Goal: Task Accomplishment & Management: Use online tool/utility

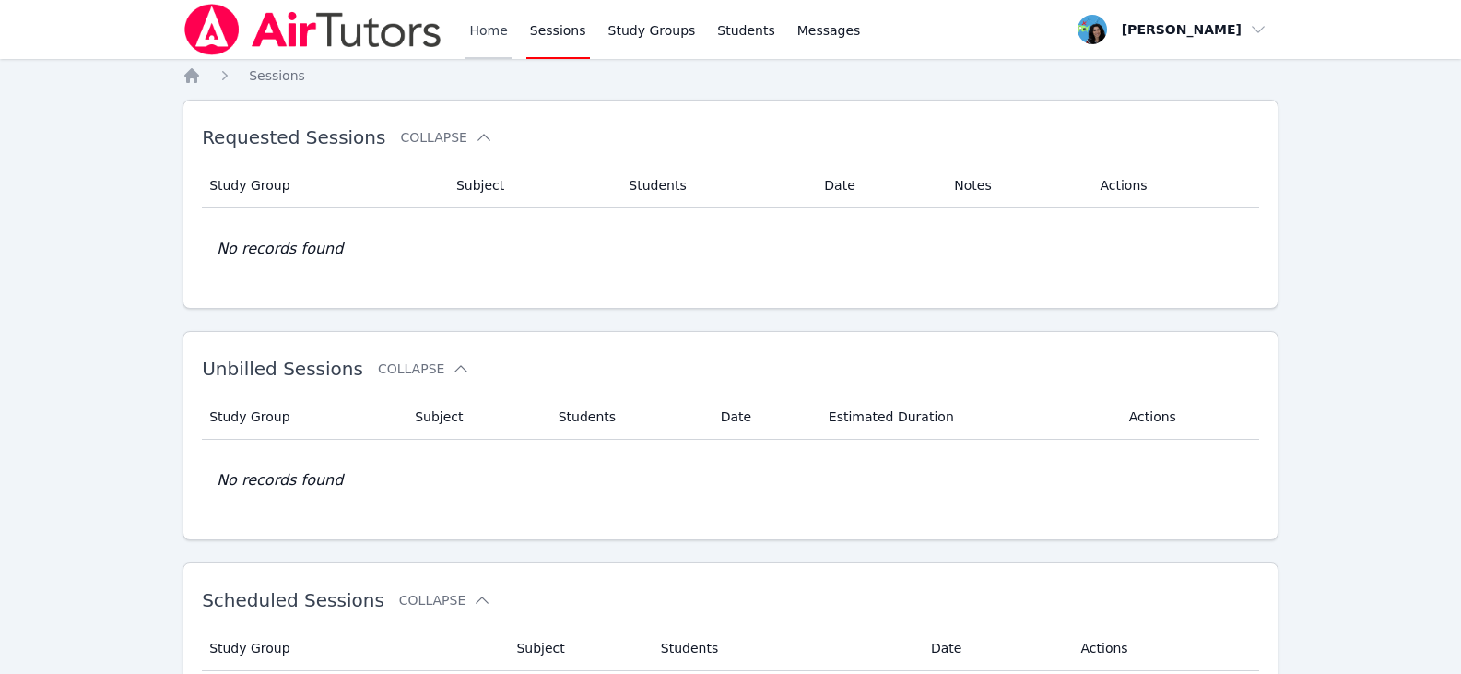
click at [500, 27] on link "Home" at bounding box center [488, 29] width 45 height 59
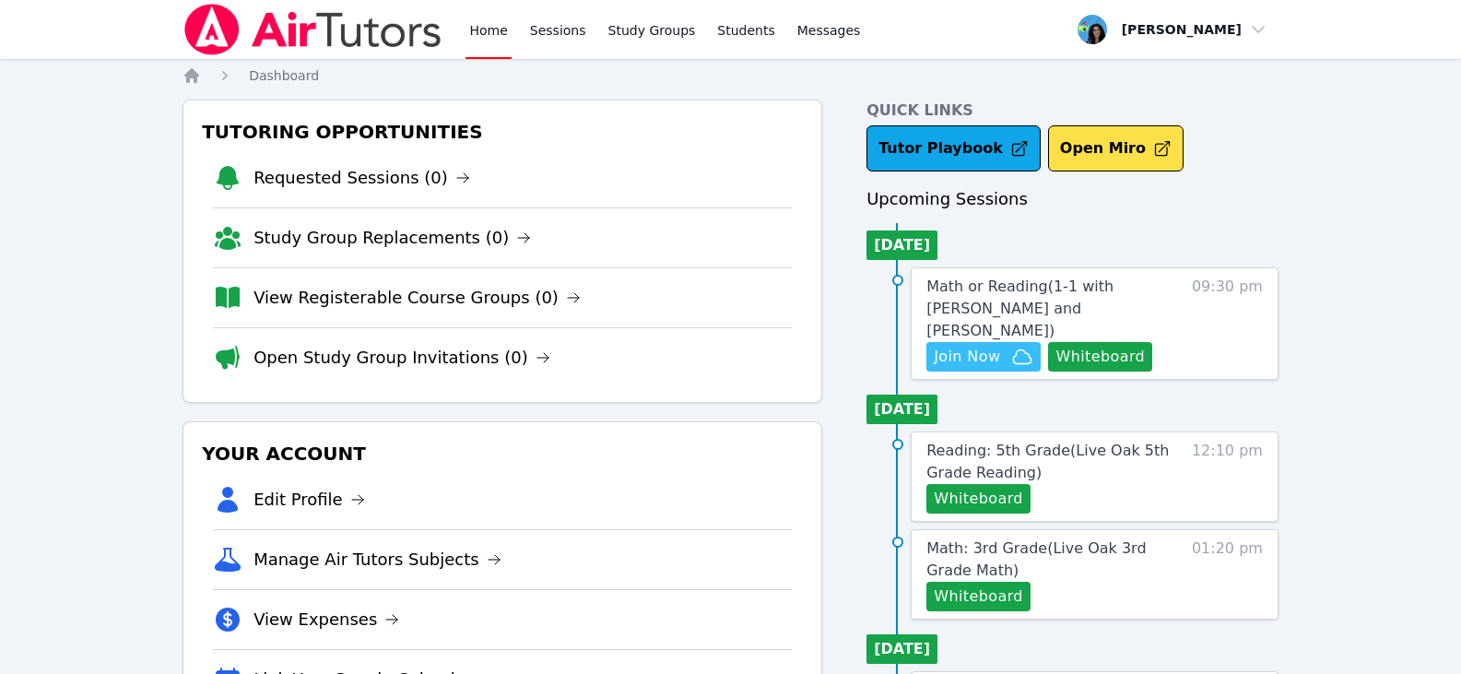
click at [1011, 346] on icon "button" at bounding box center [1022, 357] width 22 height 22
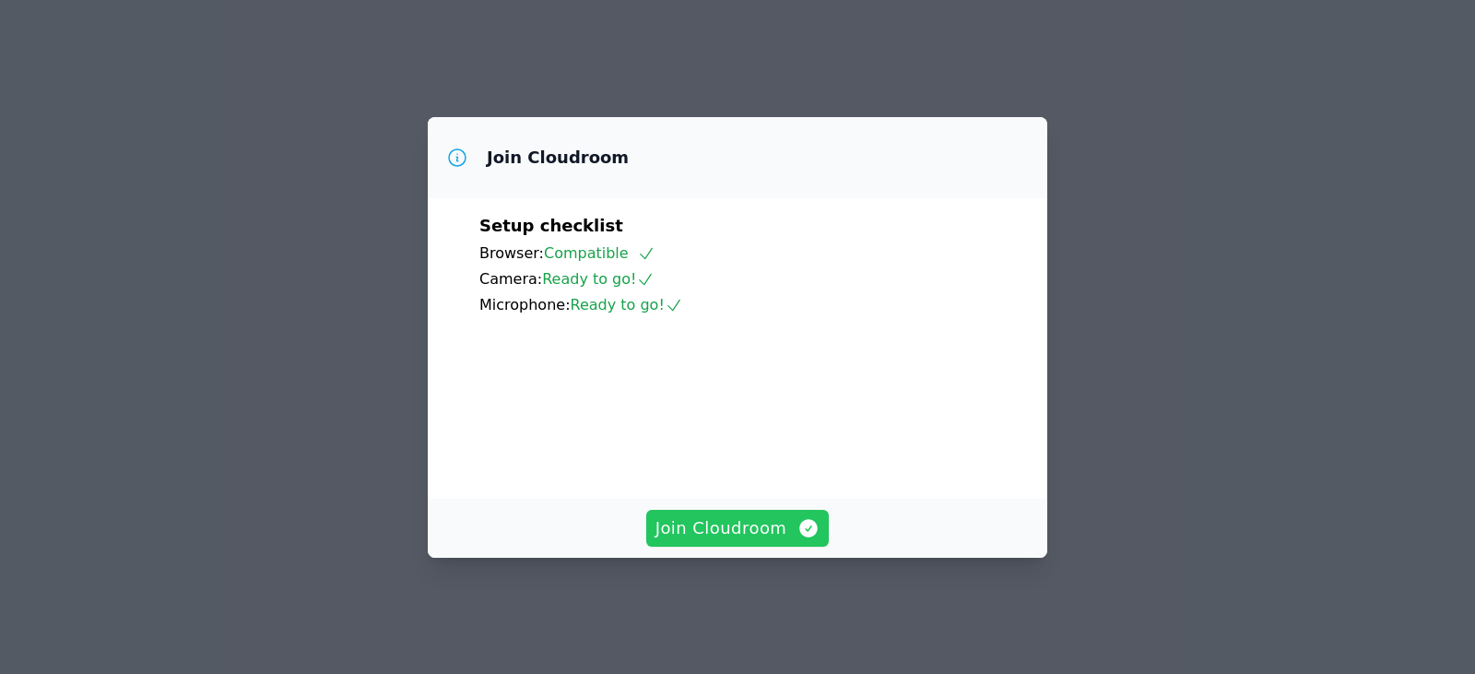
click at [736, 538] on span "Join Cloudroom" at bounding box center [738, 528] width 165 height 26
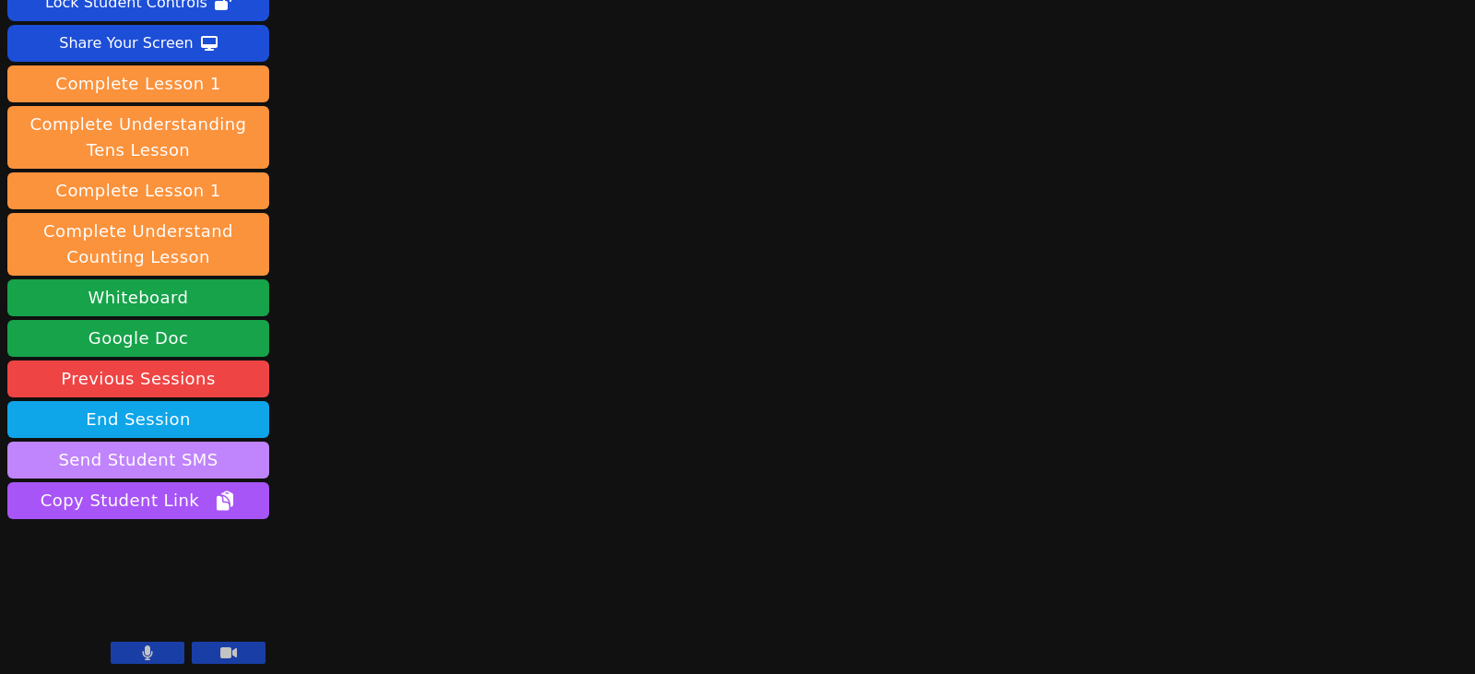
scroll to position [137, 0]
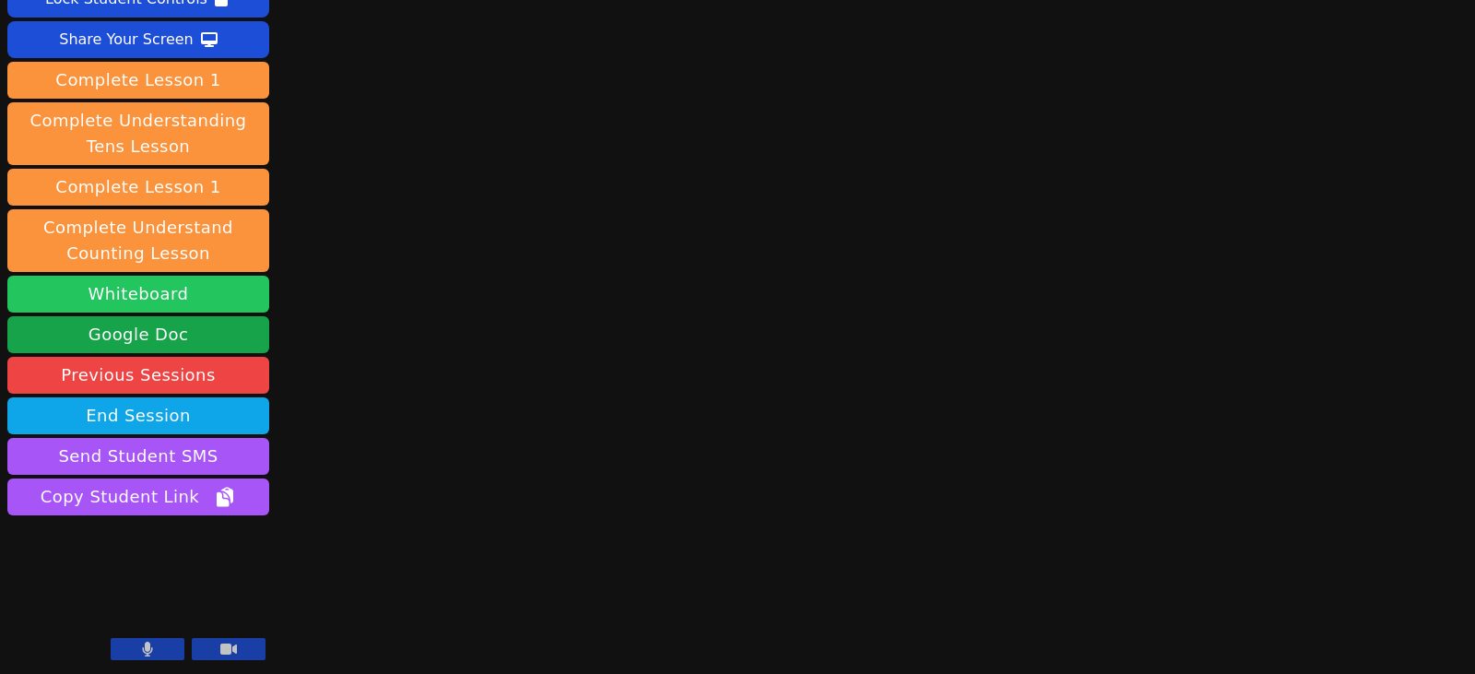
click at [139, 294] on button "Whiteboard" at bounding box center [138, 294] width 262 height 37
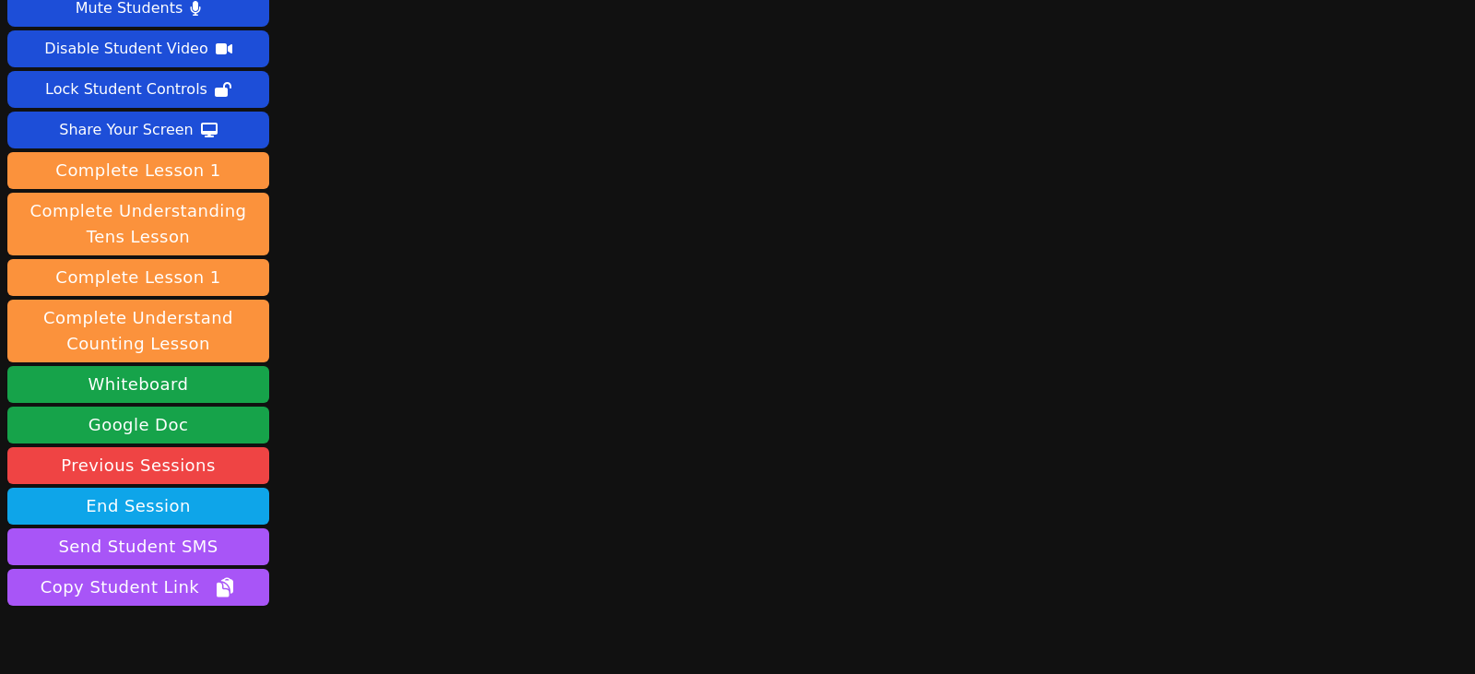
scroll to position [92, 0]
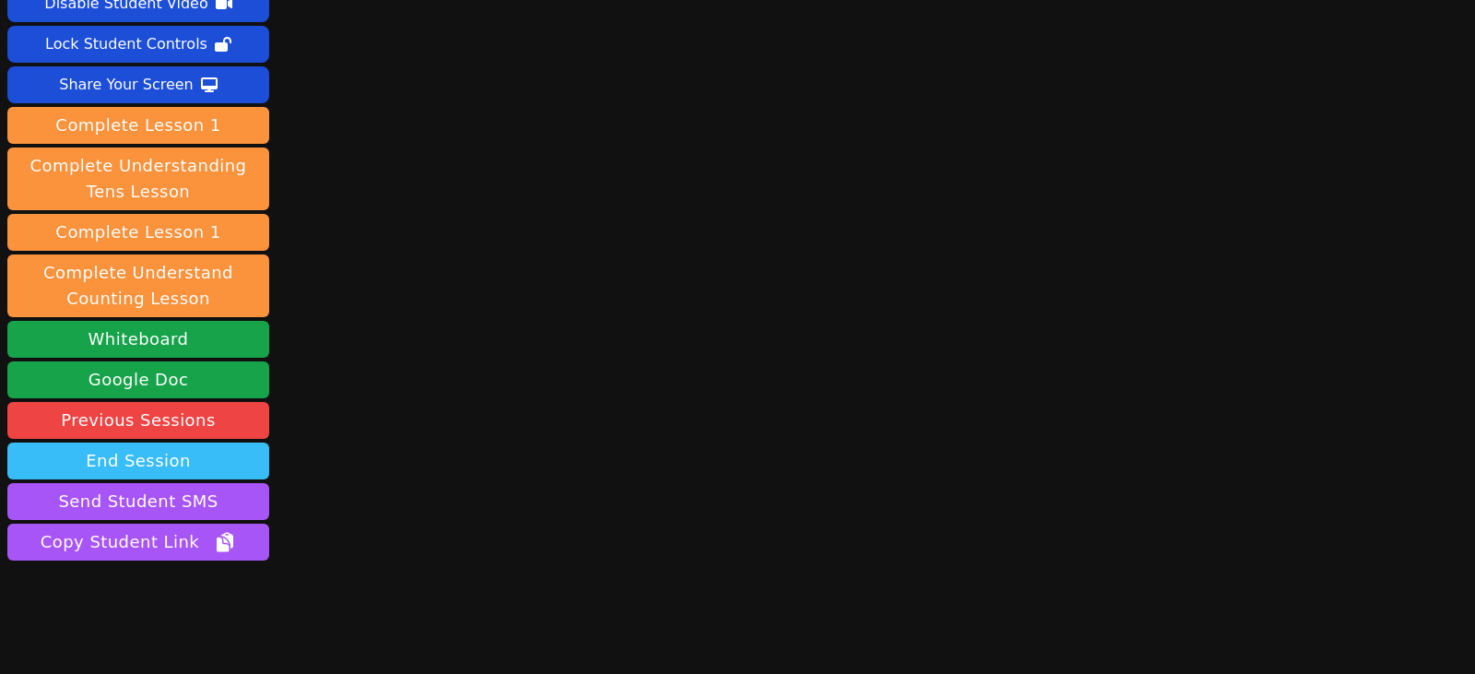
click at [200, 457] on button "End Session" at bounding box center [138, 461] width 262 height 37
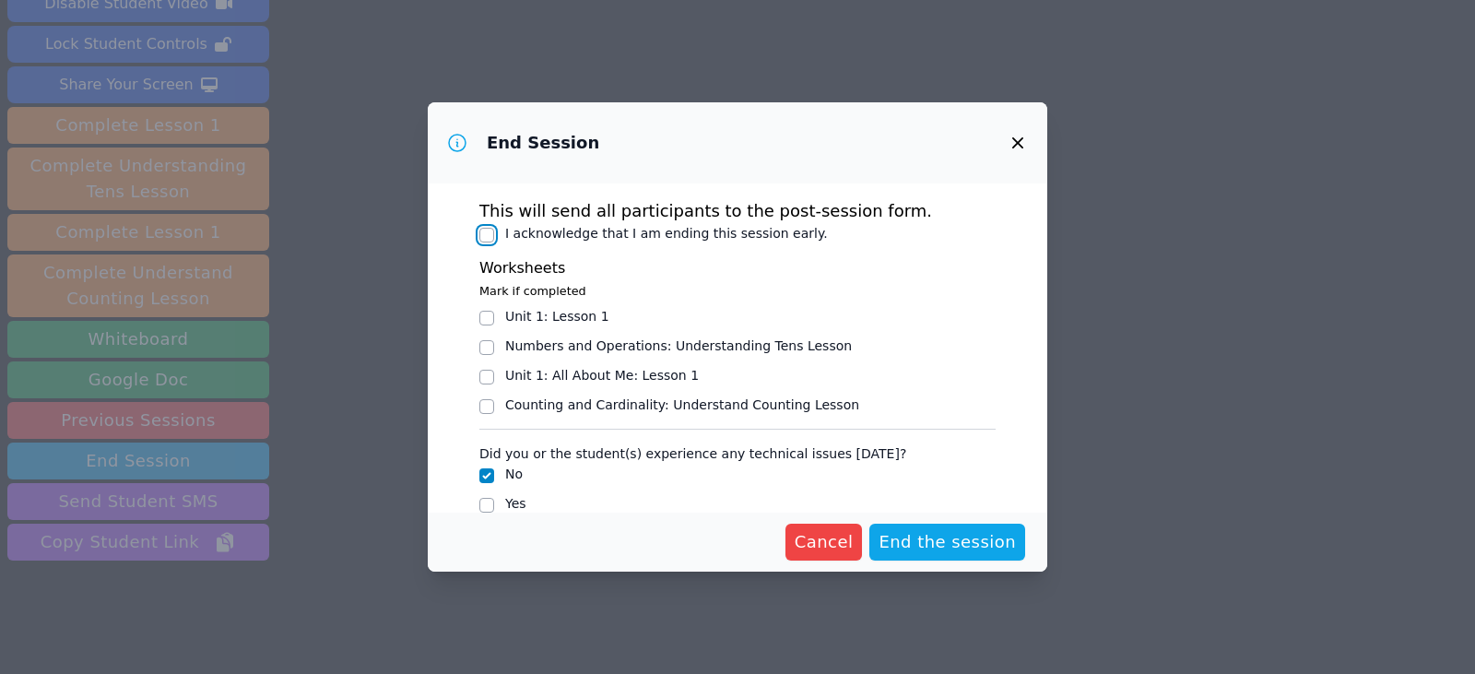
click at [490, 238] on input "I acknowledge that I am ending this session early." at bounding box center [486, 235] width 15 height 15
checkbox input "true"
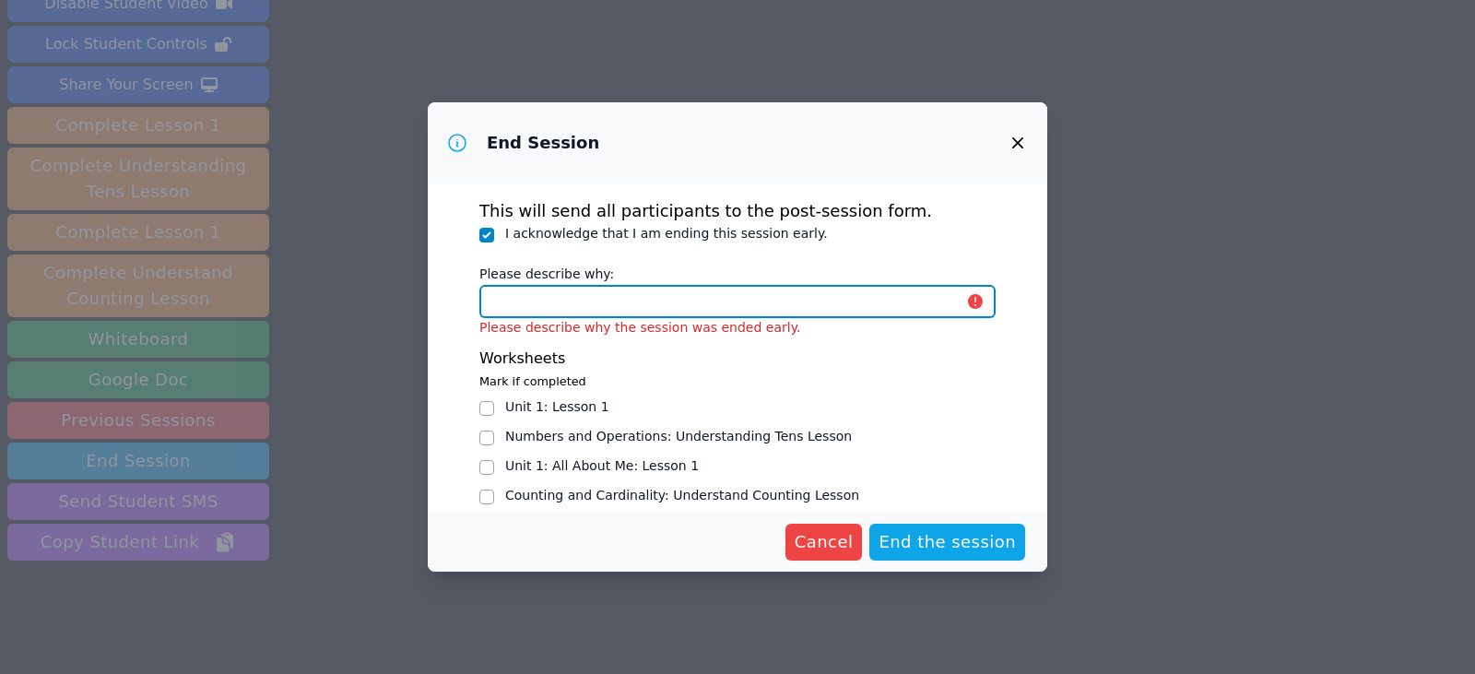
click at [556, 298] on input "Please describe why:" at bounding box center [737, 301] width 516 height 33
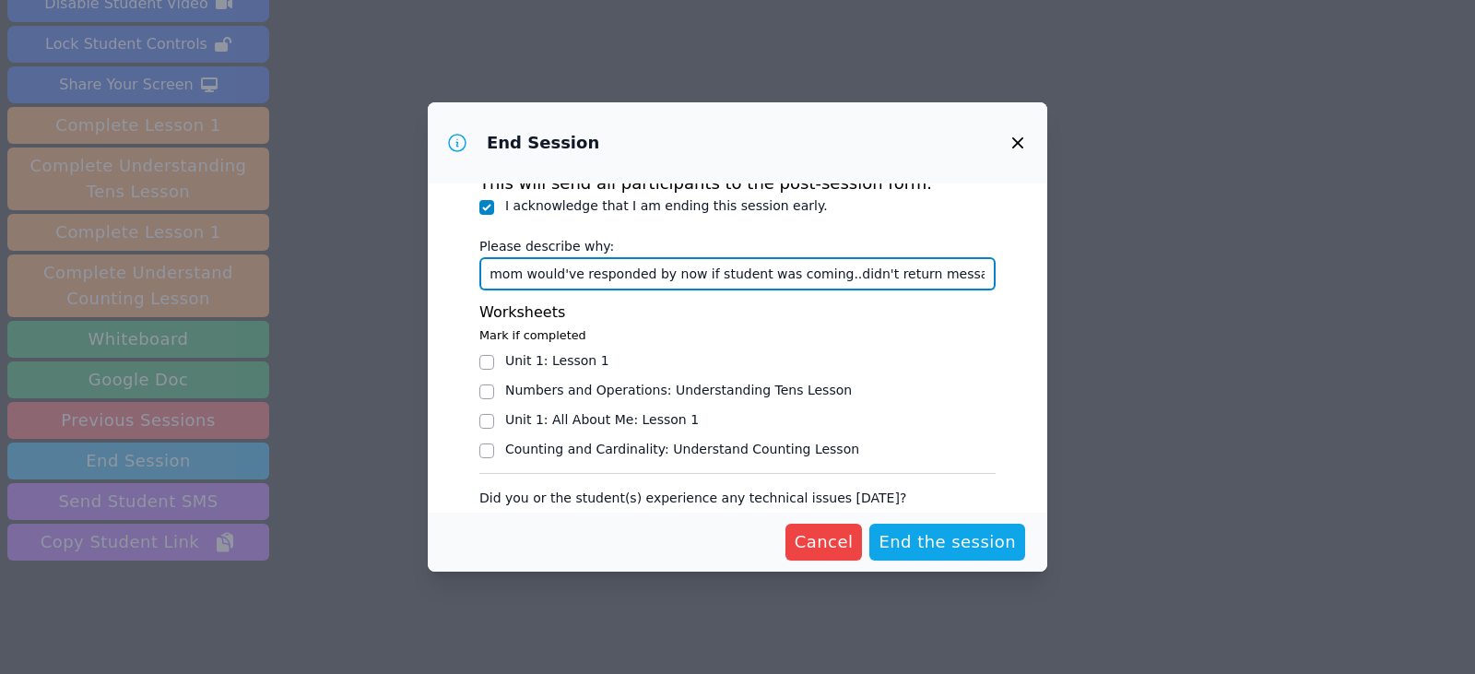
scroll to position [0, 108]
click at [526, 281] on input "at home group, mom would've responded by now if student was coming..didn't retu…" at bounding box center [737, 273] width 516 height 33
click at [963, 278] on input "at home group, mom would've responded by now if student was coming..didn't retu…" at bounding box center [737, 273] width 516 height 33
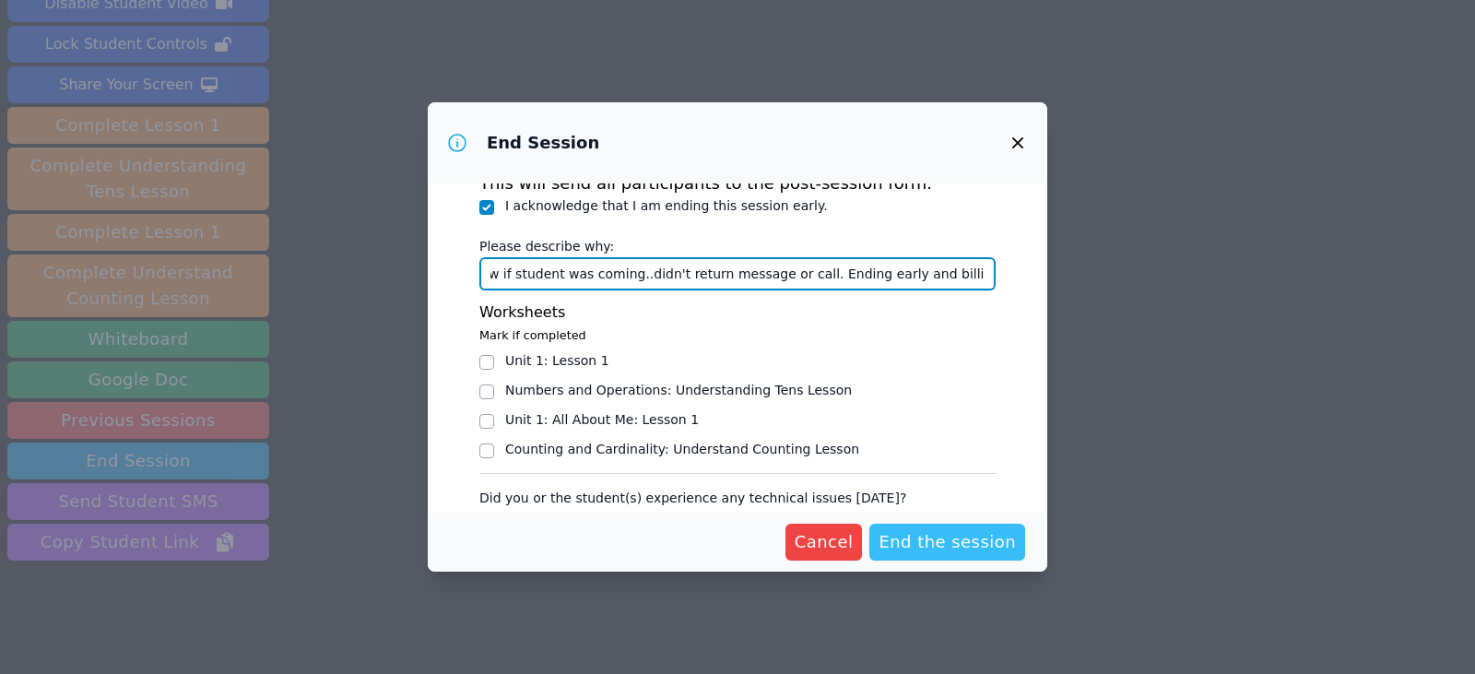
type input "at home group, mom would've responded by now if student was coming..didn't retu…"
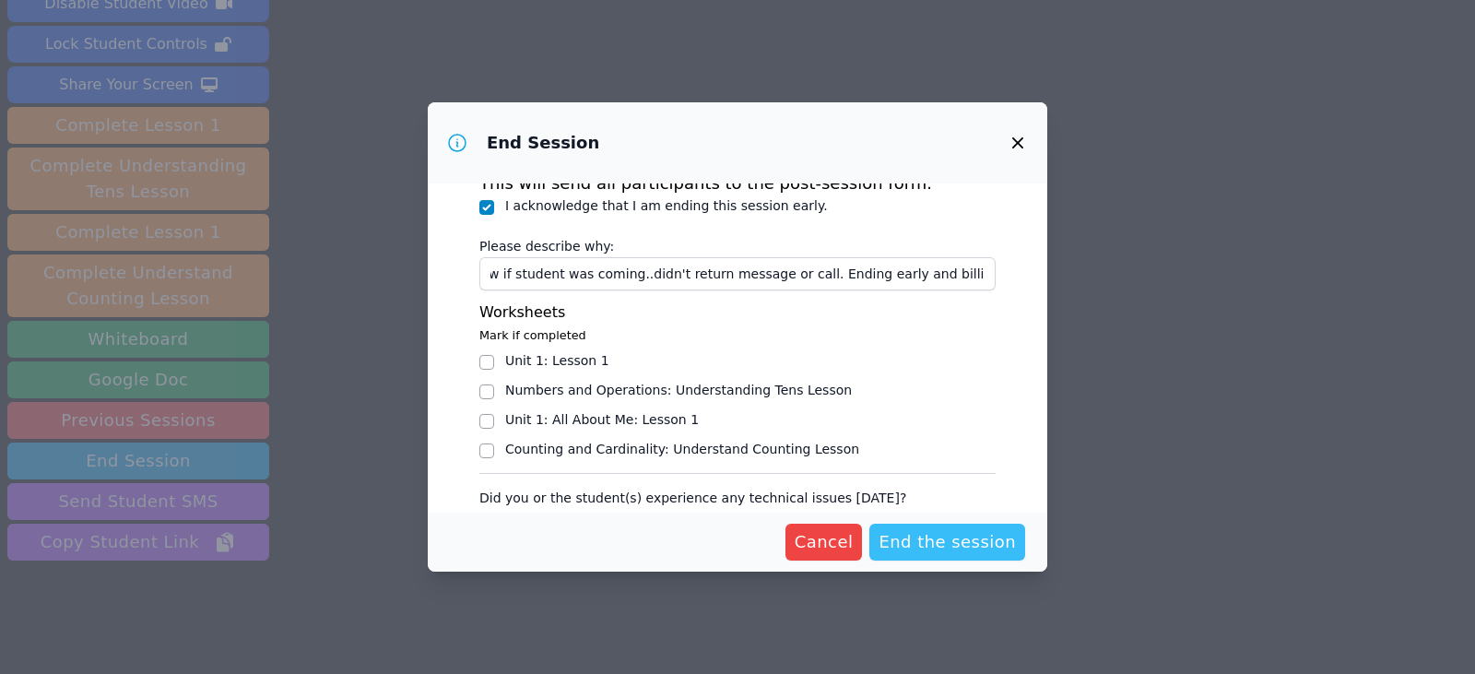
click at [923, 550] on span "End the session" at bounding box center [947, 542] width 137 height 26
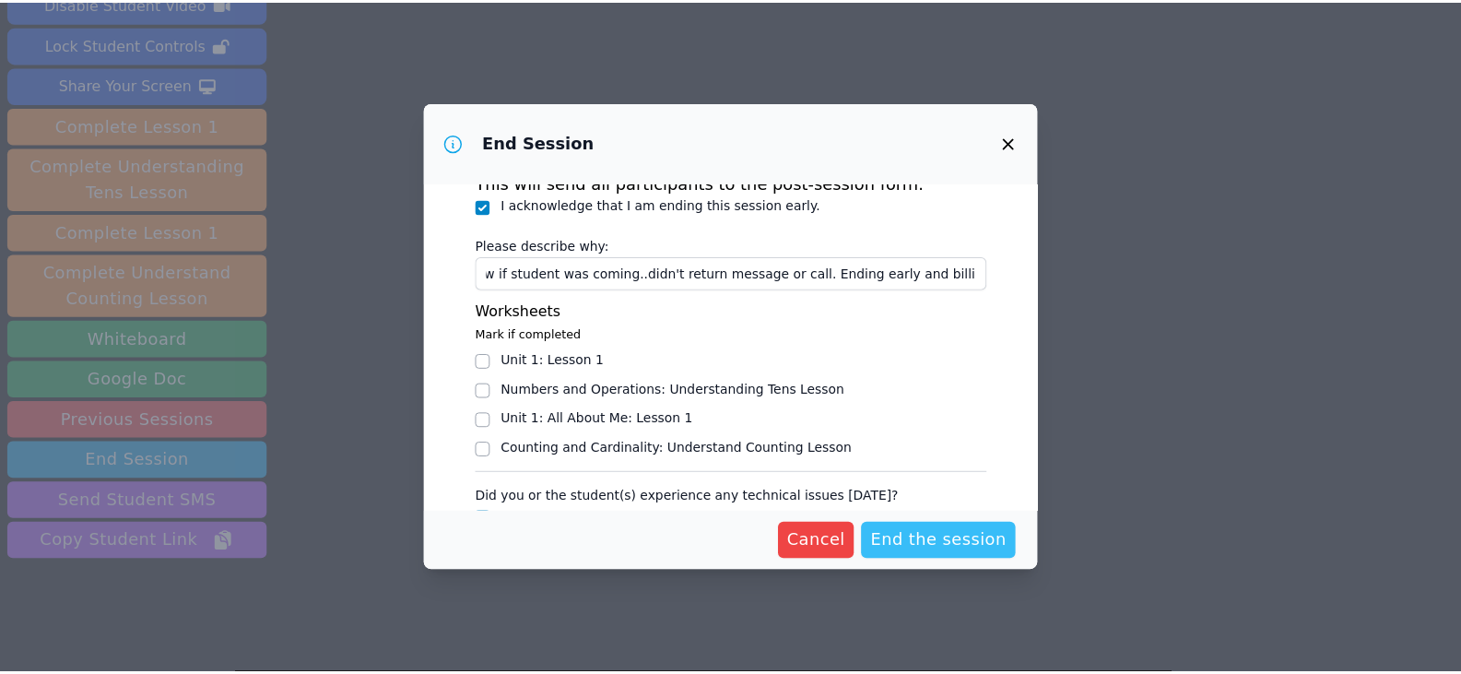
scroll to position [0, 0]
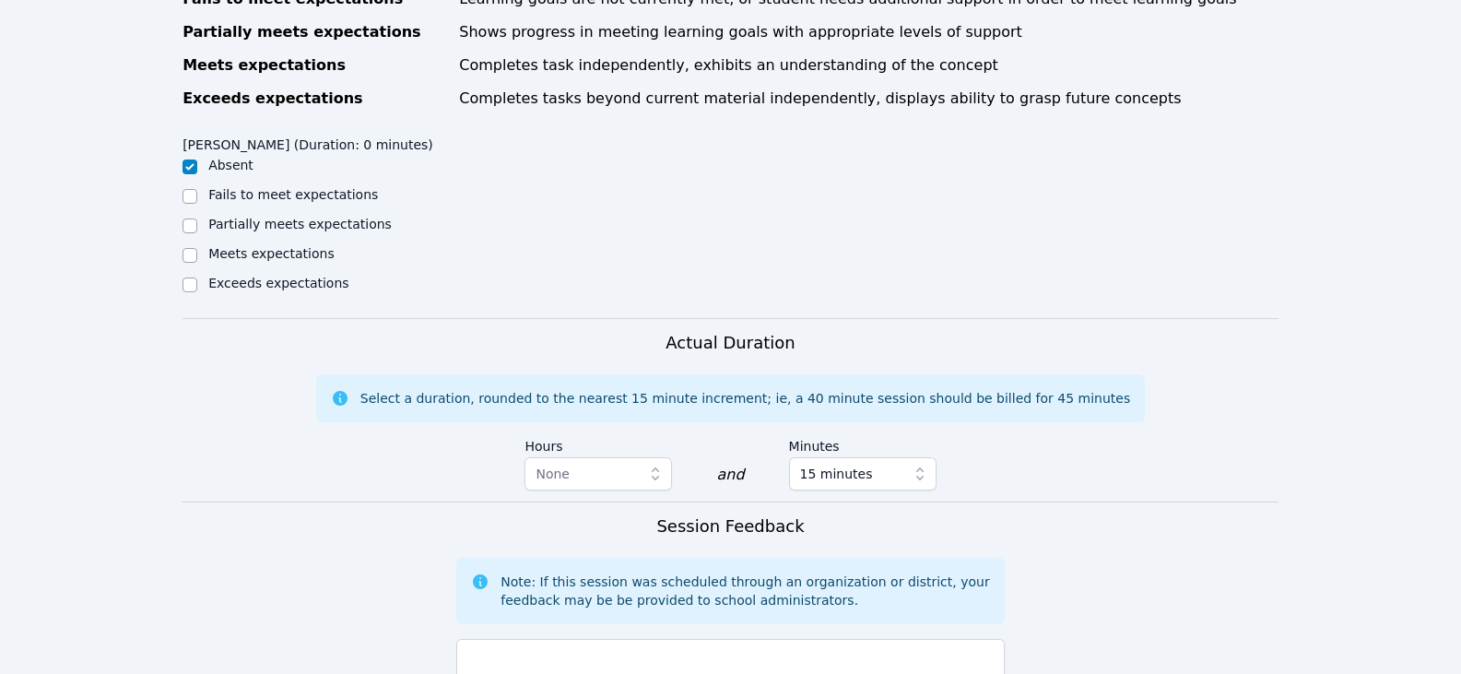
scroll to position [922, 0]
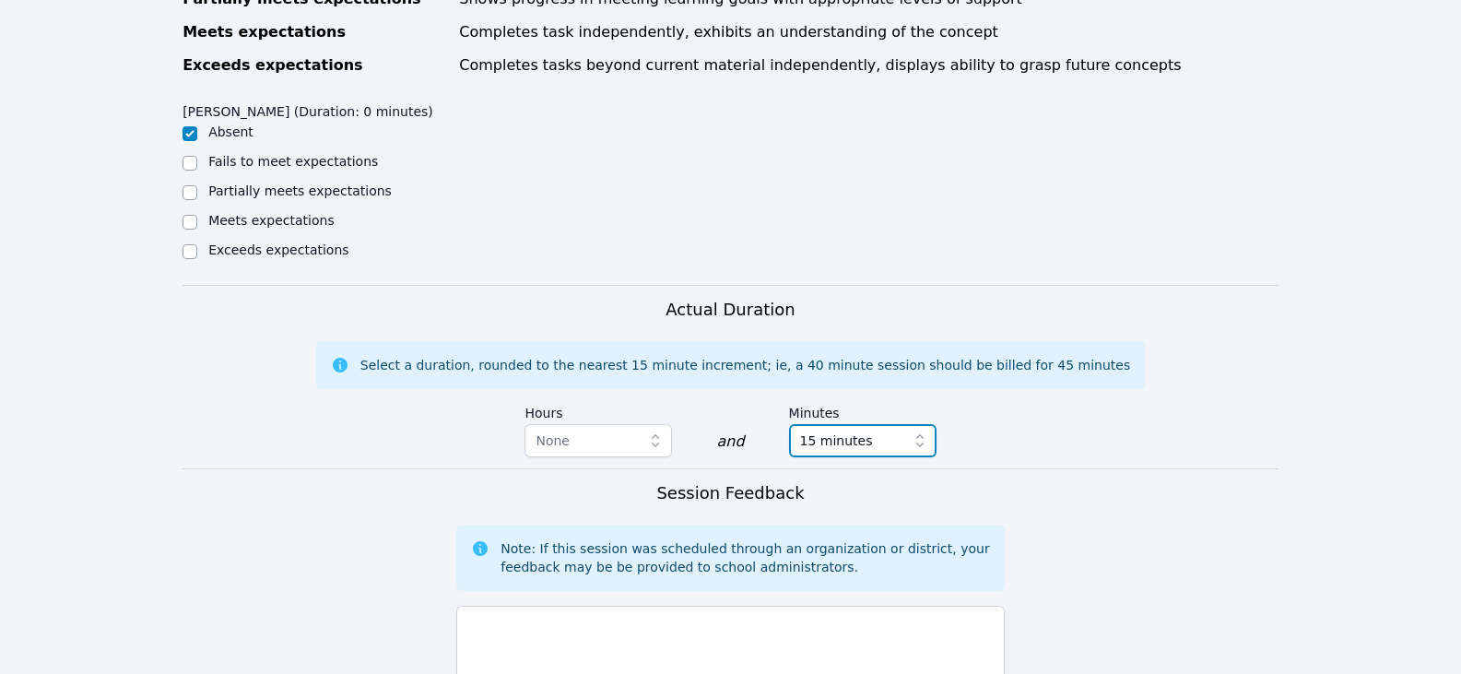
click at [860, 430] on span "15 minutes" at bounding box center [836, 441] width 73 height 22
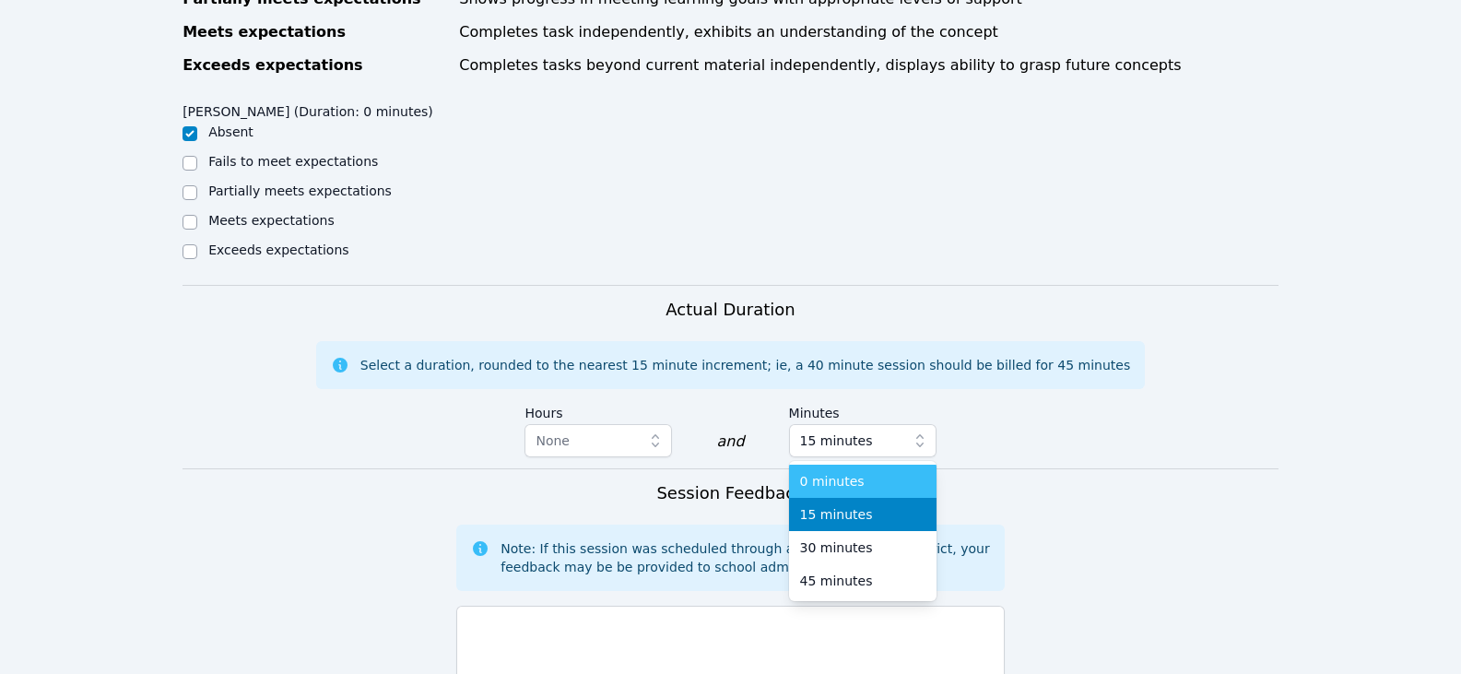
click at [846, 472] on span "0 minutes" at bounding box center [832, 481] width 65 height 18
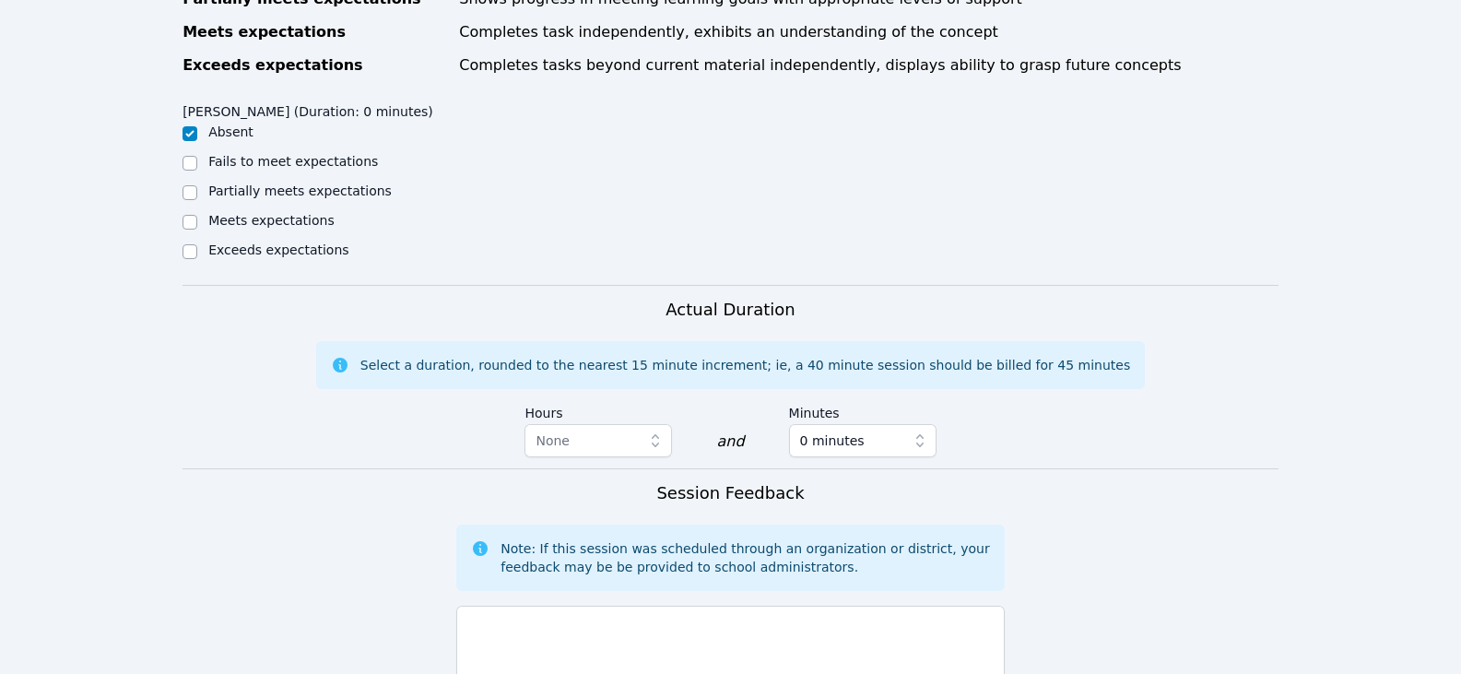
click at [1005, 436] on form "Student Participation Do not enter a participation level for ABSENT students Al…" at bounding box center [731, 345] width 1096 height 1423
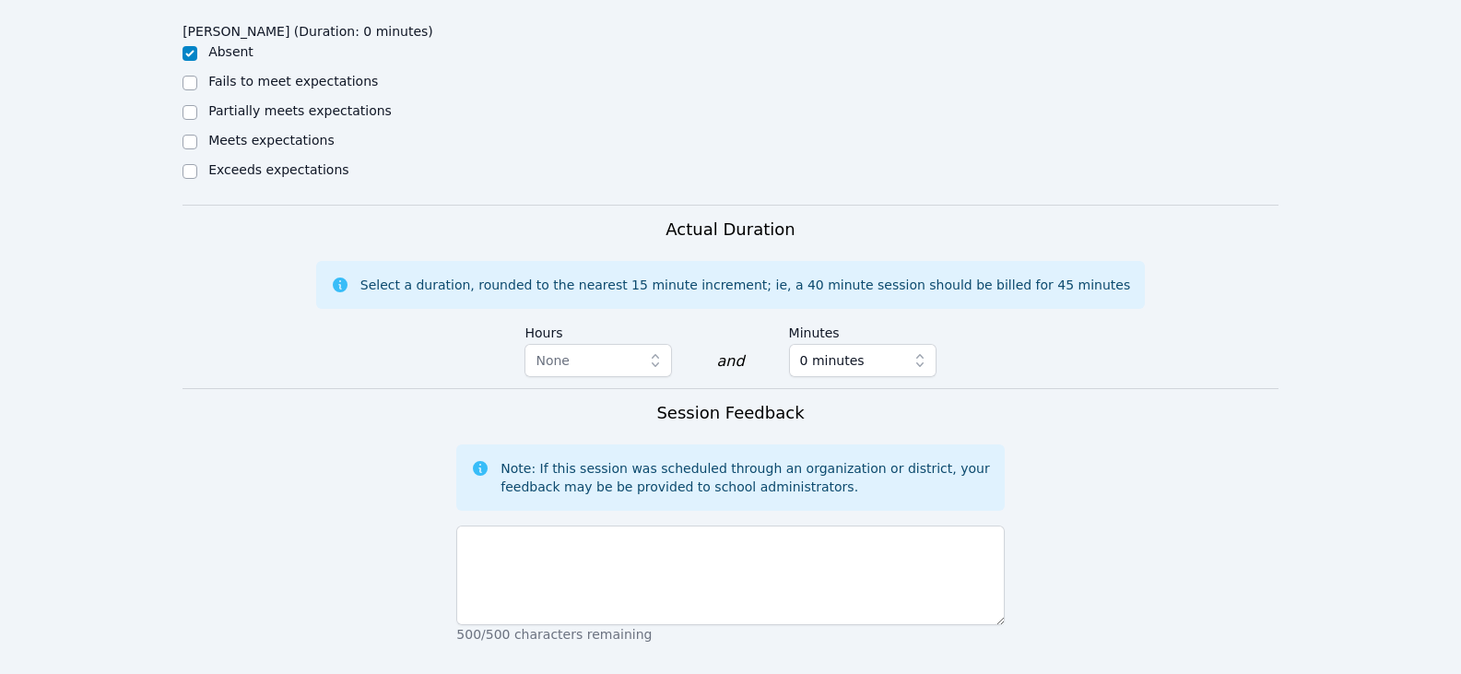
scroll to position [1199, 0]
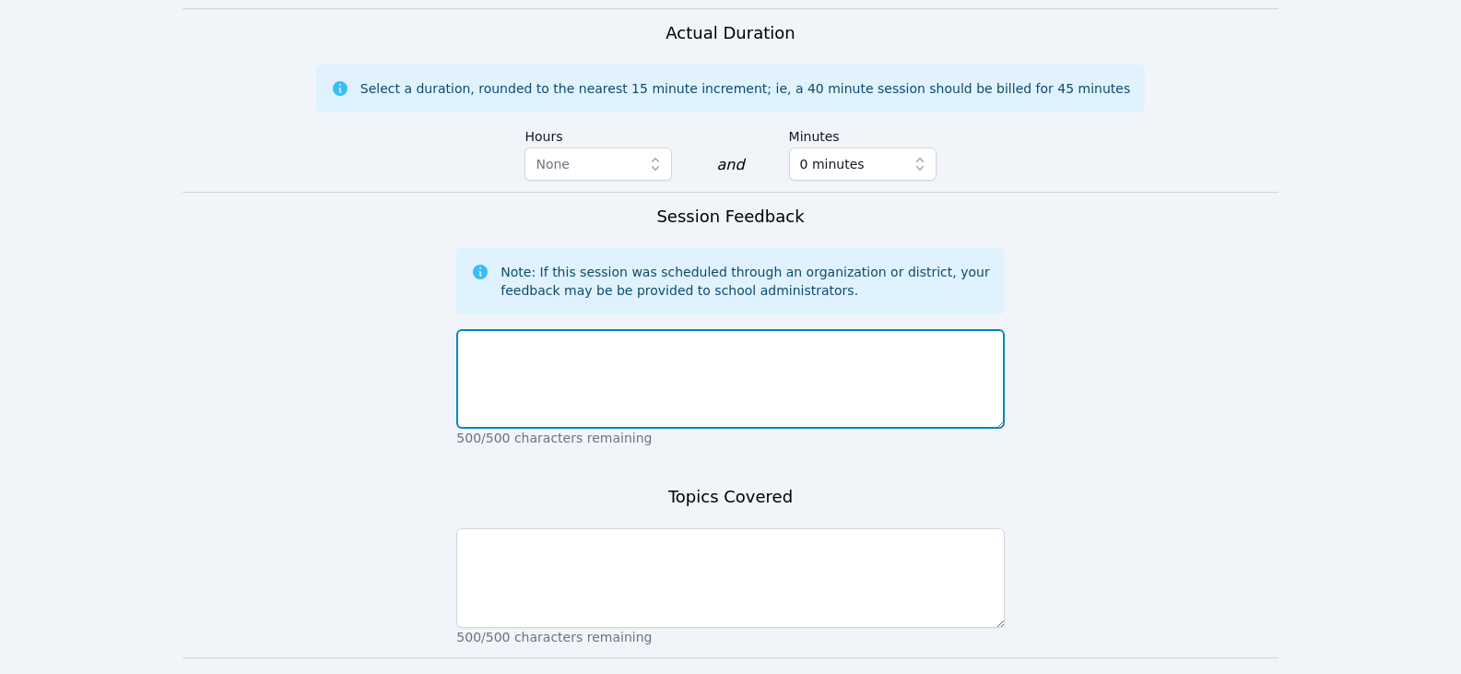
click at [880, 365] on textarea at bounding box center [730, 379] width 548 height 100
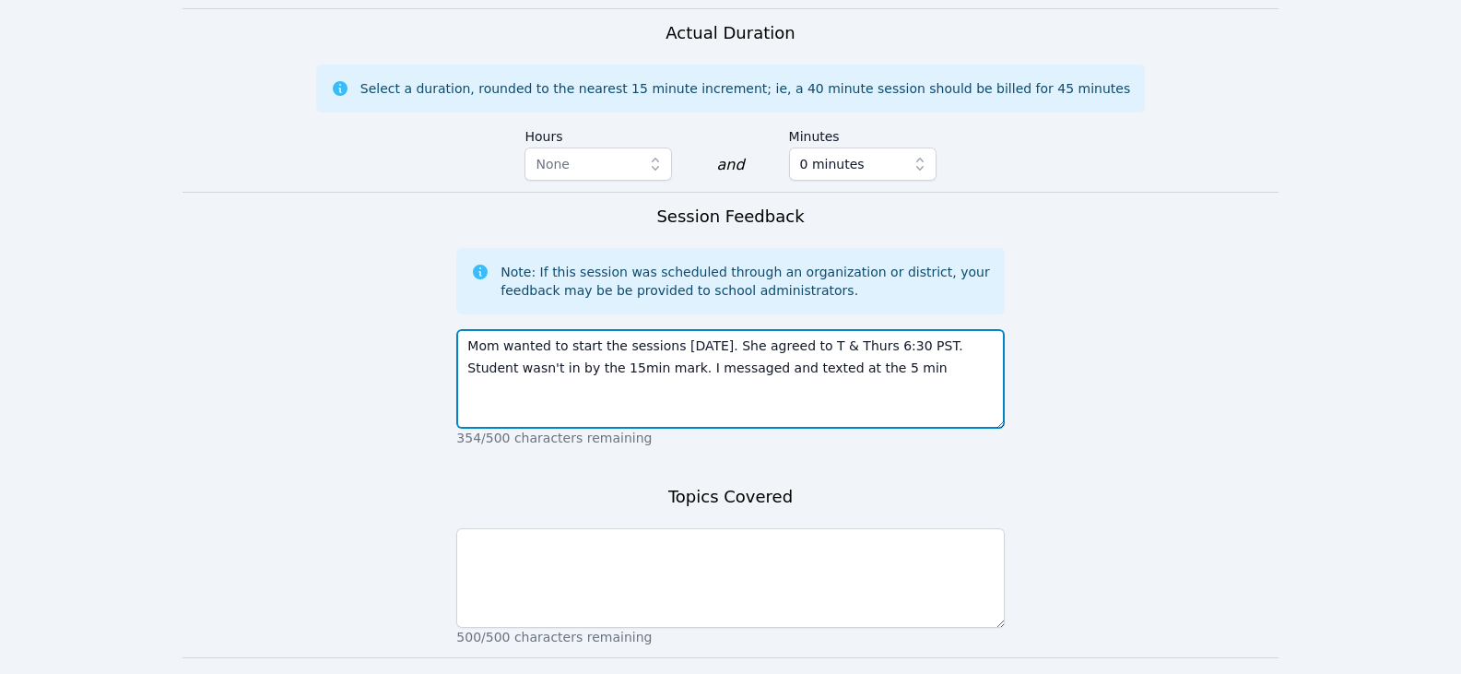
drag, startPoint x: 604, startPoint y: 326, endPoint x: 727, endPoint y: 322, distance: 122.7
click at [727, 329] on textarea "Mom wanted to start the sessions today. She agreed to T & Thurs 6:30 PST. Stude…" at bounding box center [730, 379] width 548 height 100
click at [762, 329] on textarea "Mom wanted to start the sessions today. She agreed to T & Thurs 6:30 PST. Stude…" at bounding box center [730, 379] width 548 height 100
click at [781, 329] on textarea "Mom wanted to start the sessions today. She agreed to T & Thurs 6:30 PST. Stude…" at bounding box center [730, 379] width 548 height 100
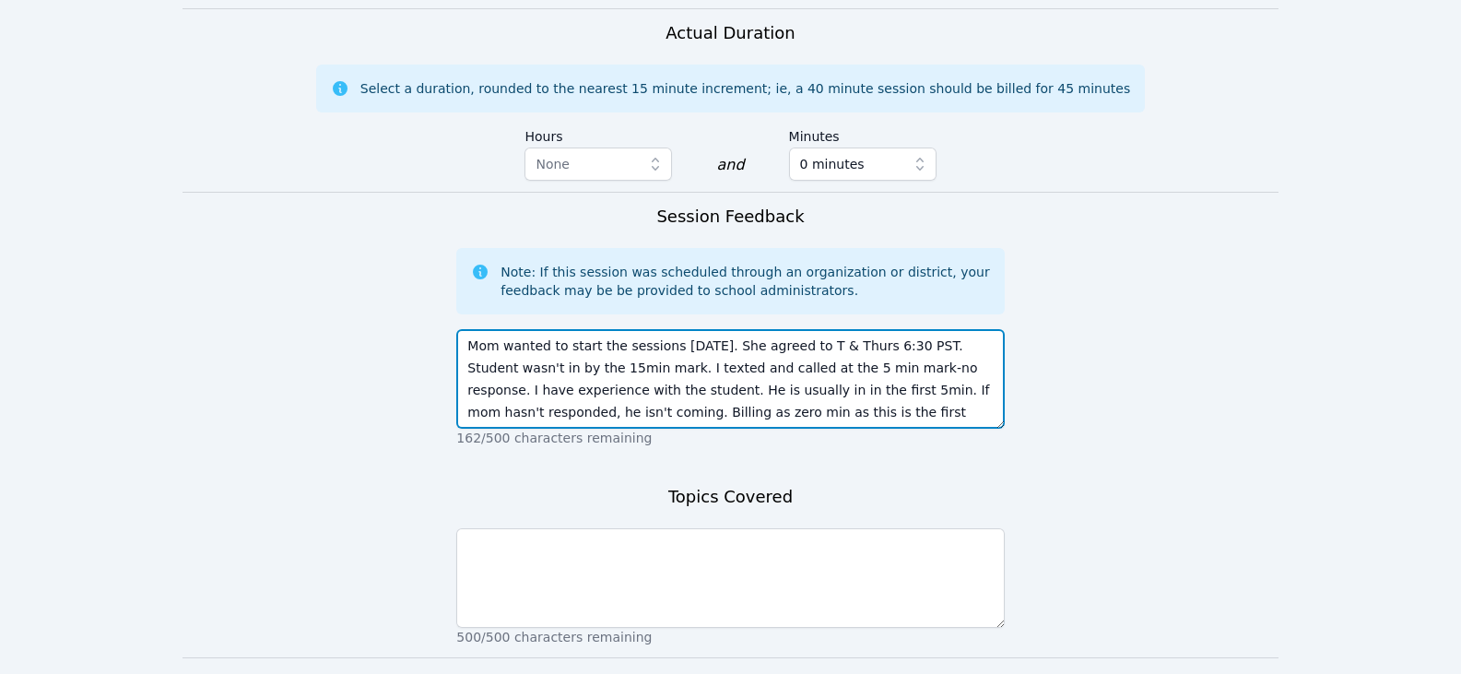
click at [808, 375] on textarea "Mom wanted to start the sessions today. She agreed to T & Thurs 6:30 PST. Stude…" at bounding box center [730, 379] width 548 height 100
click at [870, 329] on textarea "Mom wanted to start the sessions today. She agreed to T & Thurs 6:30 PST. Stude…" at bounding box center [730, 379] width 548 height 100
click at [866, 329] on textarea "Mom wanted to start the sessions today. She agreed to T & Thurs 6:30 PST. Stude…" at bounding box center [730, 379] width 548 height 100
click at [869, 365] on textarea "Mom wanted to start the sessions today. She agreed to T & Thurs 6:30pm PST. Stu…" at bounding box center [730, 379] width 548 height 100
click at [623, 347] on textarea "Mom wanted to start the sessions today. She agreed to T & Thurs 6:30pm PST. Stu…" at bounding box center [730, 379] width 548 height 100
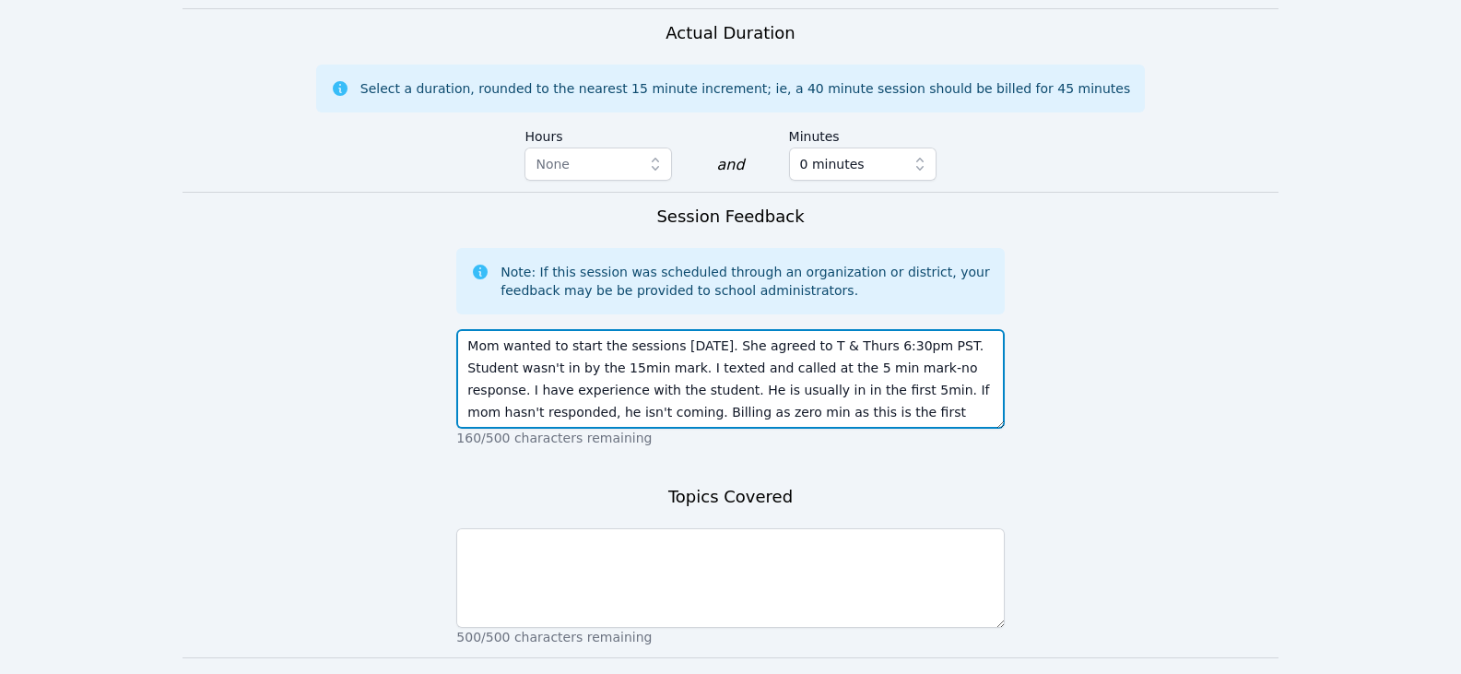
click at [626, 346] on textarea "Mom wanted to start the sessions today. She agreed to T & Thurs 6:30pm PST. Stu…" at bounding box center [730, 379] width 548 height 100
click at [872, 361] on textarea "Mom wanted to start the sessions today. She agreed to T & Thurs 6:30pm PST. Stu…" at bounding box center [730, 379] width 548 height 100
drag, startPoint x: 715, startPoint y: 350, endPoint x: 686, endPoint y: 350, distance: 29.5
click at [686, 350] on textarea "Mom wanted to start the sessions today. She agreed to T & Thurs 6:30pm PST. Stu…" at bounding box center [730, 379] width 548 height 100
click at [644, 368] on textarea "Mom wanted to start the sessions today. She agreed to T & Thurs 6:30pm PST. Stu…" at bounding box center [730, 379] width 548 height 100
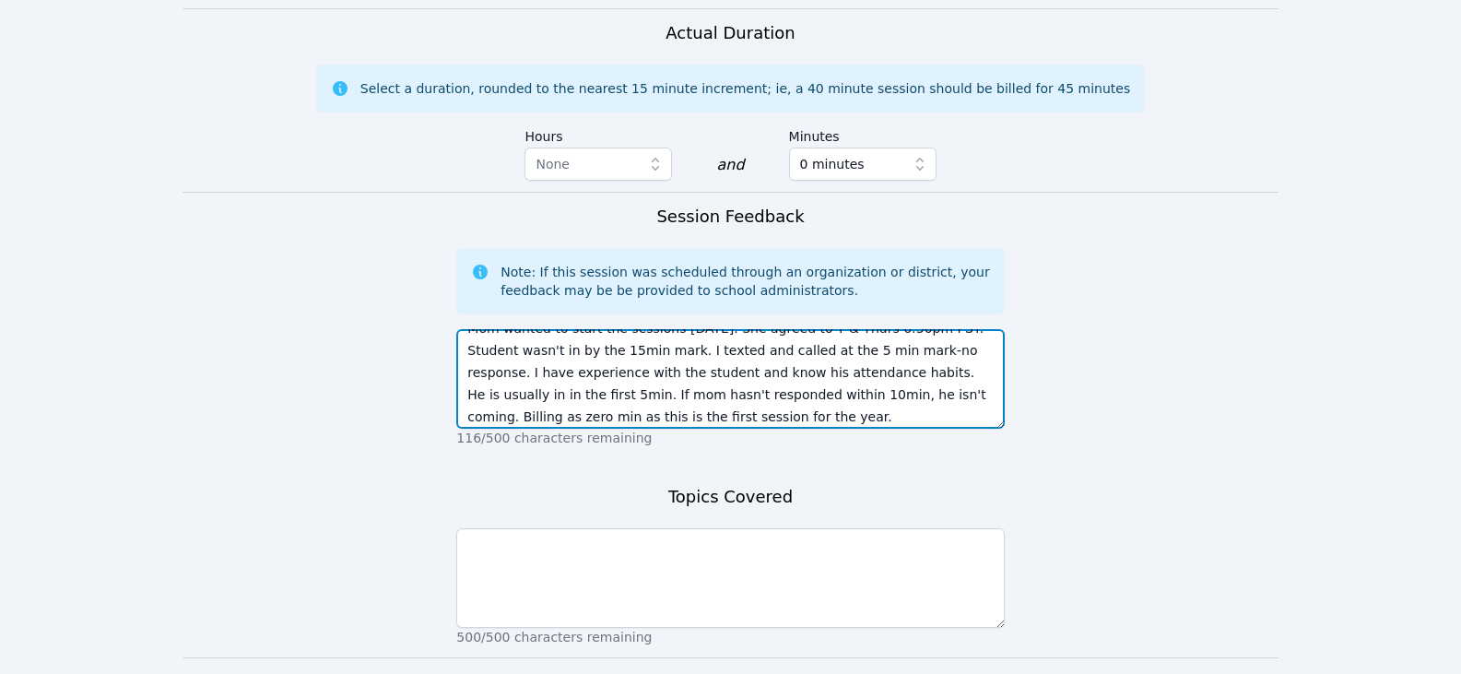
scroll to position [22, 0]
click at [846, 370] on textarea "Mom wanted to start the sessions [DATE]. She agreed to T & Thurs 6:30pm PST. St…" at bounding box center [730, 379] width 548 height 100
type textarea "Mom wanted to start the sessions [DATE]. She agreed to T & Thurs 6:30pm PST. St…"
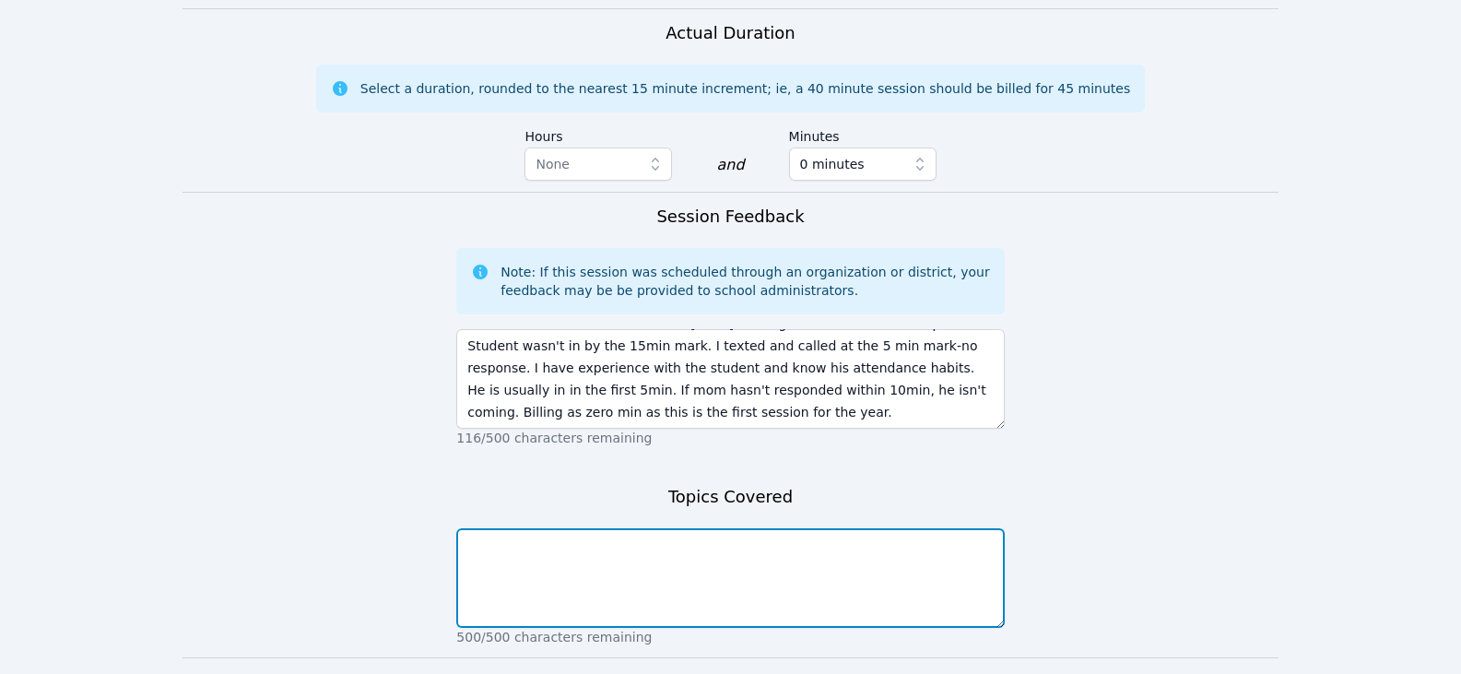
click at [880, 528] on textarea at bounding box center [730, 578] width 548 height 100
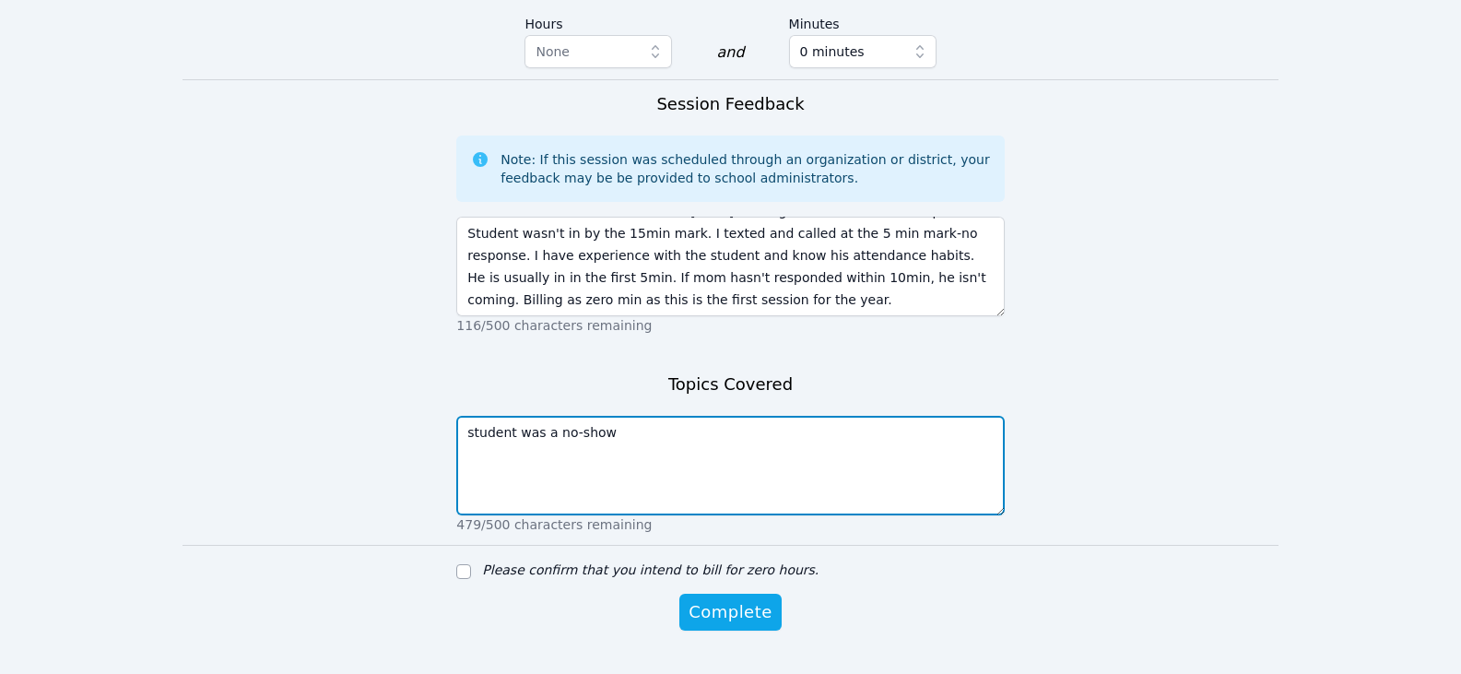
scroll to position [1312, 0]
type textarea "student was a no-show"
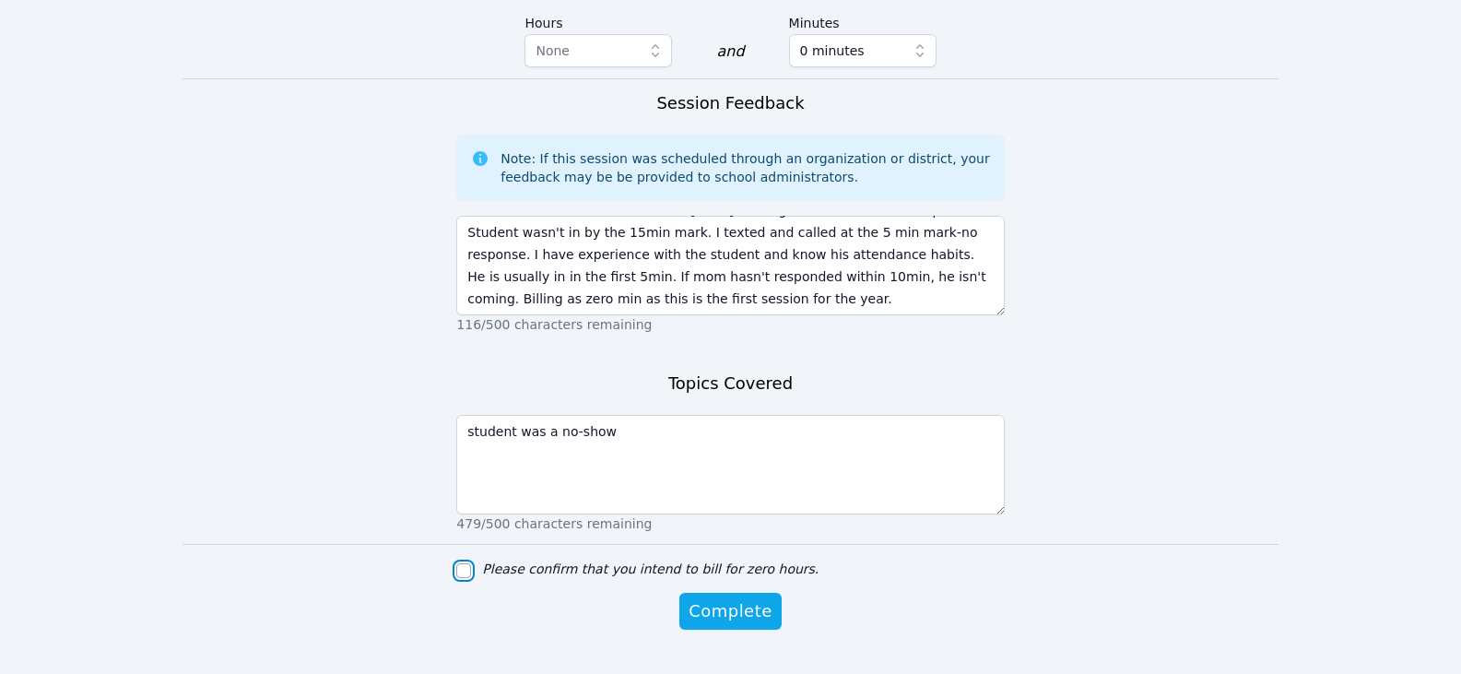
click at [467, 563] on input "Please confirm that you intend to bill for zero hours." at bounding box center [463, 570] width 15 height 15
checkbox input "true"
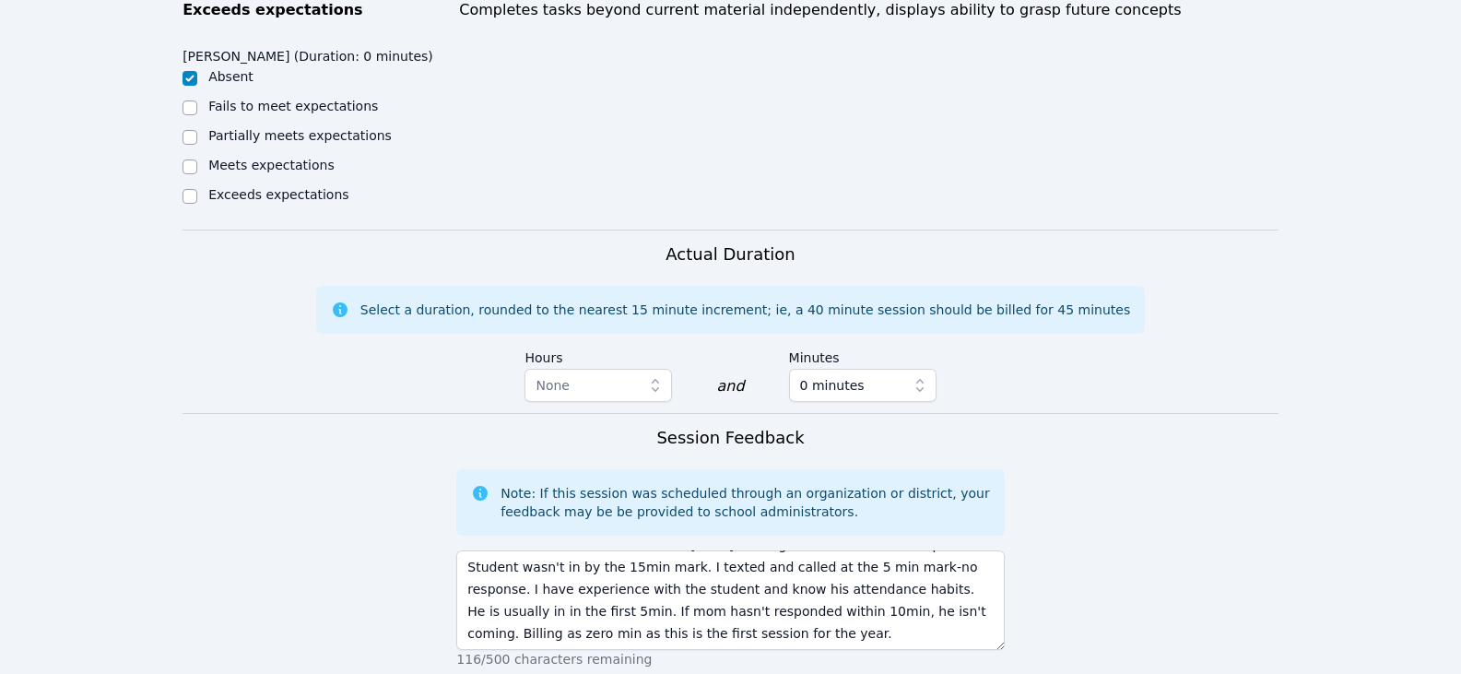
scroll to position [1035, 0]
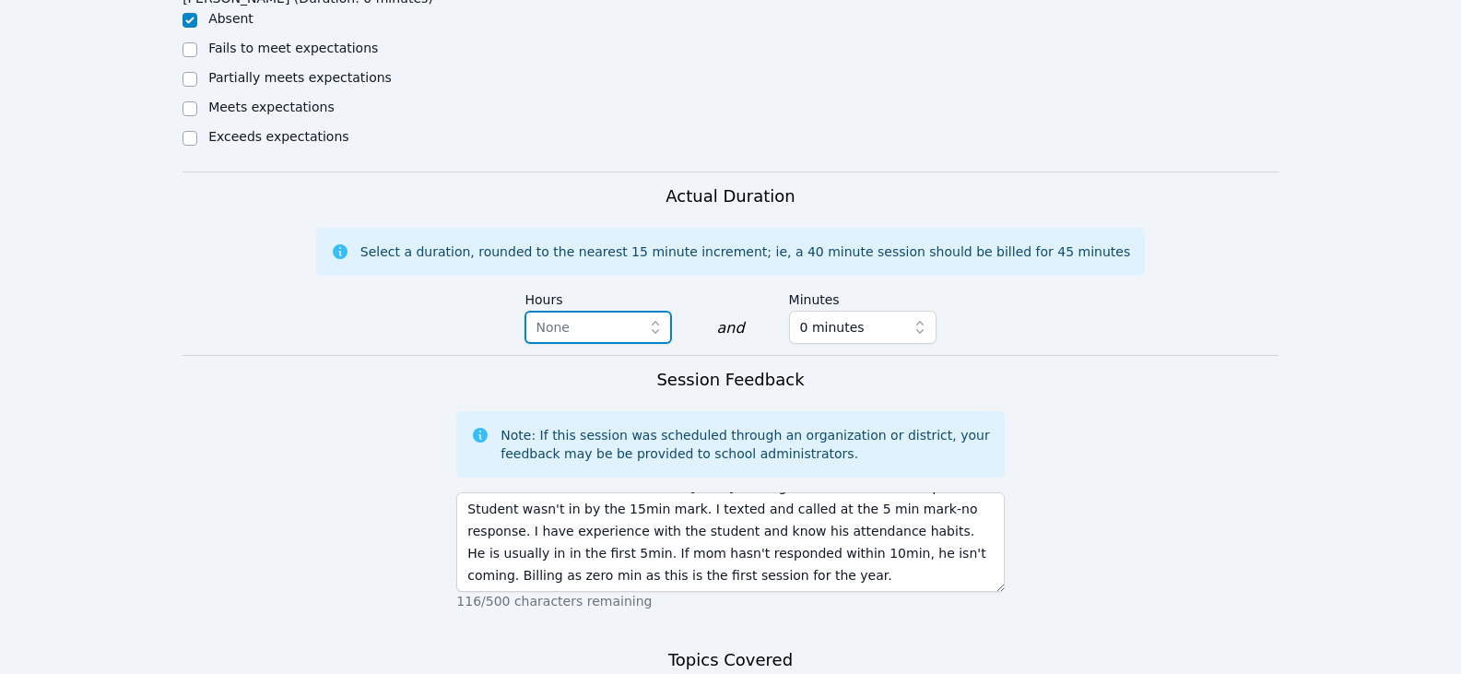
click at [580, 316] on span "None" at bounding box center [586, 327] width 100 height 22
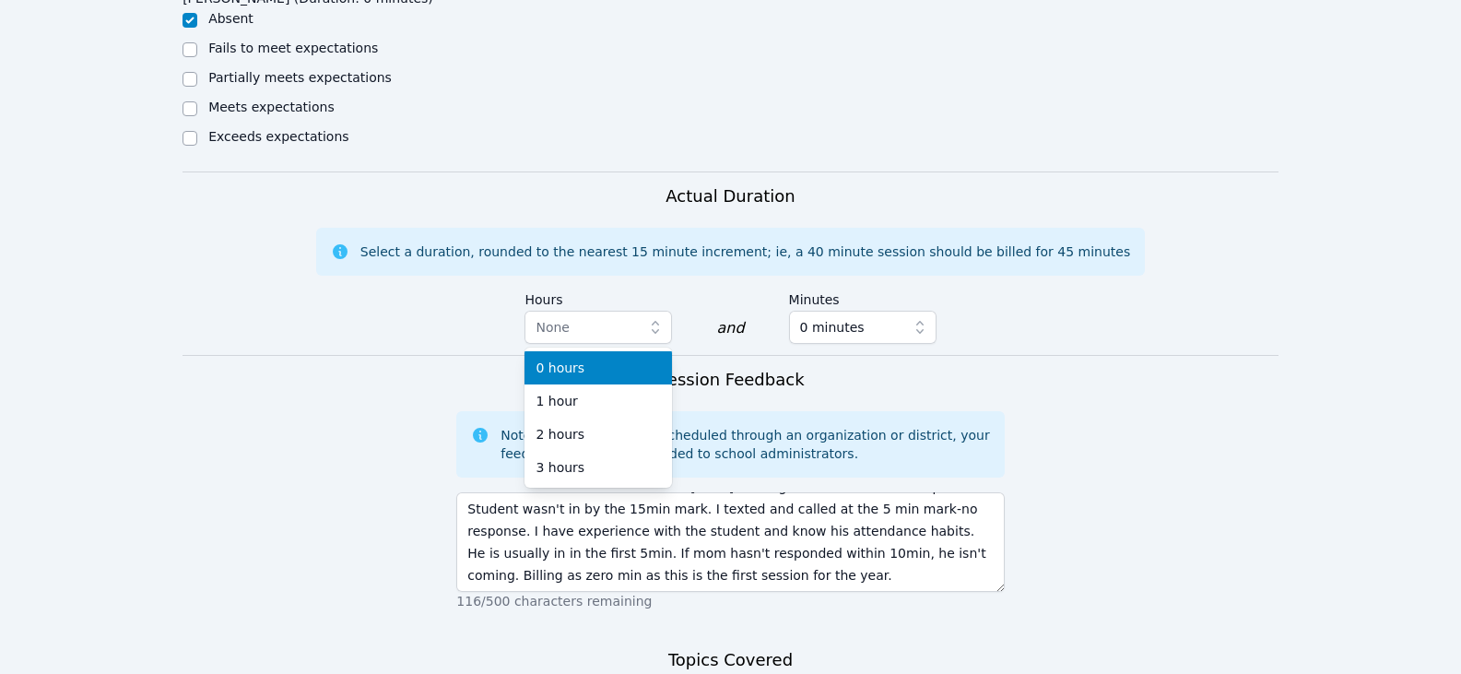
click at [595, 359] on div "0 hours" at bounding box center [598, 368] width 125 height 18
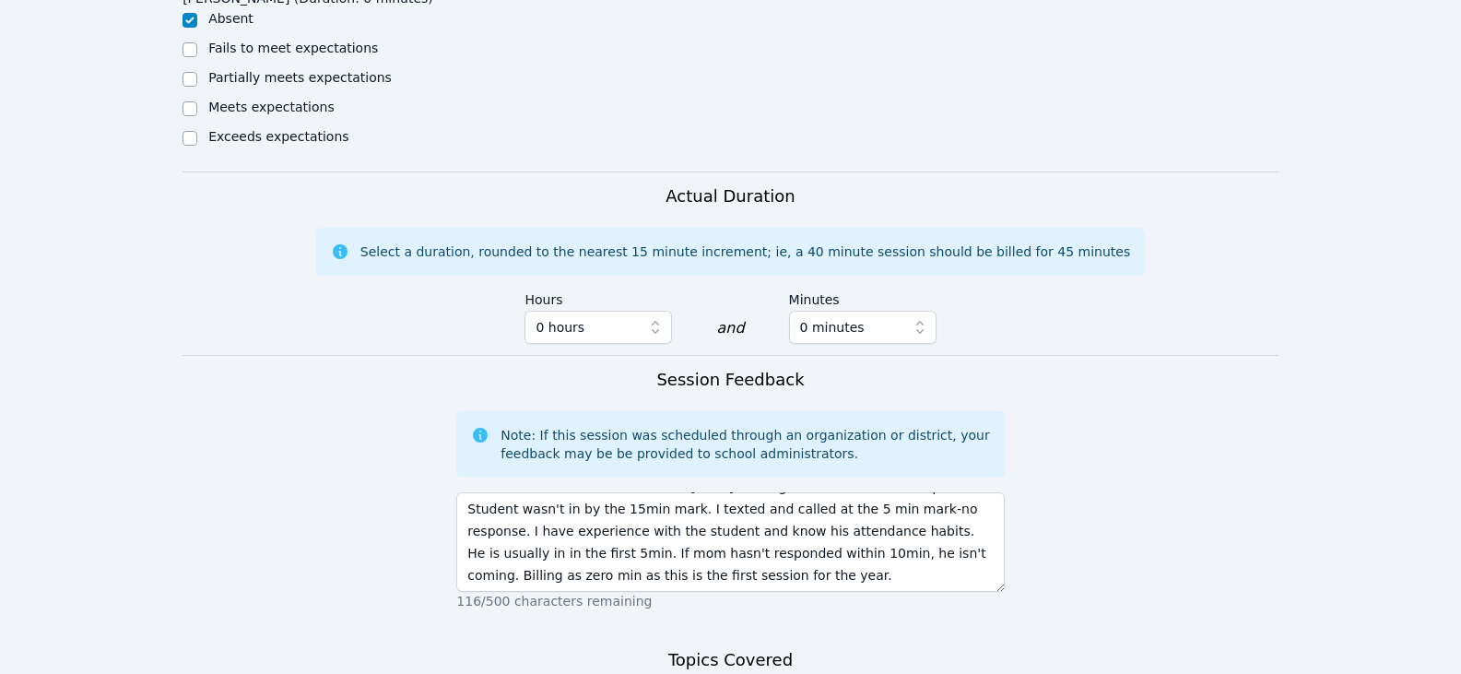
click at [909, 367] on div "Session Feedback Note: If this session was scheduled through an organization or…" at bounding box center [730, 494] width 548 height 254
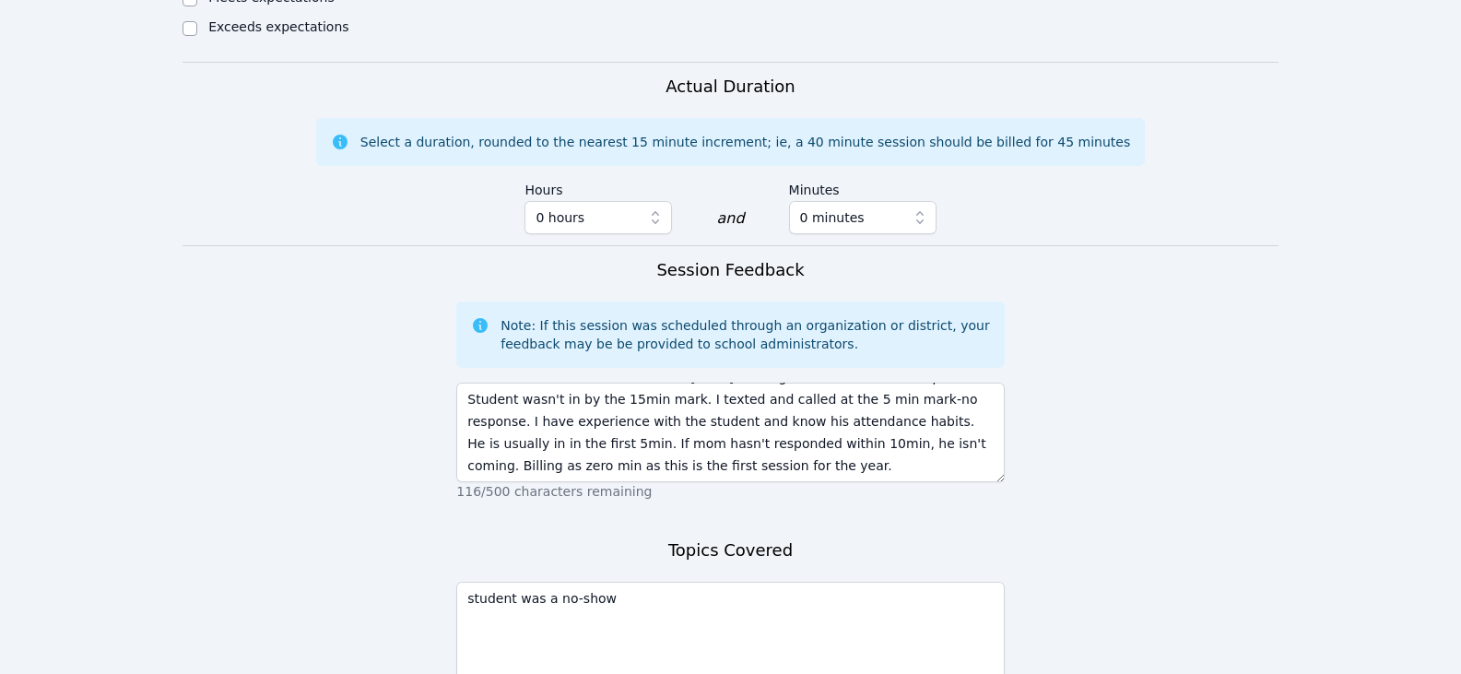
scroll to position [1312, 0]
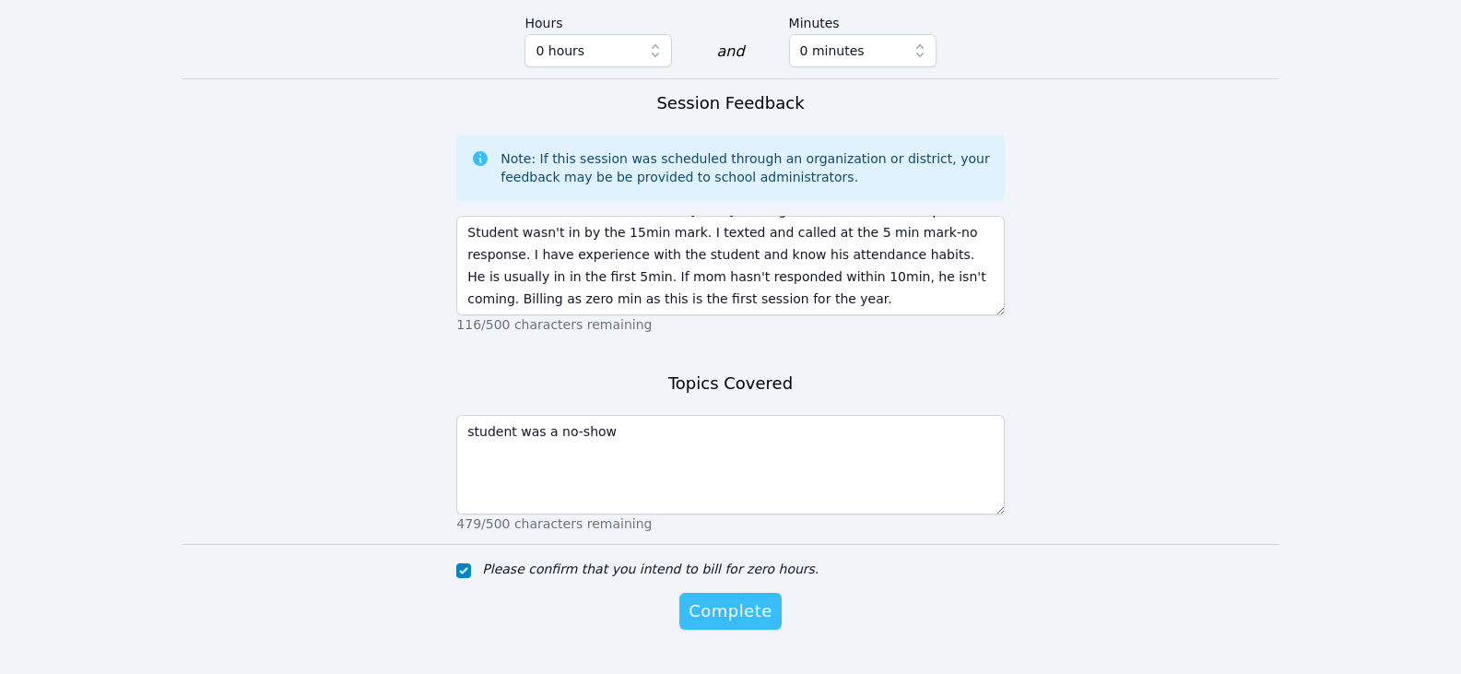
click at [731, 598] on span "Complete" at bounding box center [730, 611] width 83 height 26
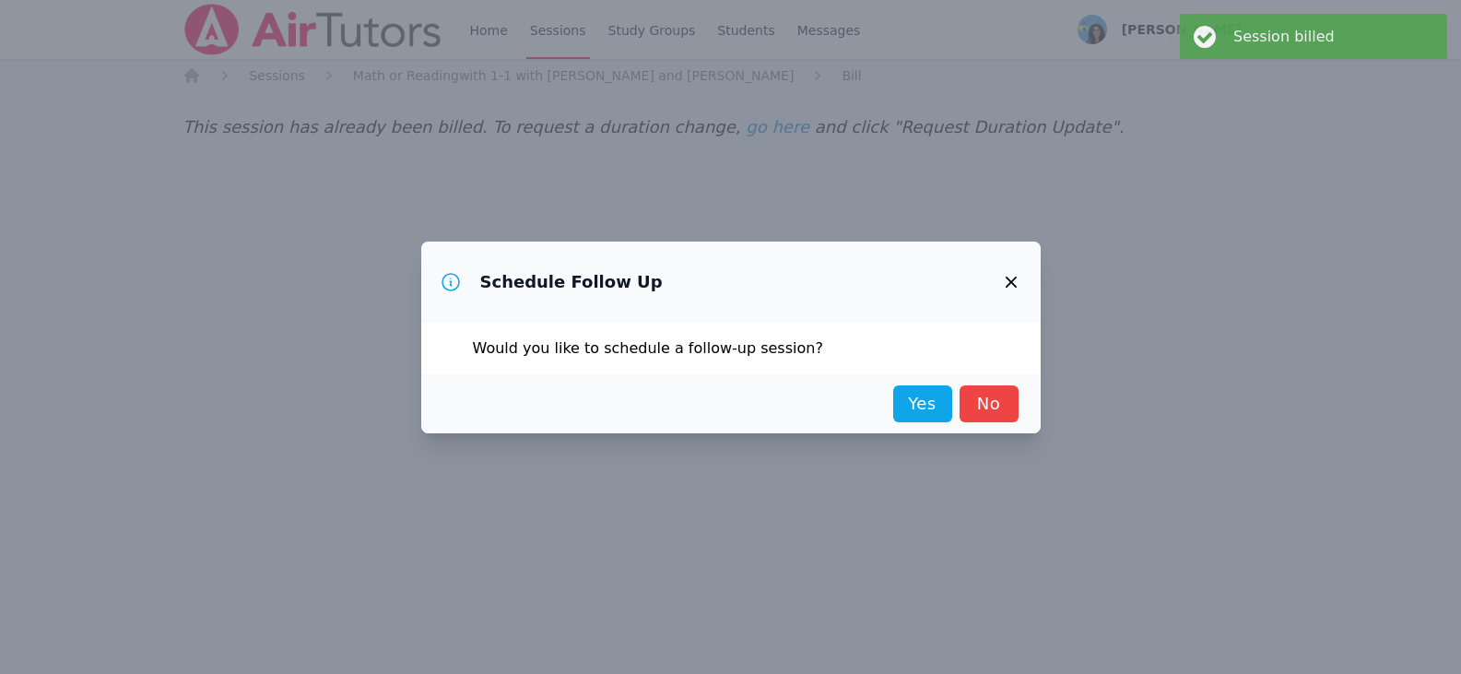
scroll to position [0, 0]
click at [995, 408] on link "No" at bounding box center [995, 403] width 59 height 37
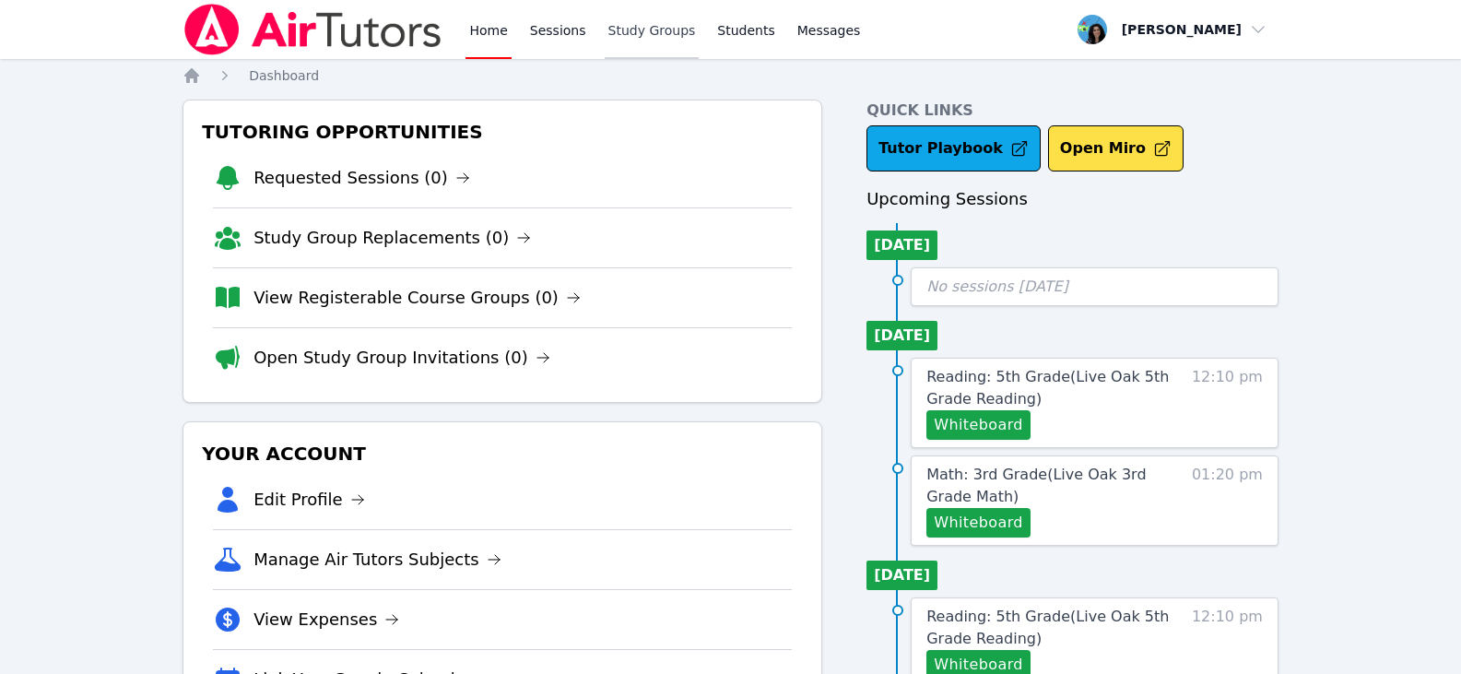
click at [664, 39] on link "Study Groups" at bounding box center [652, 29] width 95 height 59
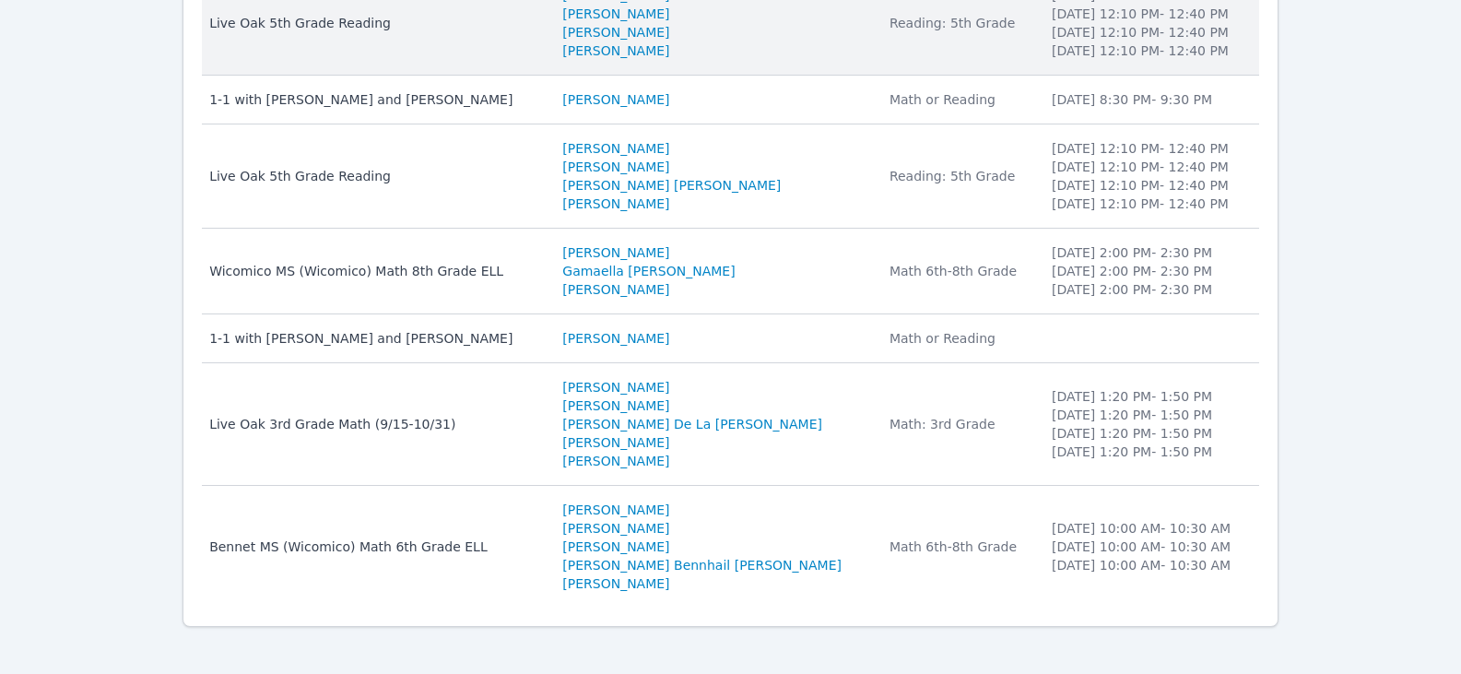
scroll to position [513, 0]
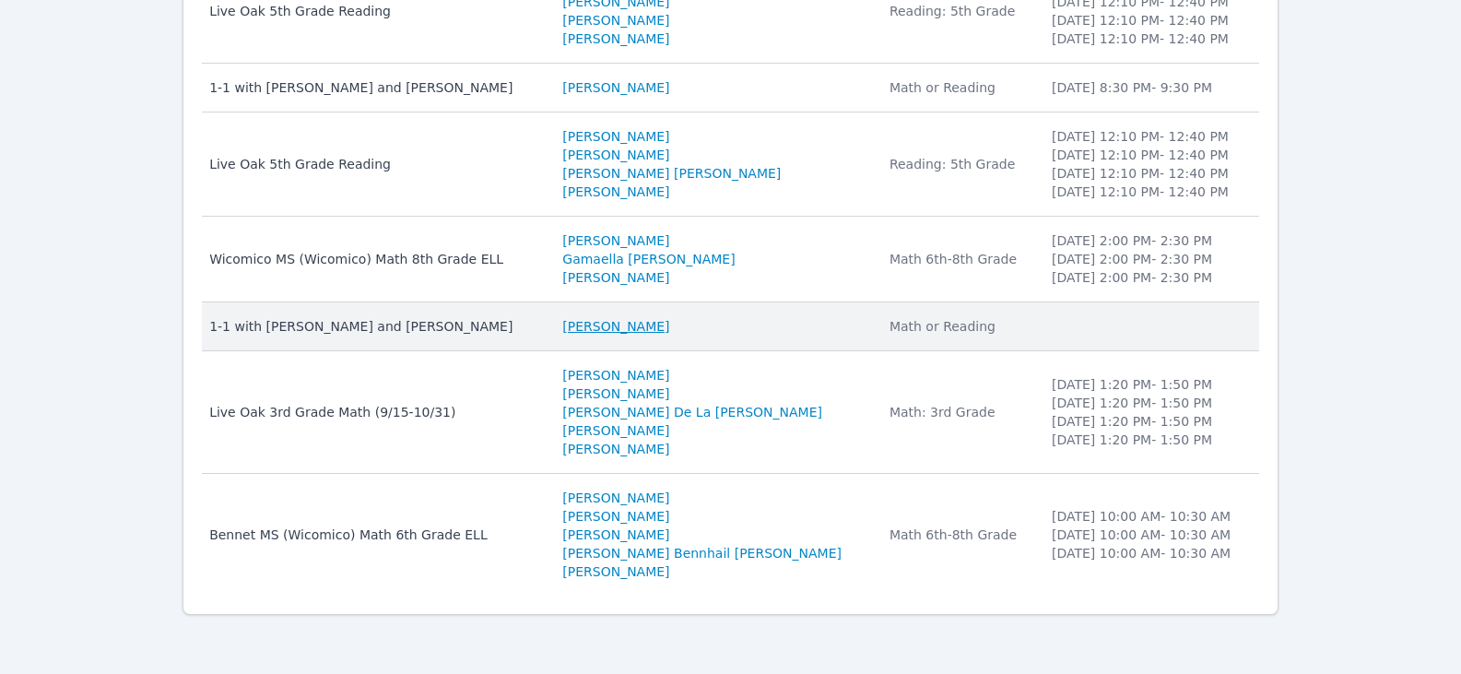
click at [656, 334] on link "[PERSON_NAME]" at bounding box center [615, 326] width 107 height 18
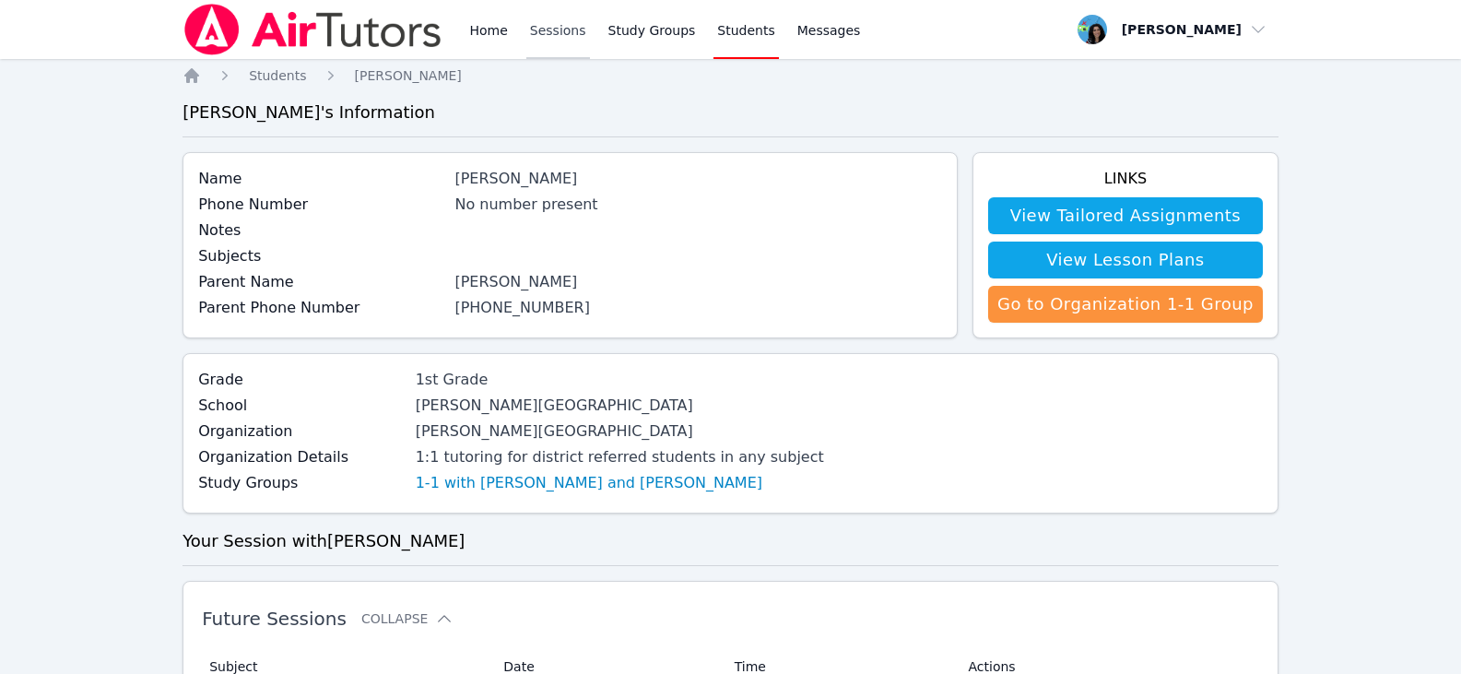
click at [566, 30] on link "Sessions" at bounding box center [558, 29] width 64 height 59
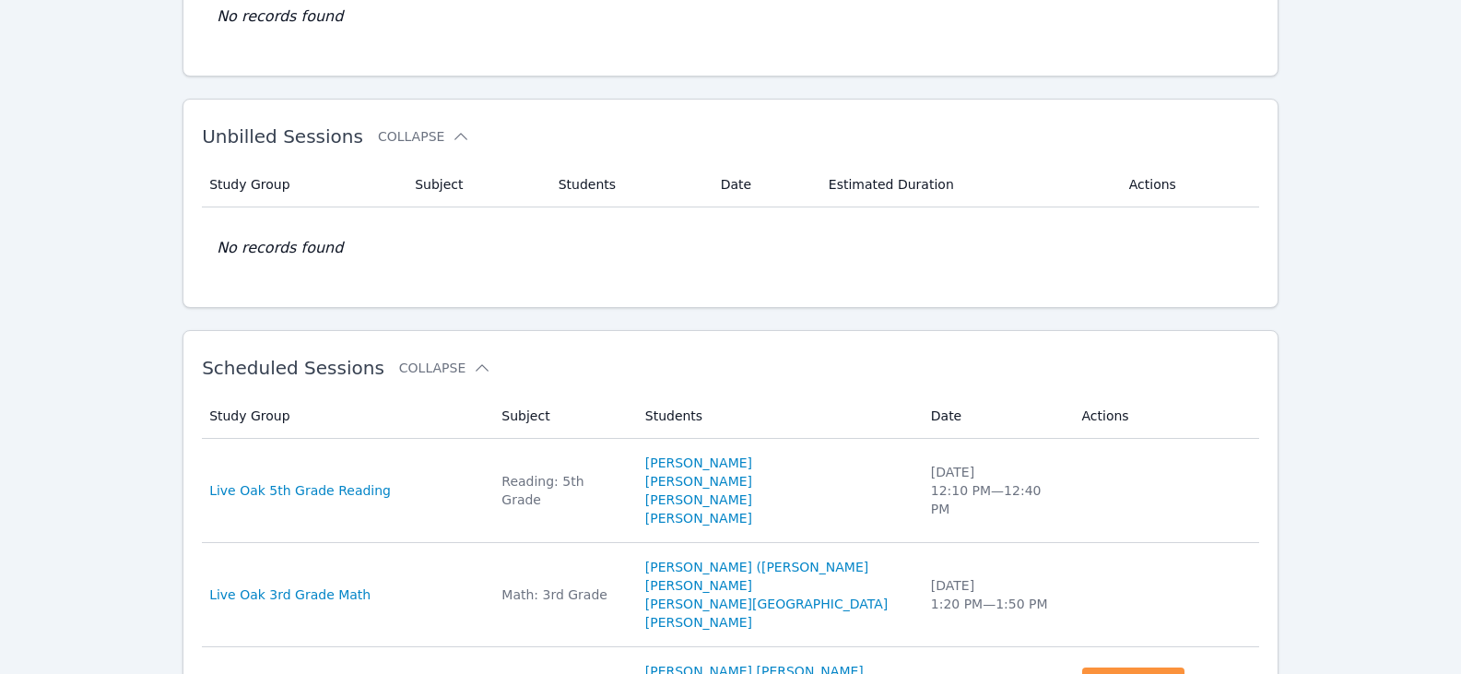
scroll to position [277, 0]
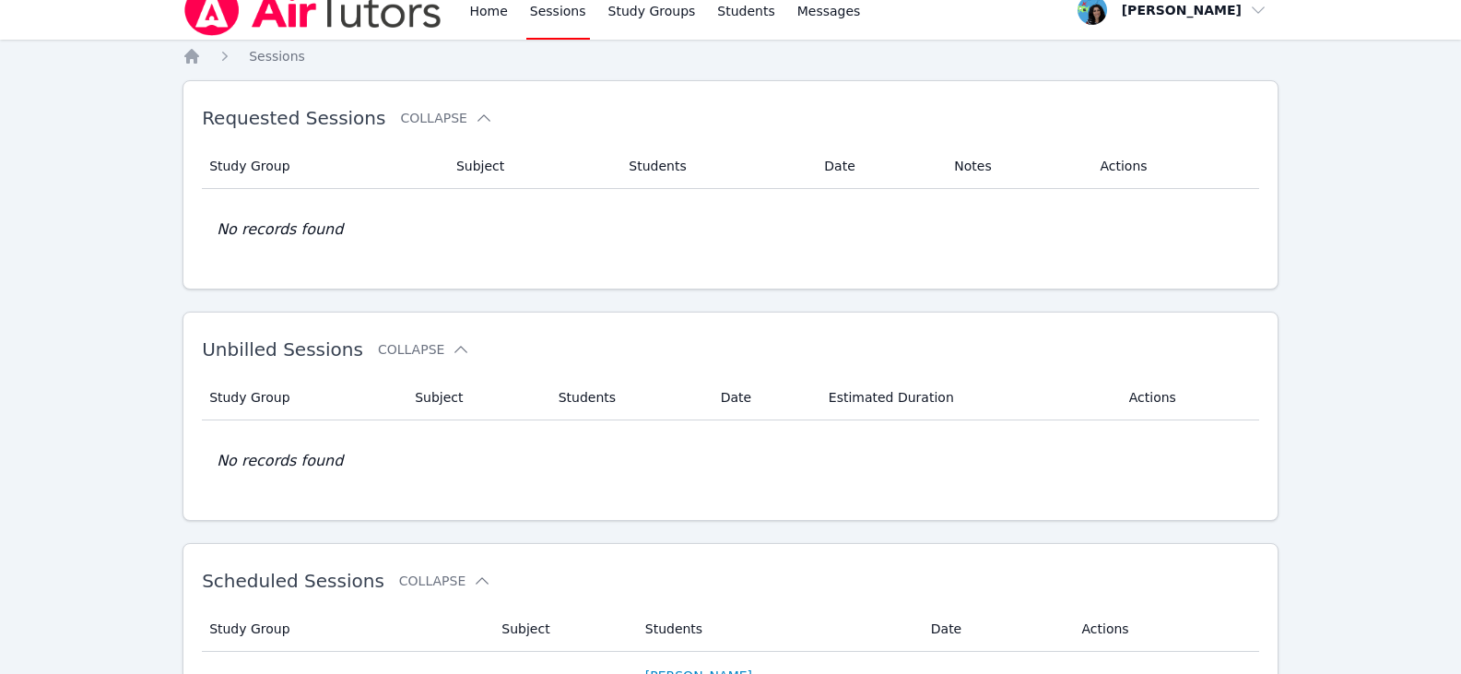
scroll to position [0, 0]
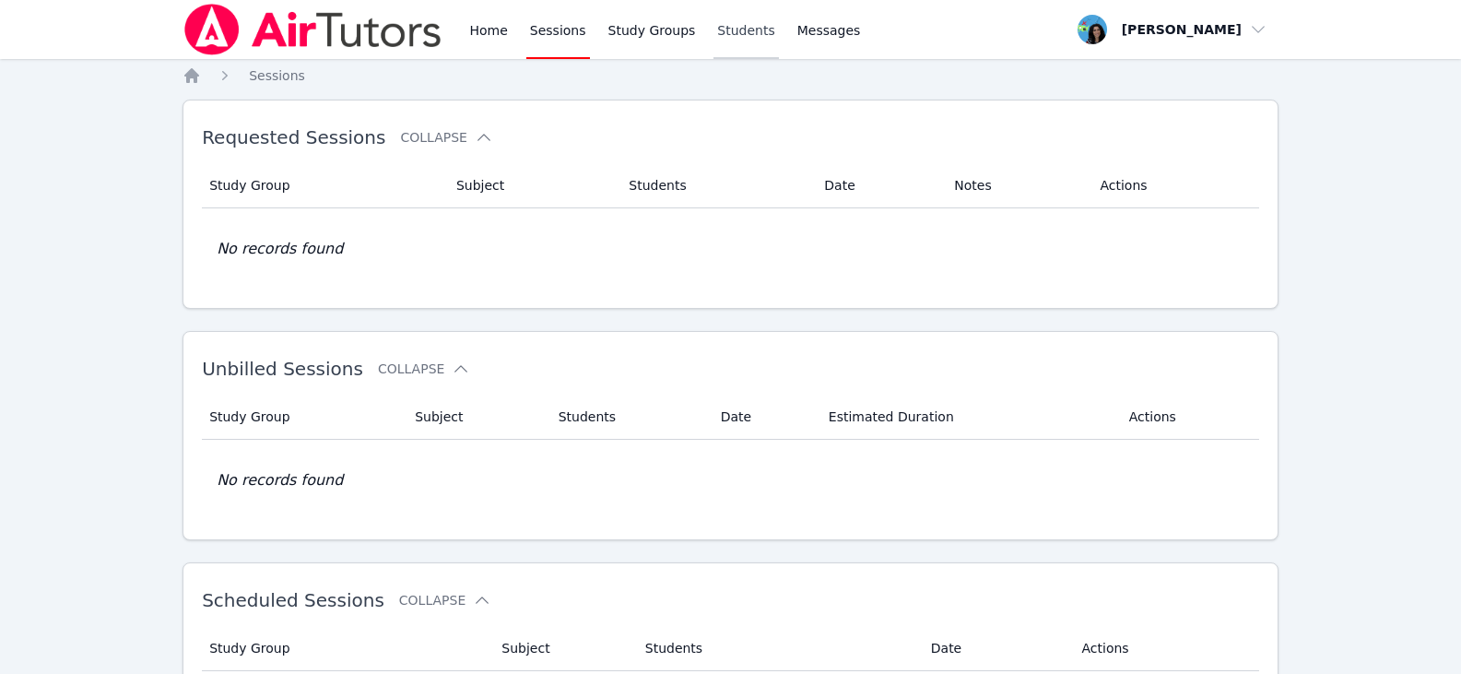
click at [714, 33] on link "Students" at bounding box center [746, 29] width 65 height 59
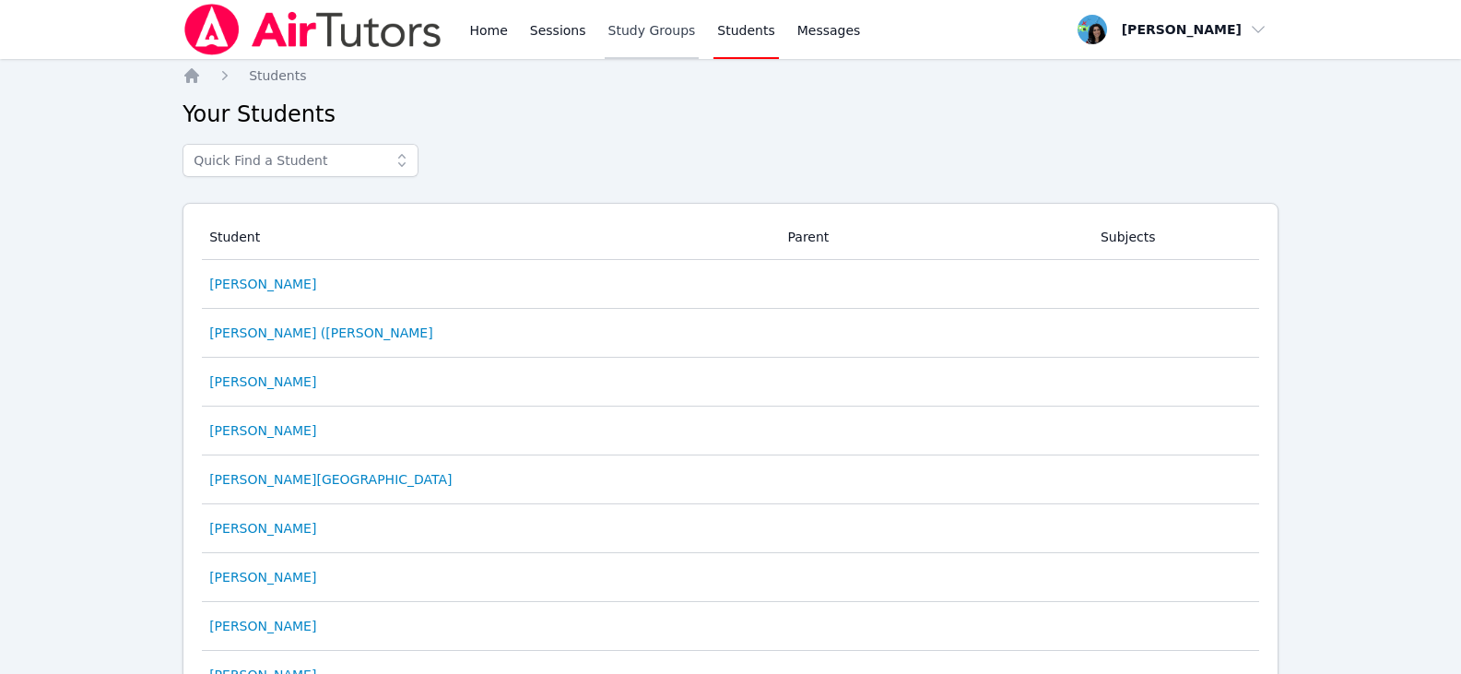
click at [621, 38] on link "Study Groups" at bounding box center [652, 29] width 95 height 59
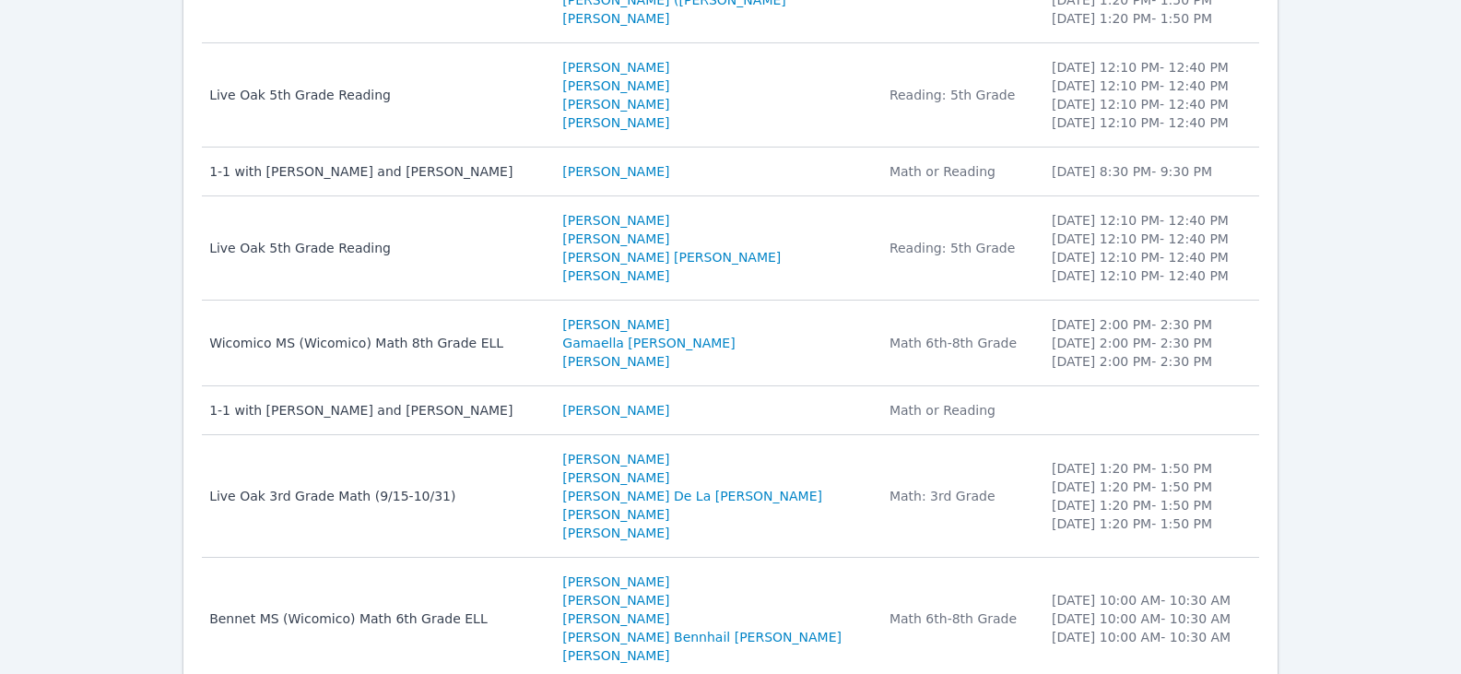
scroll to position [461, 0]
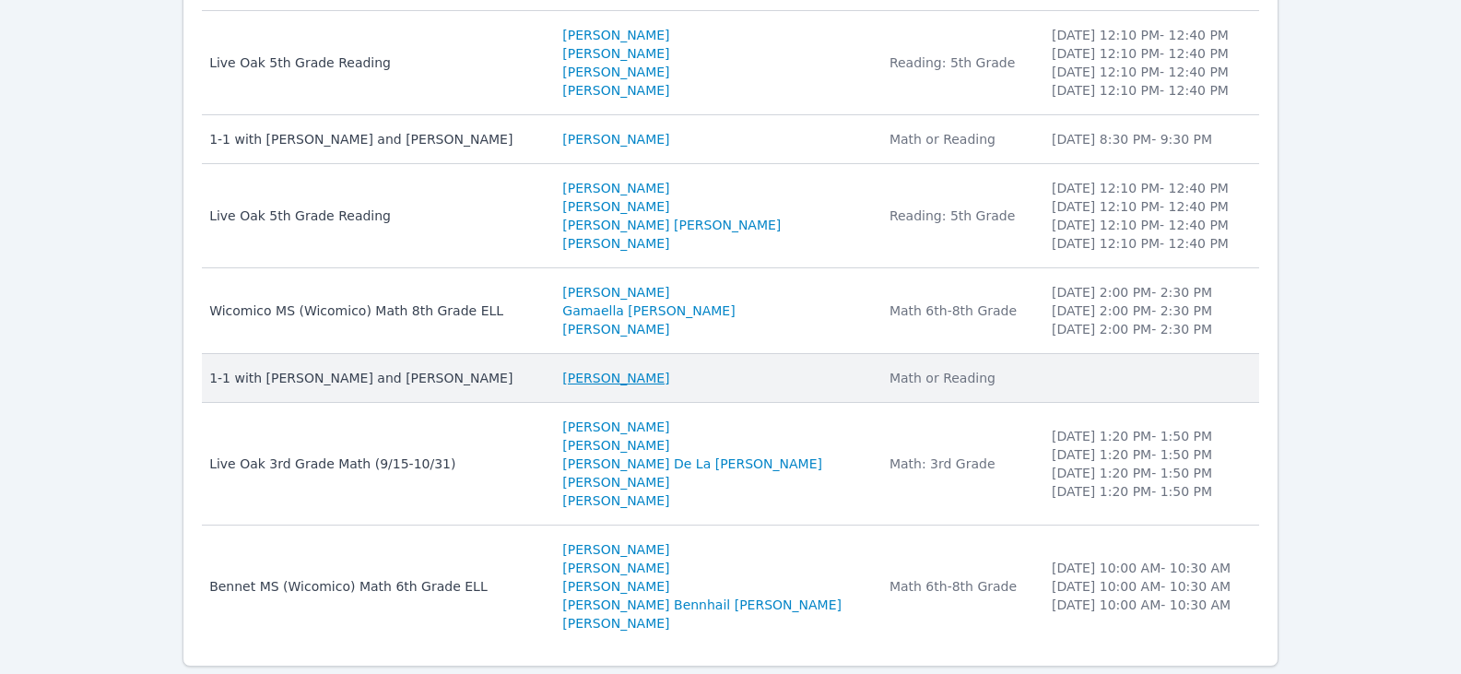
click at [647, 380] on link "[PERSON_NAME]" at bounding box center [615, 378] width 107 height 18
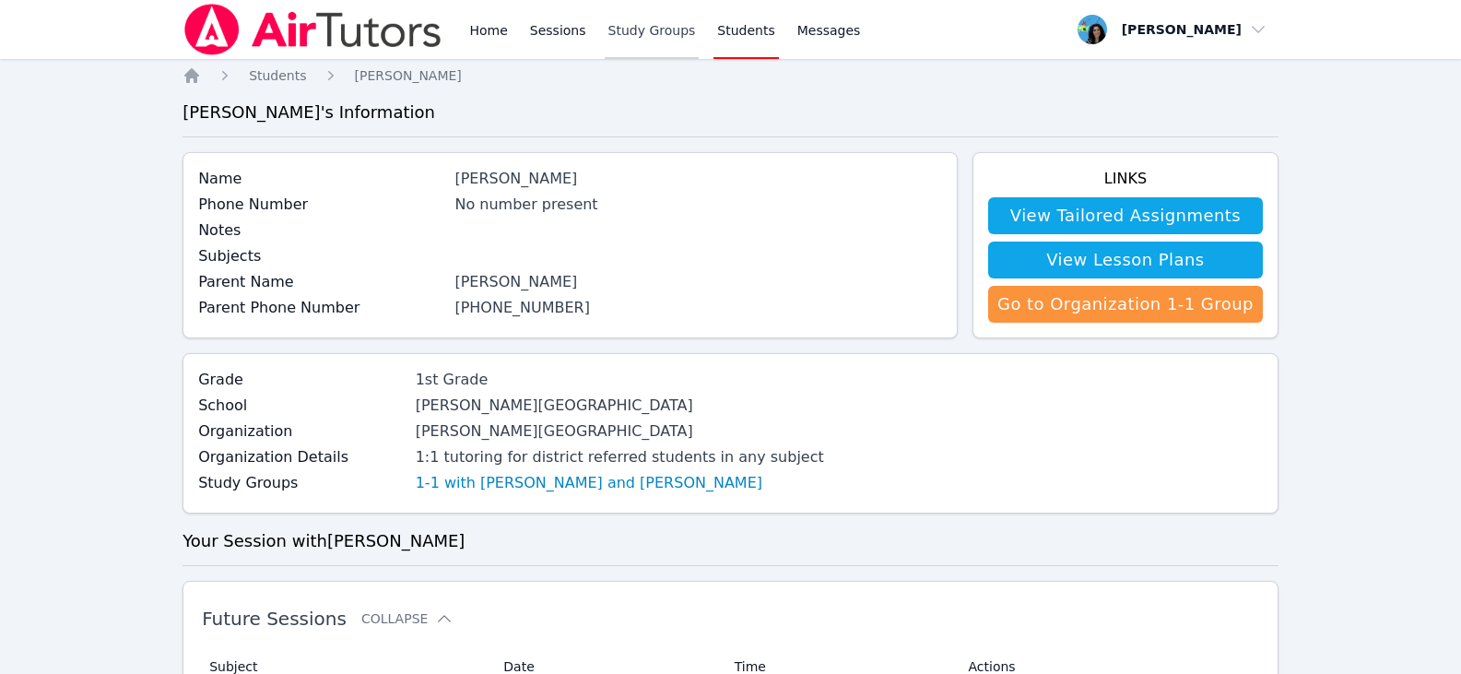
click at [627, 31] on link "Study Groups" at bounding box center [652, 29] width 95 height 59
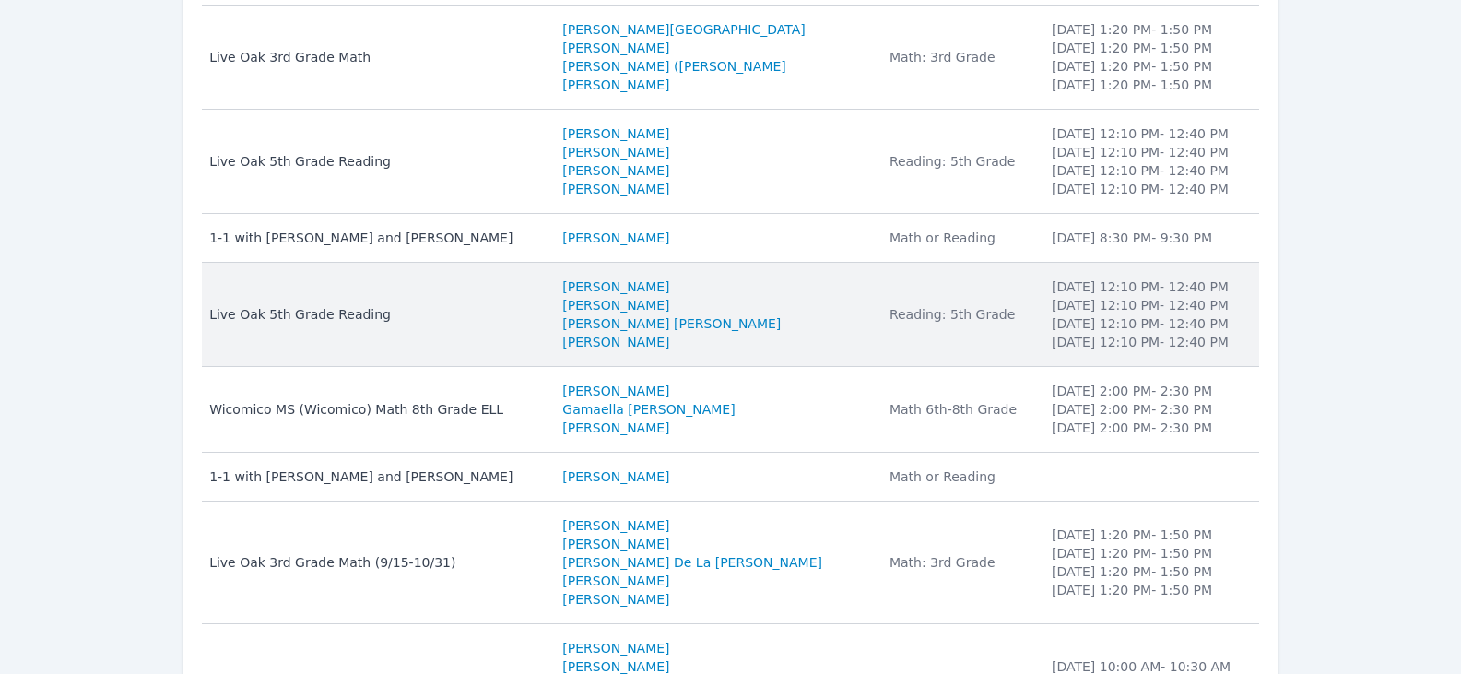
scroll to position [513, 0]
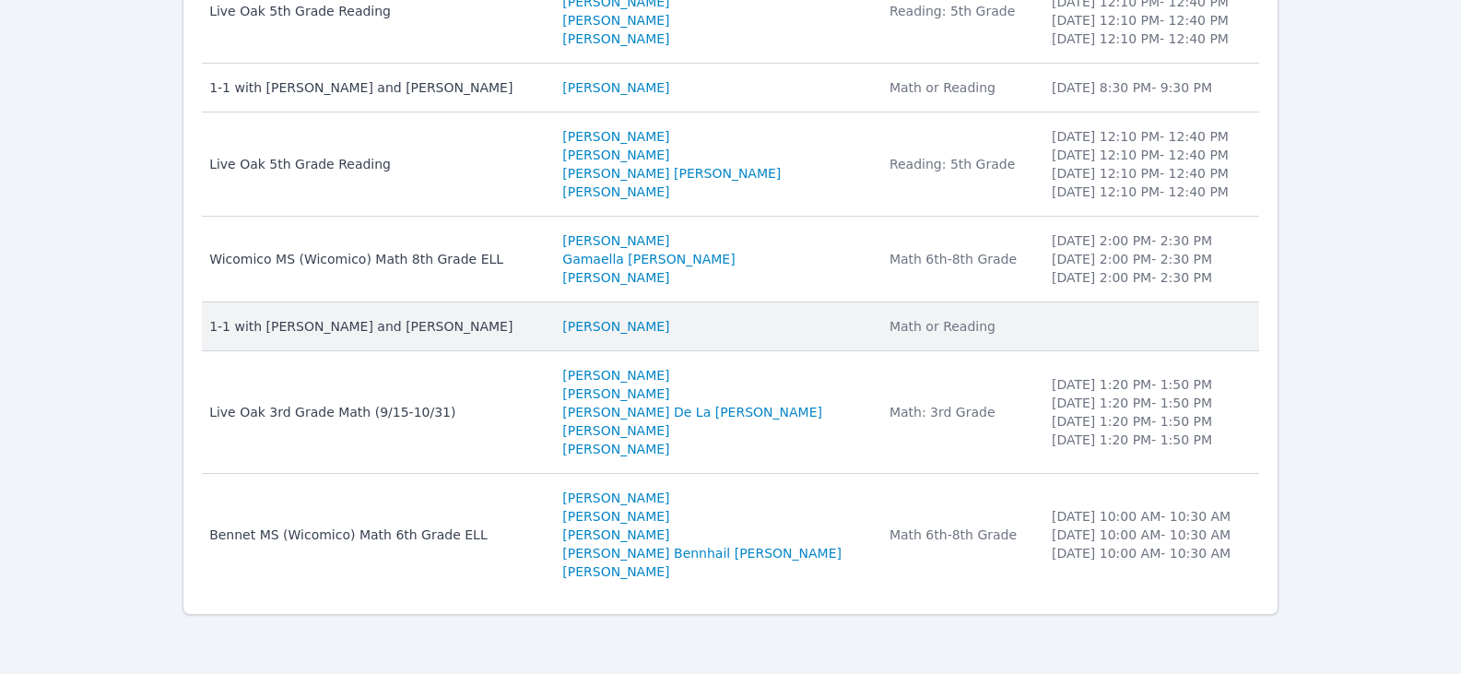
click at [465, 322] on div "1-1 with [PERSON_NAME] and [PERSON_NAME]" at bounding box center [374, 326] width 331 height 18
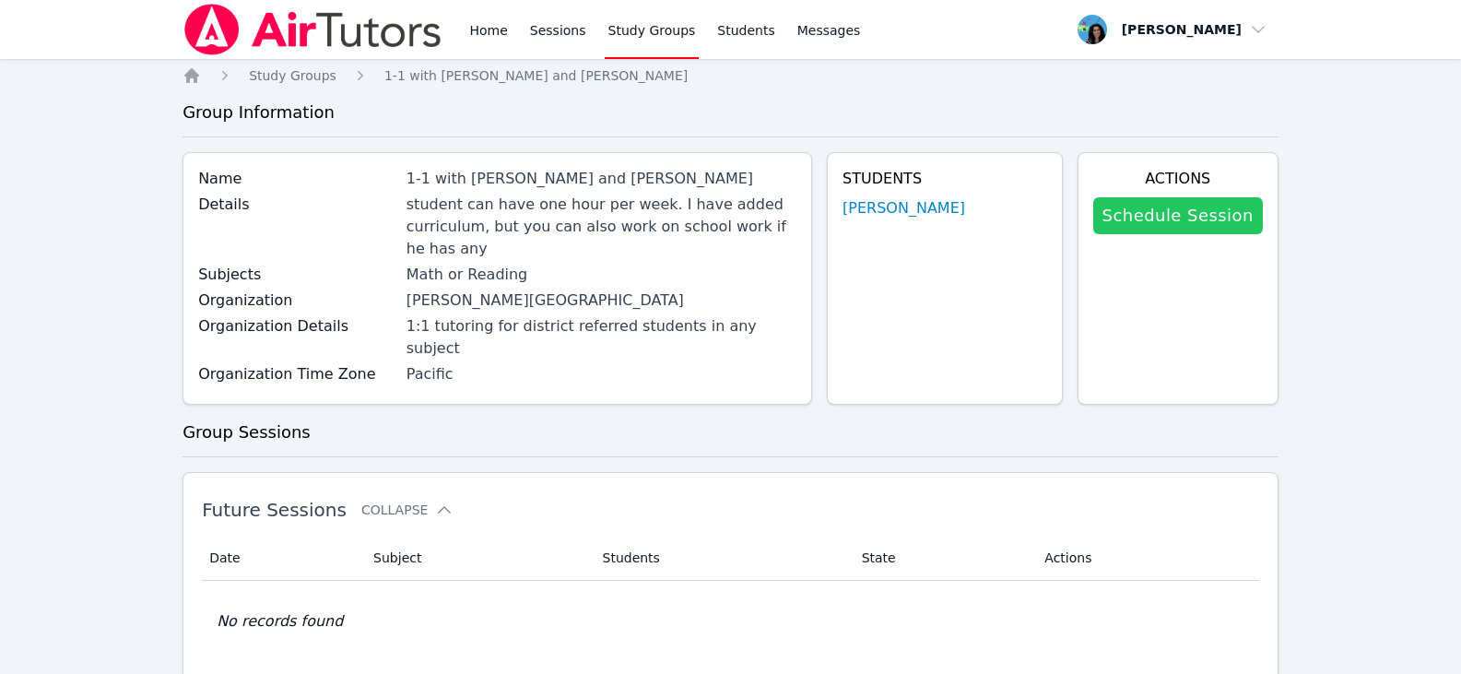
click at [1124, 211] on link "Schedule Session" at bounding box center [1178, 215] width 170 height 37
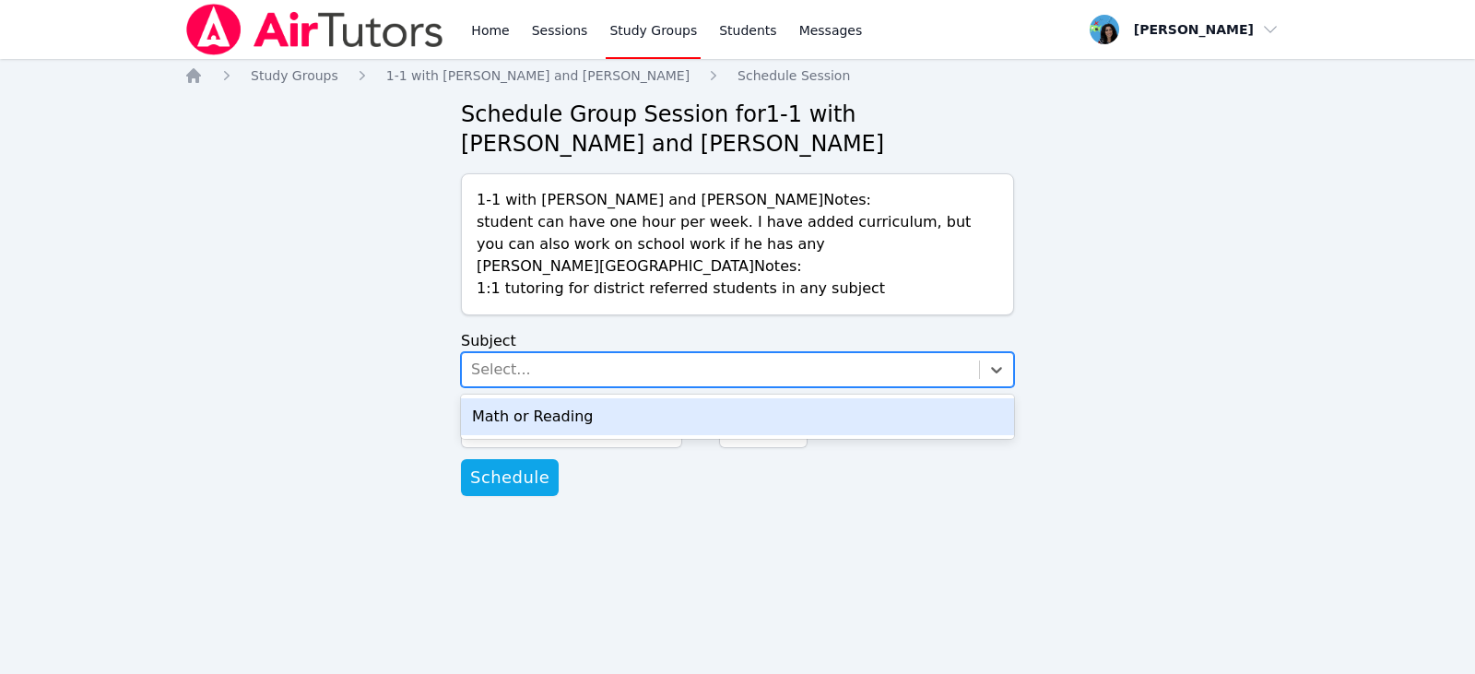
click at [564, 378] on div "Select..." at bounding box center [720, 369] width 517 height 33
click at [540, 417] on div "Math or Reading" at bounding box center [737, 416] width 553 height 37
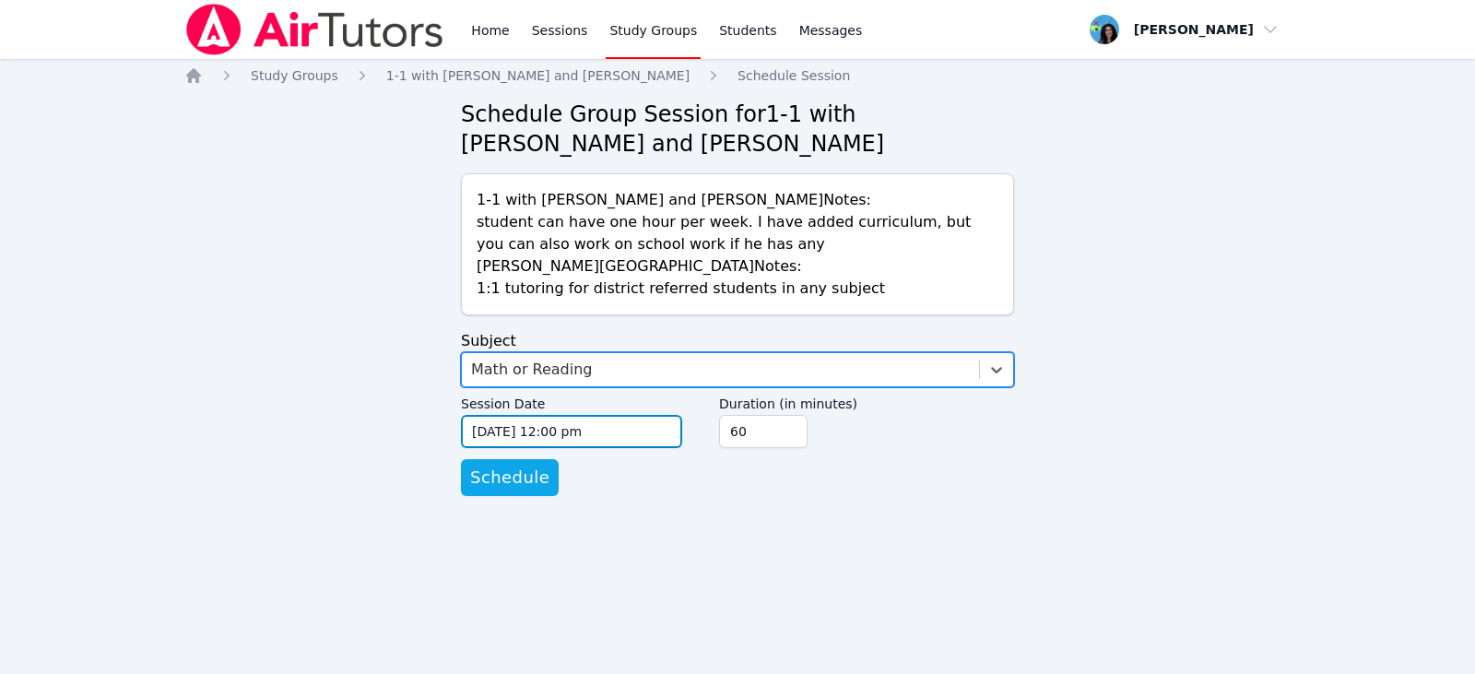
click at [602, 426] on input "09/11/2025 12:00 pm" at bounding box center [571, 431] width 221 height 33
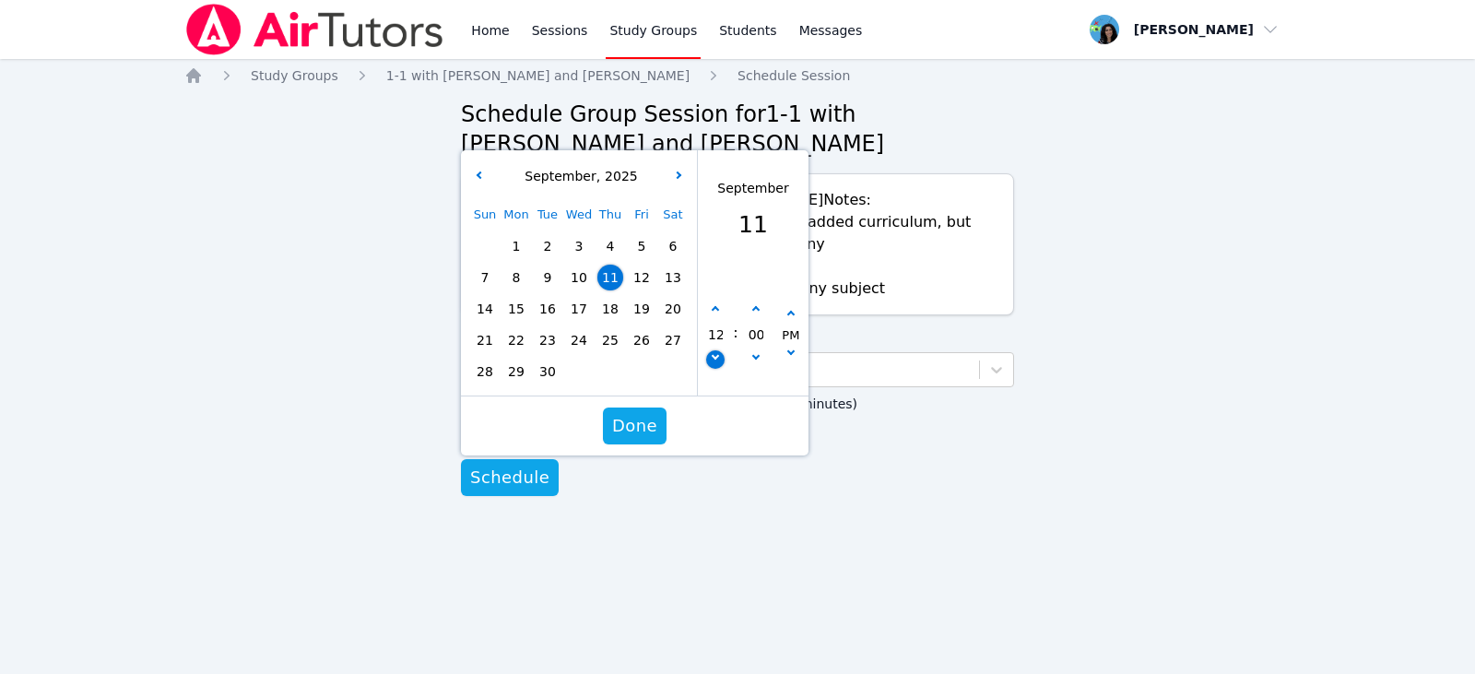
click at [708, 356] on button "button" at bounding box center [715, 359] width 18 height 18
type input "09/11/2025 11:00 am"
type input "11"
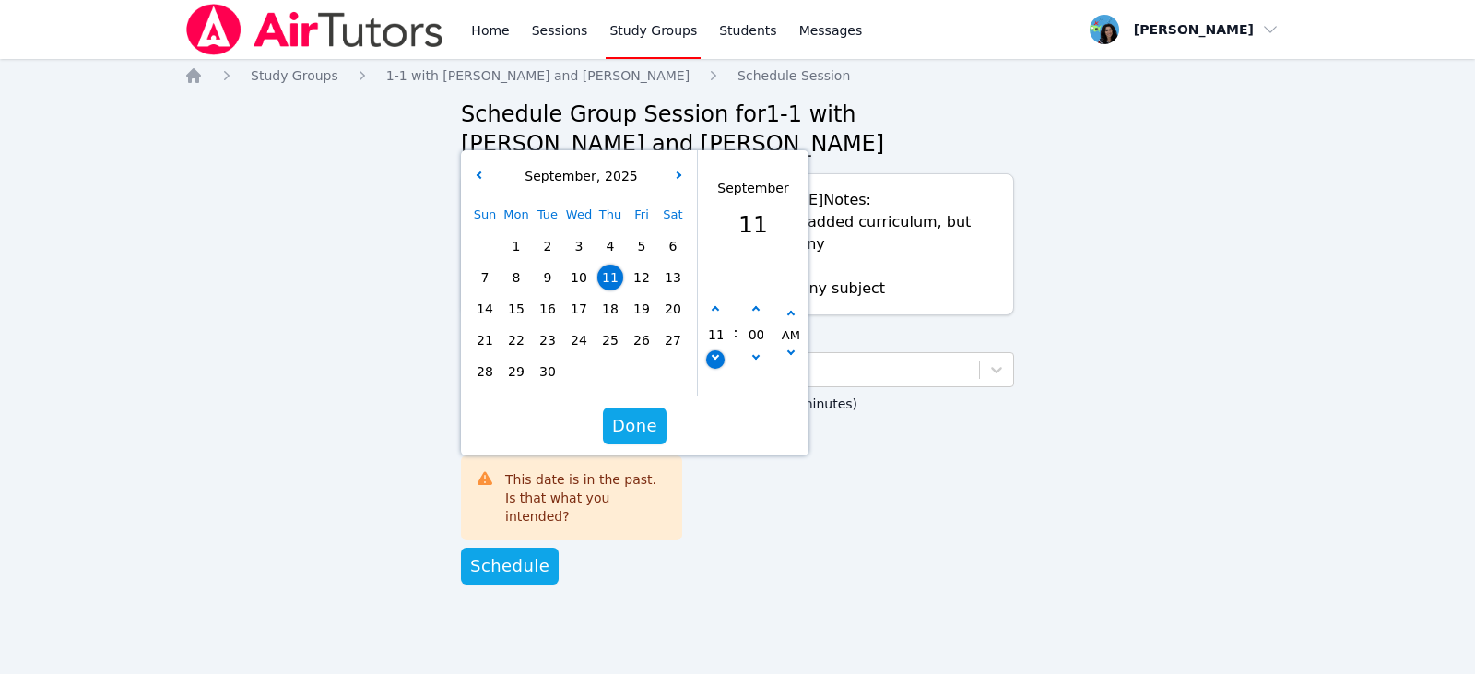
click at [709, 356] on button "button" at bounding box center [715, 359] width 18 height 18
type input "09/11/2025 10:00 am"
type input "10"
click at [786, 362] on button "button" at bounding box center [791, 355] width 18 height 18
type input "09/11/2025 10:00 pm"
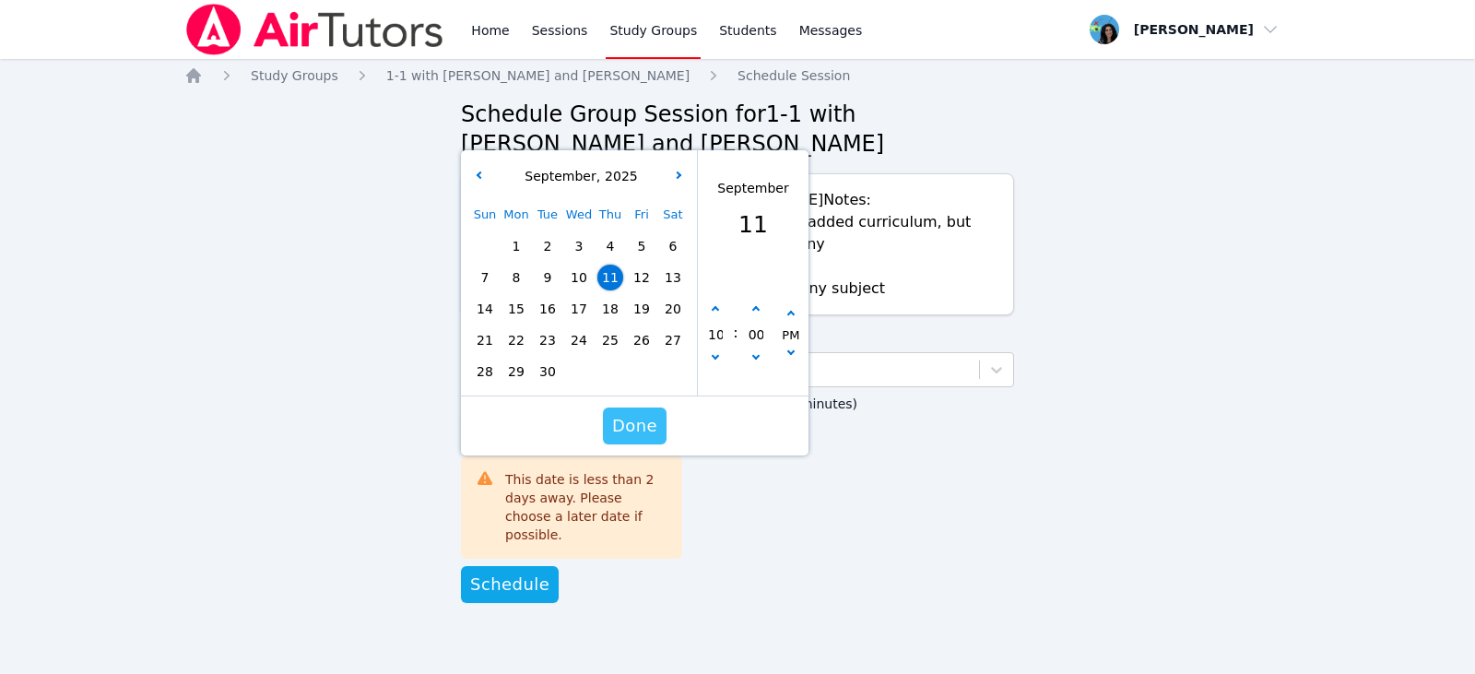
click at [642, 431] on span "Done" at bounding box center [634, 426] width 45 height 26
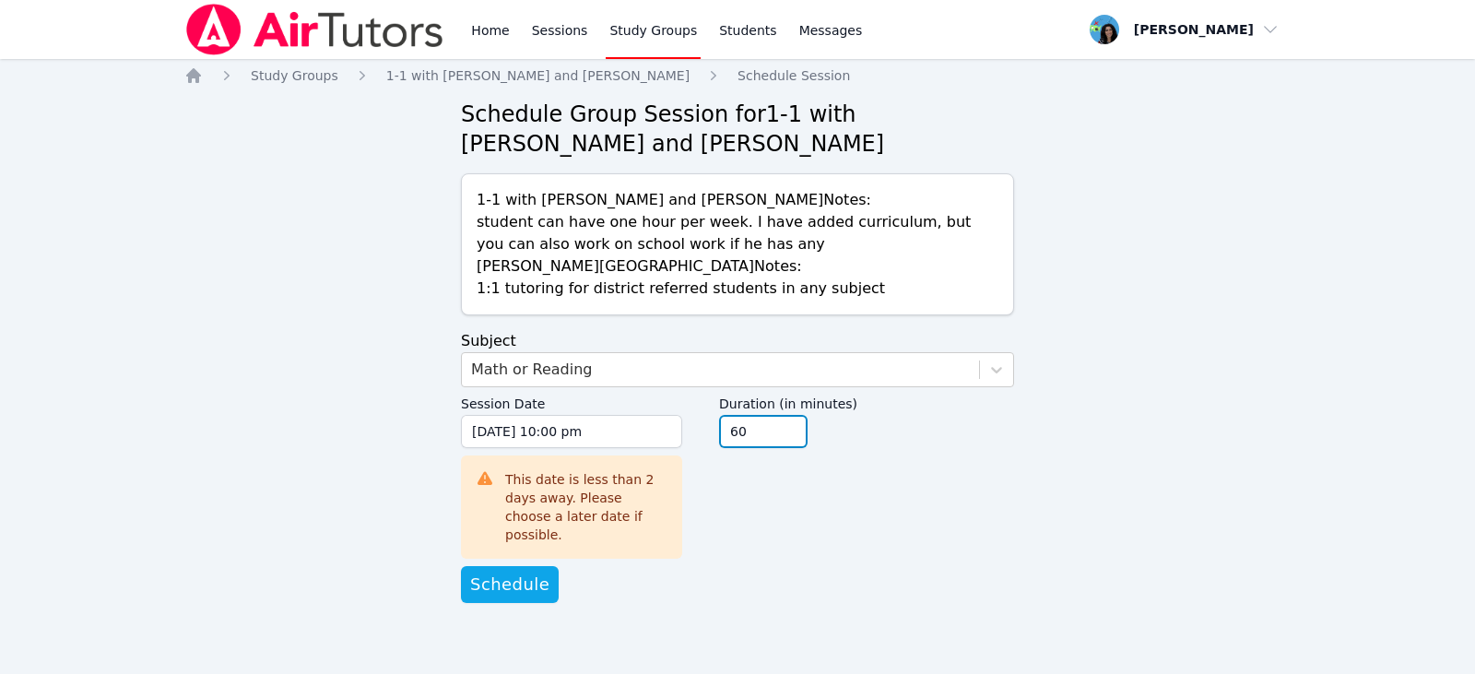
drag, startPoint x: 746, startPoint y: 431, endPoint x: 691, endPoint y: 426, distance: 54.7
click at [691, 426] on div "Session Date 09/11/2025 10:00 pm 9/11/2025 10:00 pm This date is less than 2 da…" at bounding box center [737, 476] width 553 height 179
type input "30"
click at [761, 527] on div "Duration (in minutes) 30" at bounding box center [866, 471] width 295 height 168
click at [514, 572] on span "Schedule" at bounding box center [509, 585] width 79 height 26
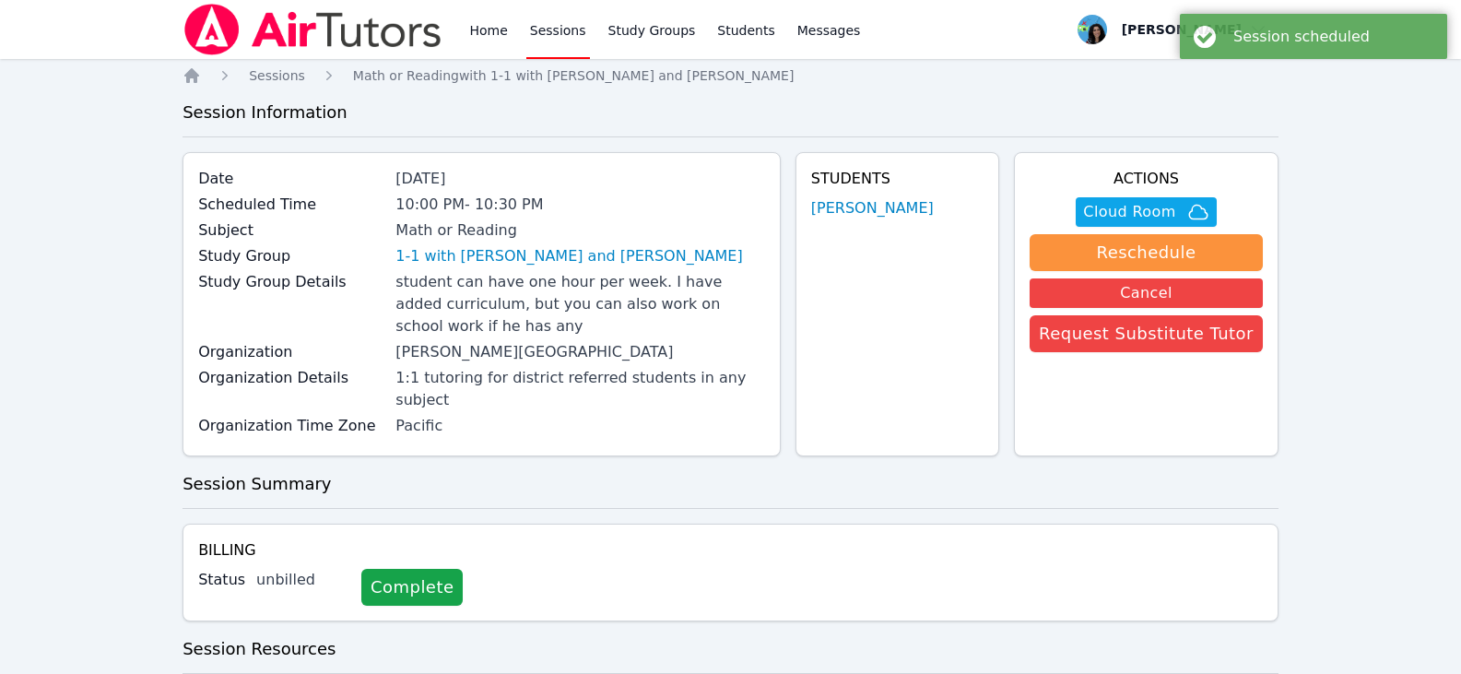
click at [555, 34] on link "Sessions" at bounding box center [558, 29] width 64 height 59
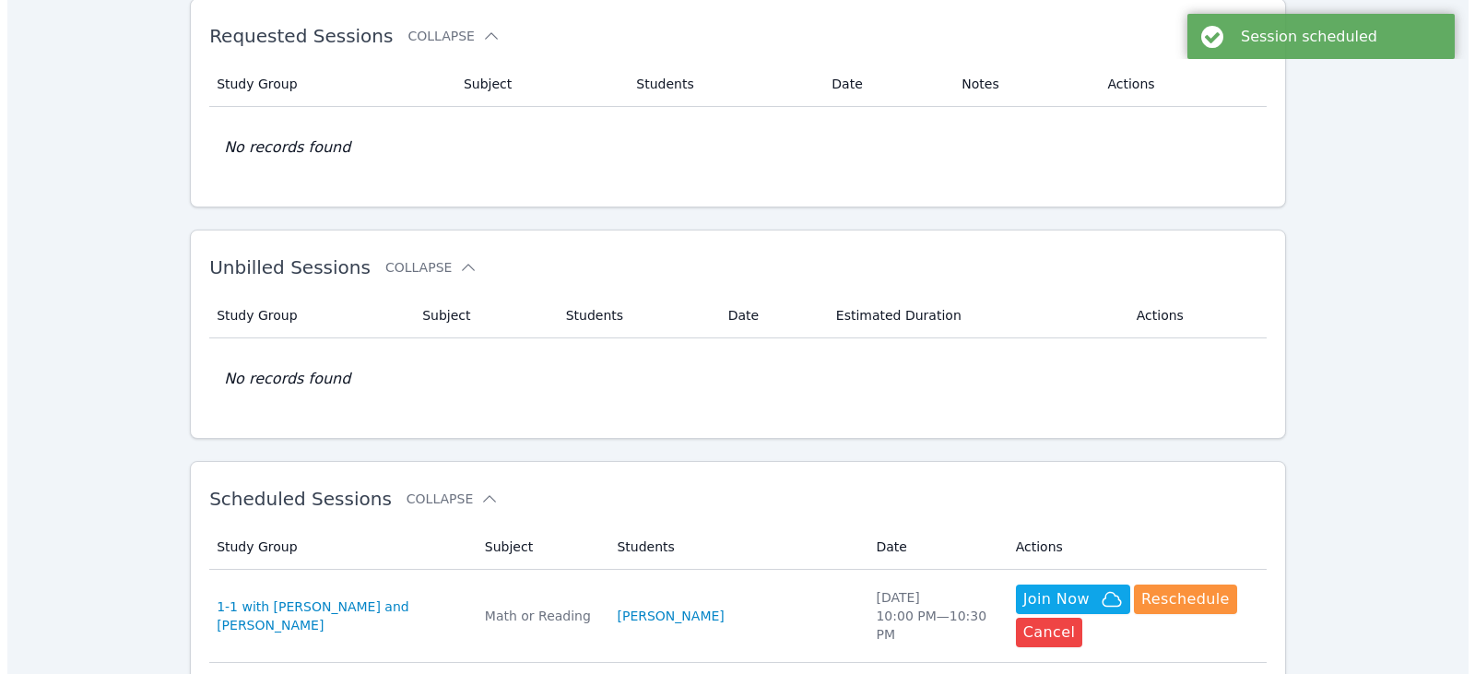
scroll to position [277, 0]
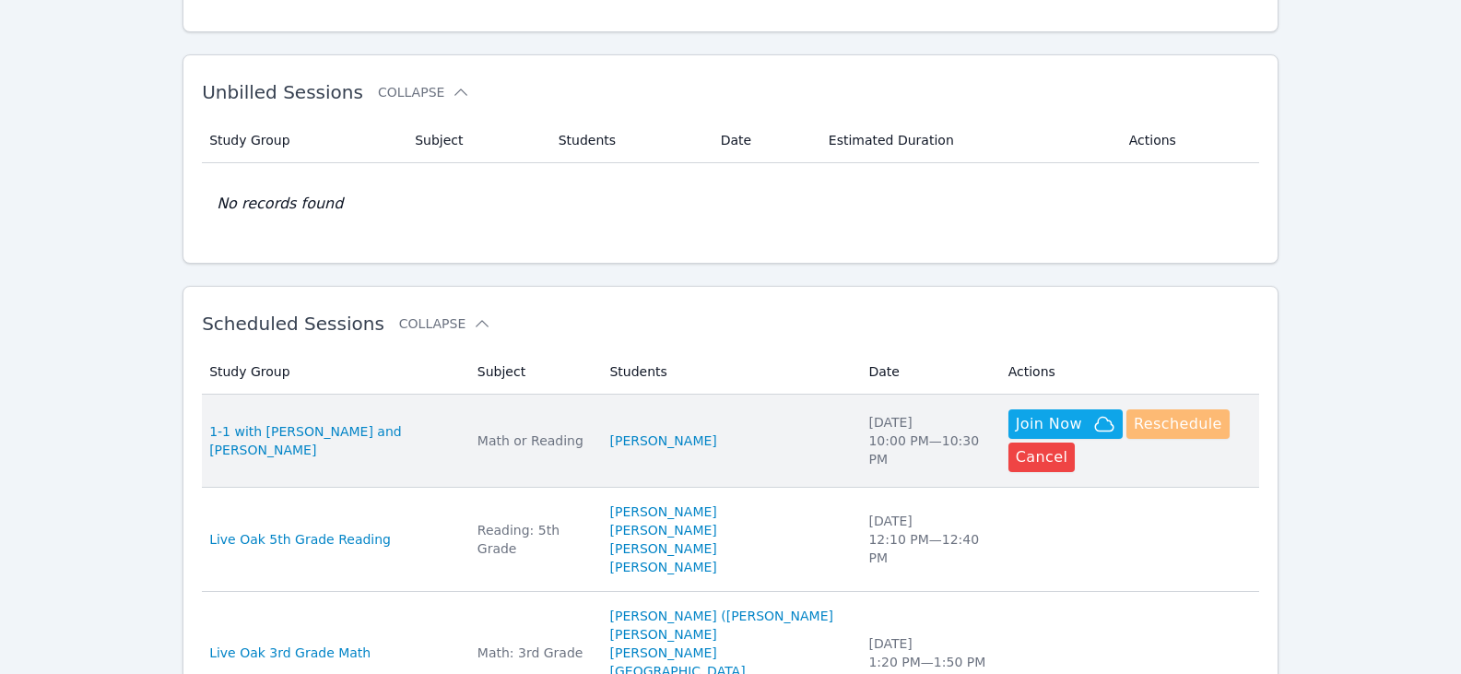
click at [1127, 420] on button "Reschedule" at bounding box center [1178, 424] width 103 height 30
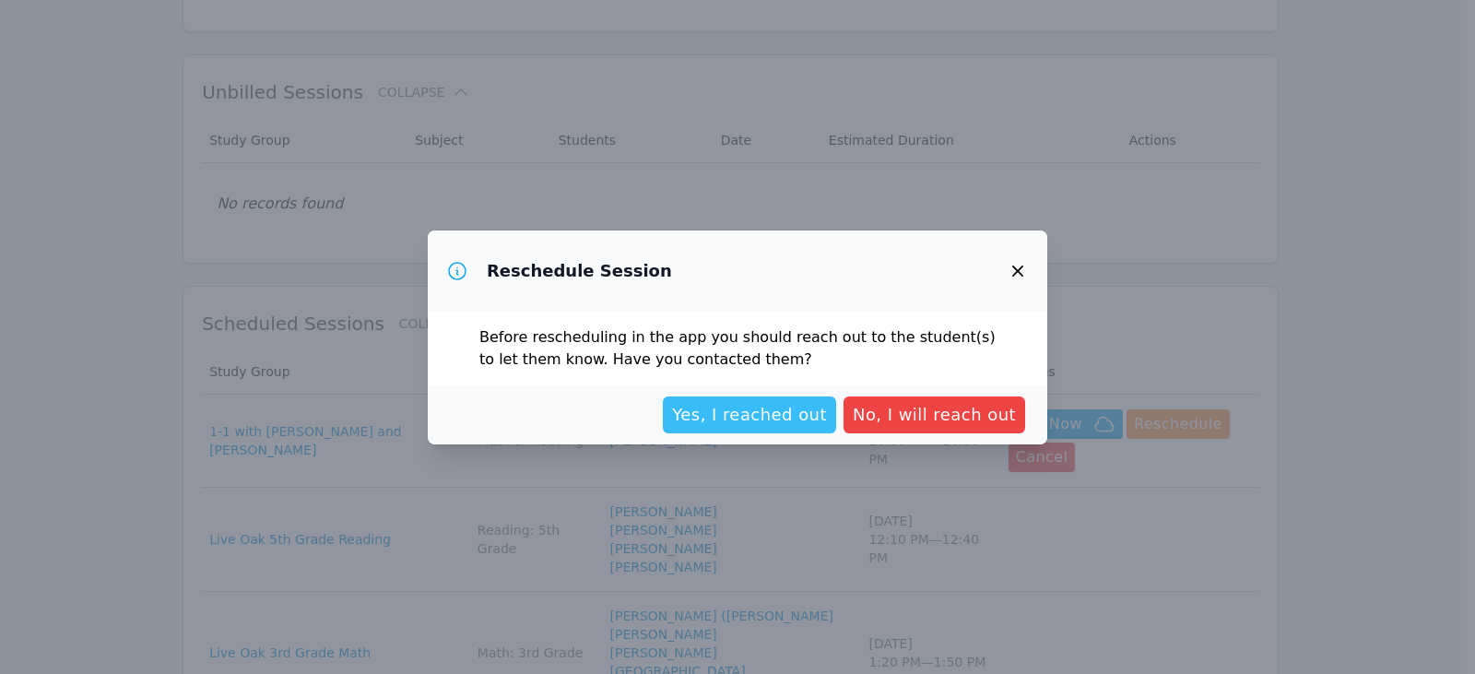
click at [827, 407] on span "Yes, I reached out" at bounding box center [749, 415] width 155 height 26
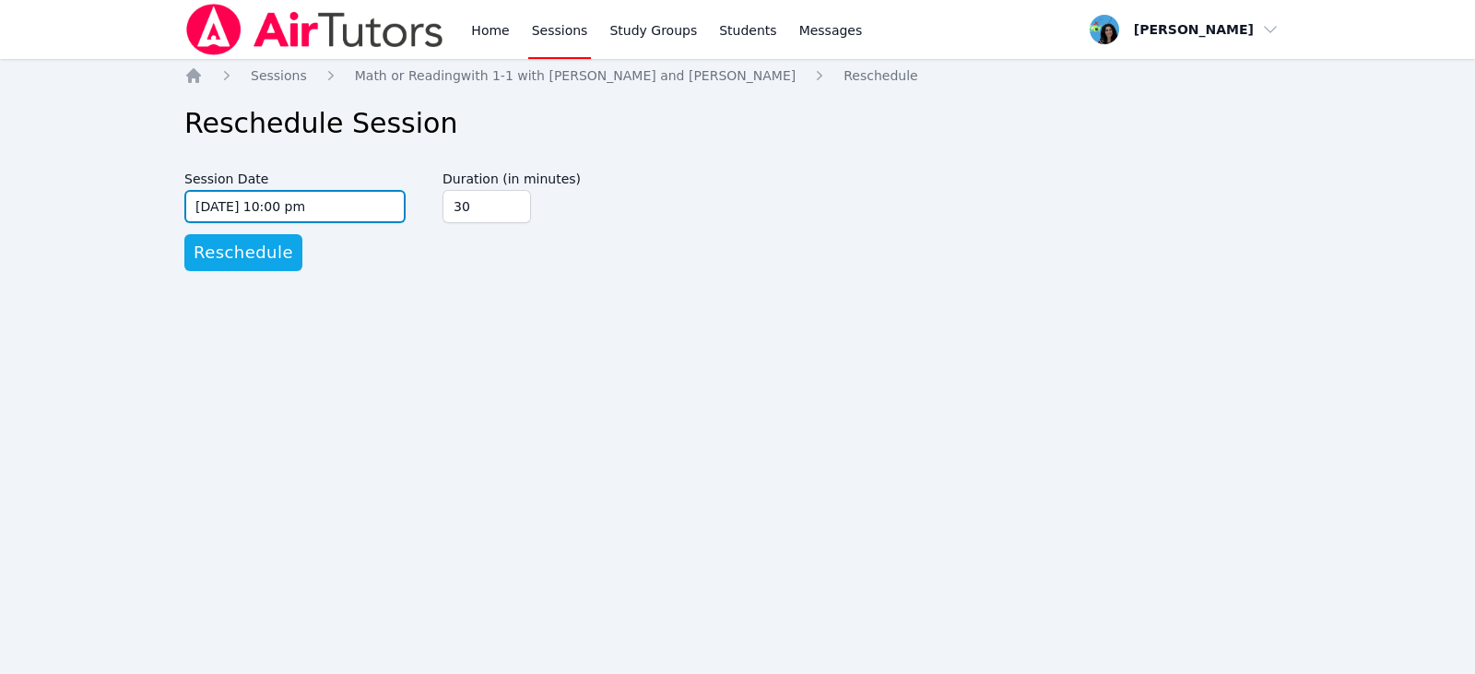
click at [320, 208] on input "09/11/2025 10:00 pm" at bounding box center [294, 206] width 221 height 33
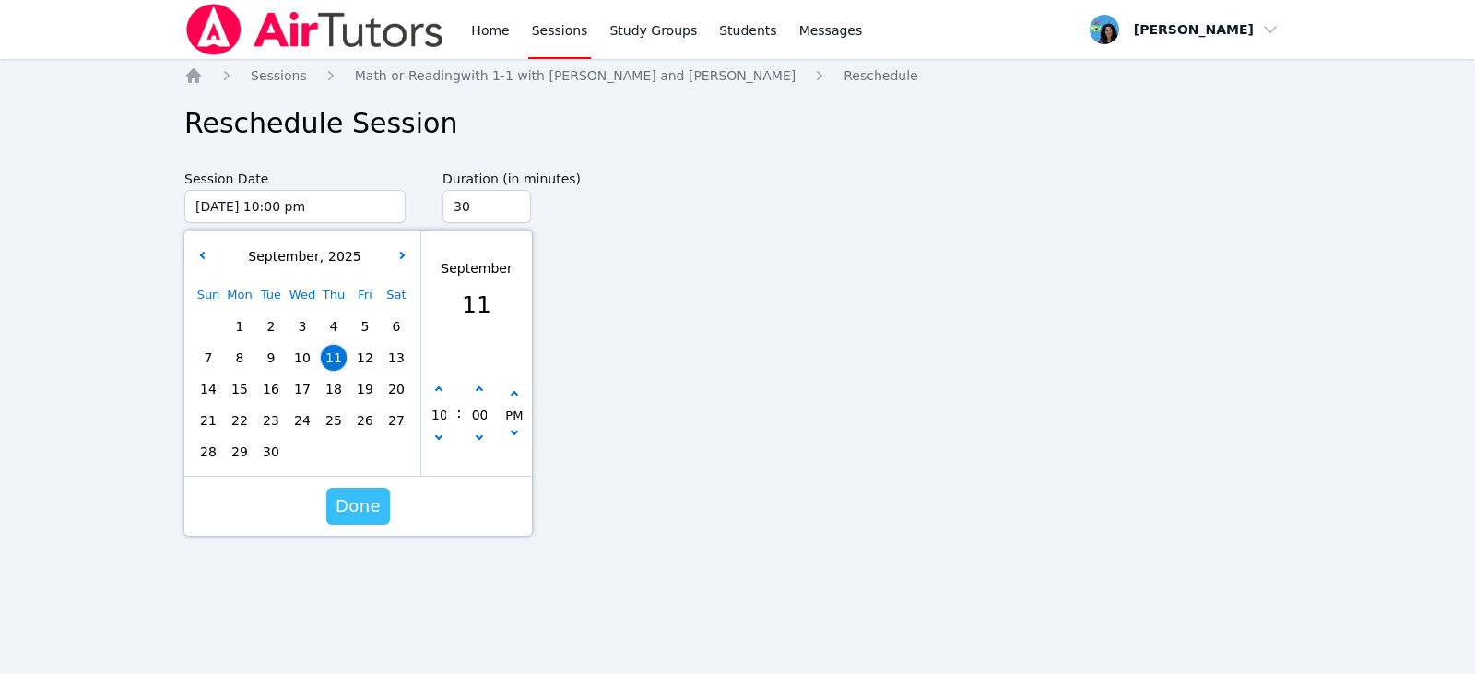
click at [375, 511] on span "Done" at bounding box center [358, 506] width 45 height 26
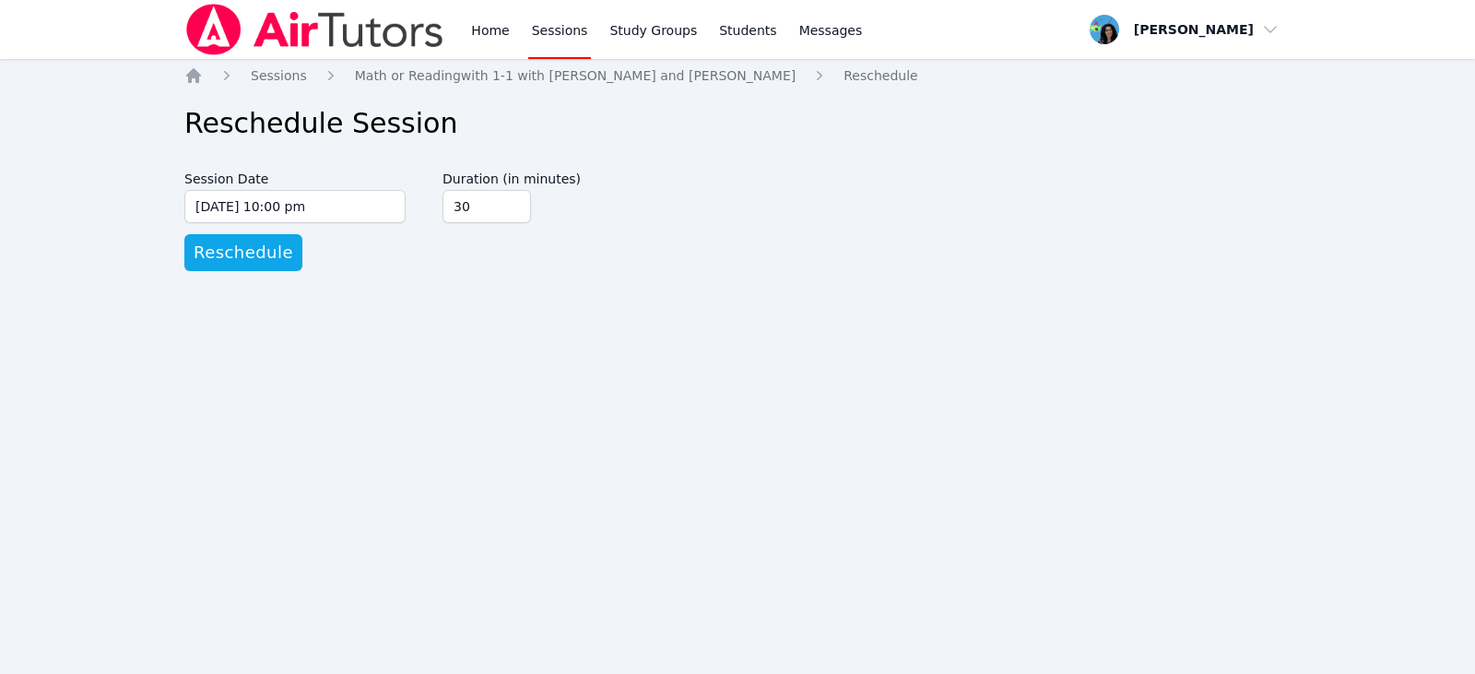
click at [616, 491] on div "Home Sessions Study Groups Students Messages Open user menu Maya Habou-Klimczak…" at bounding box center [737, 337] width 1475 height 674
click at [506, 16] on link "Home" at bounding box center [489, 29] width 45 height 59
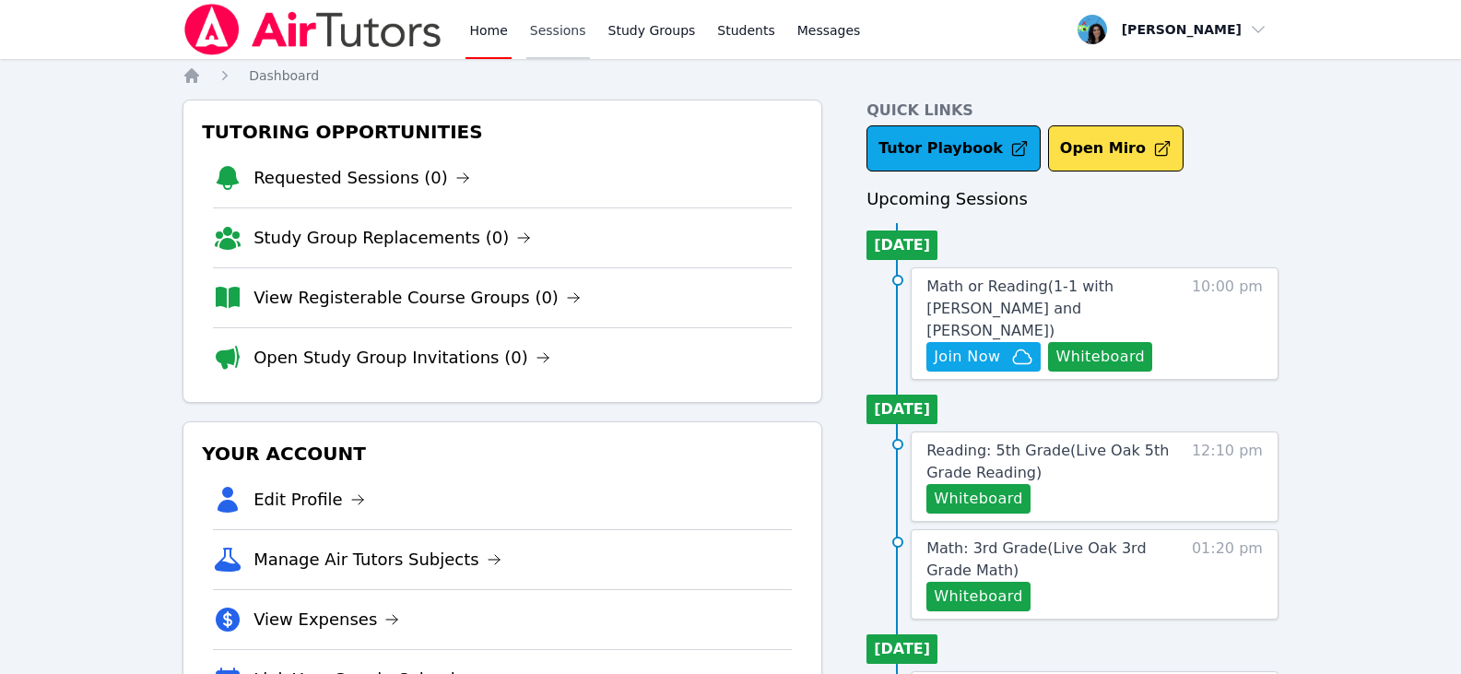
click at [551, 35] on link "Sessions" at bounding box center [558, 29] width 64 height 59
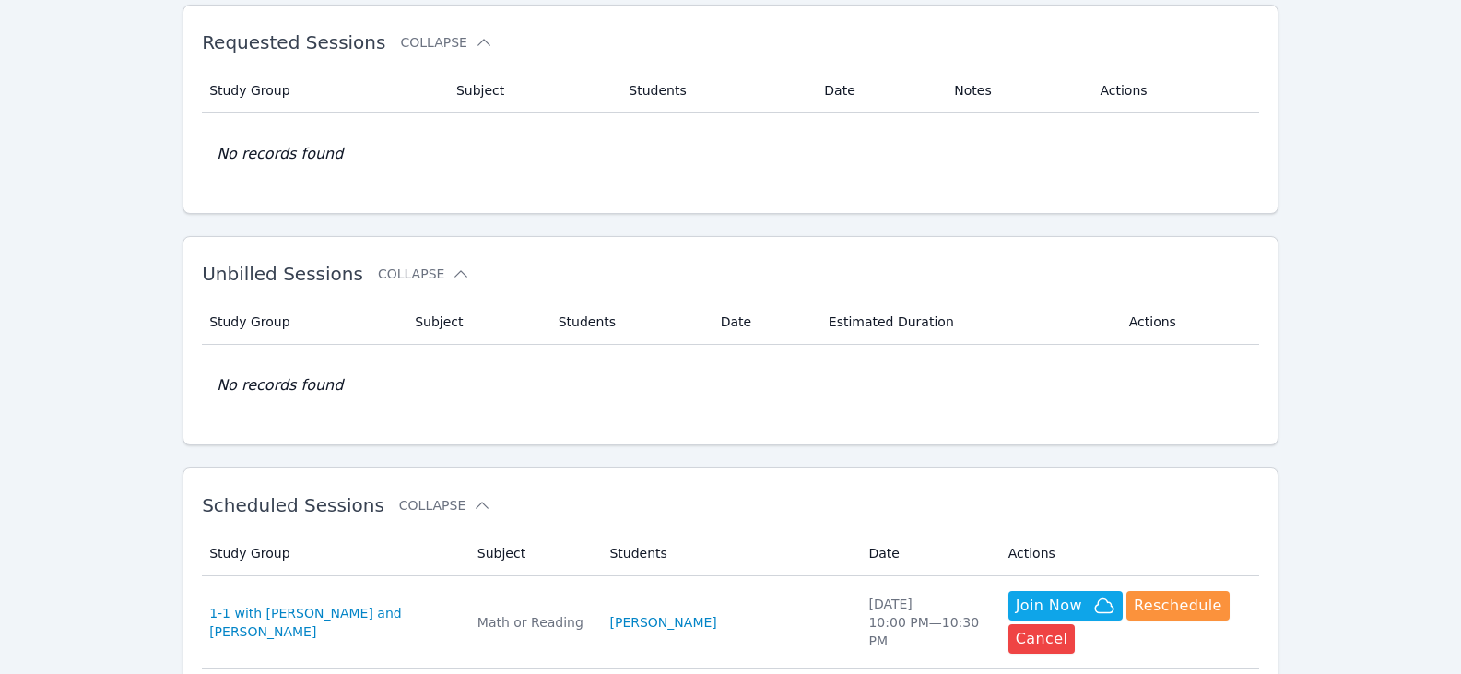
scroll to position [184, 0]
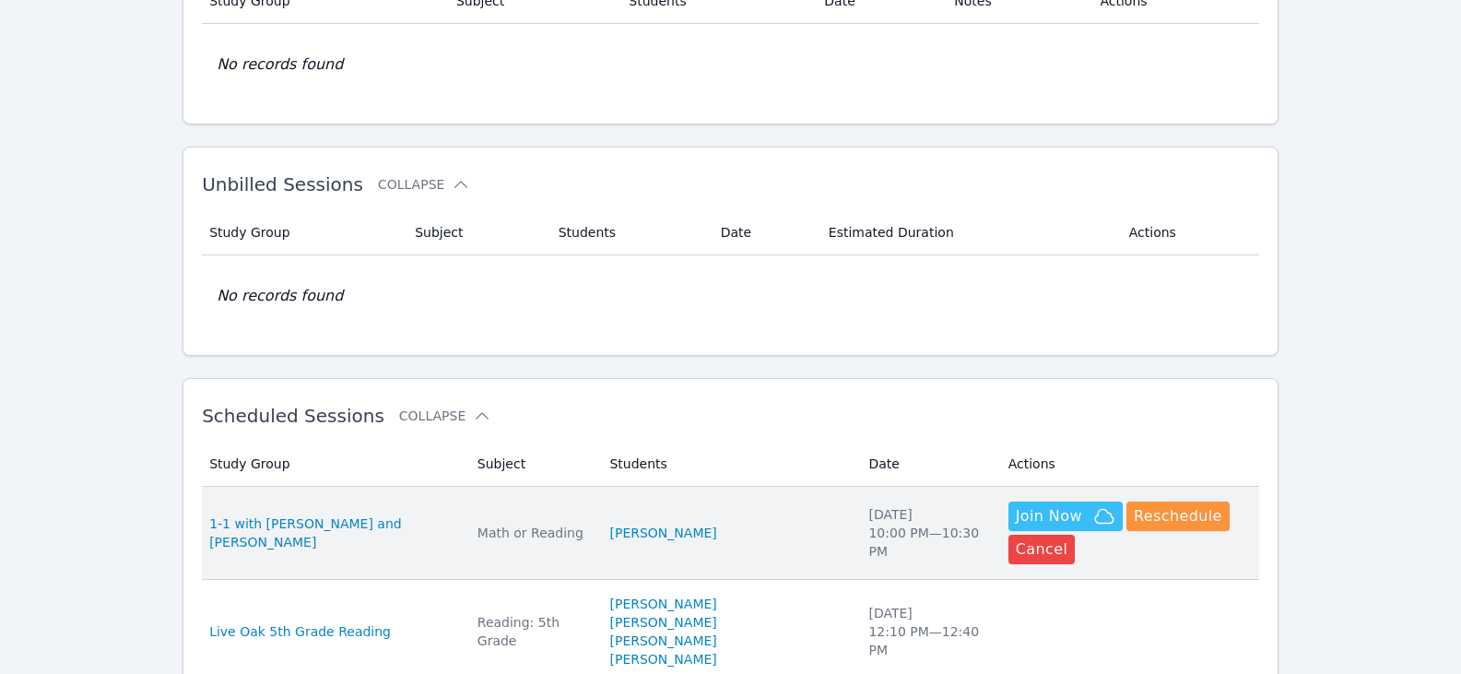
click at [1016, 514] on span "Join Now" at bounding box center [1049, 516] width 66 height 22
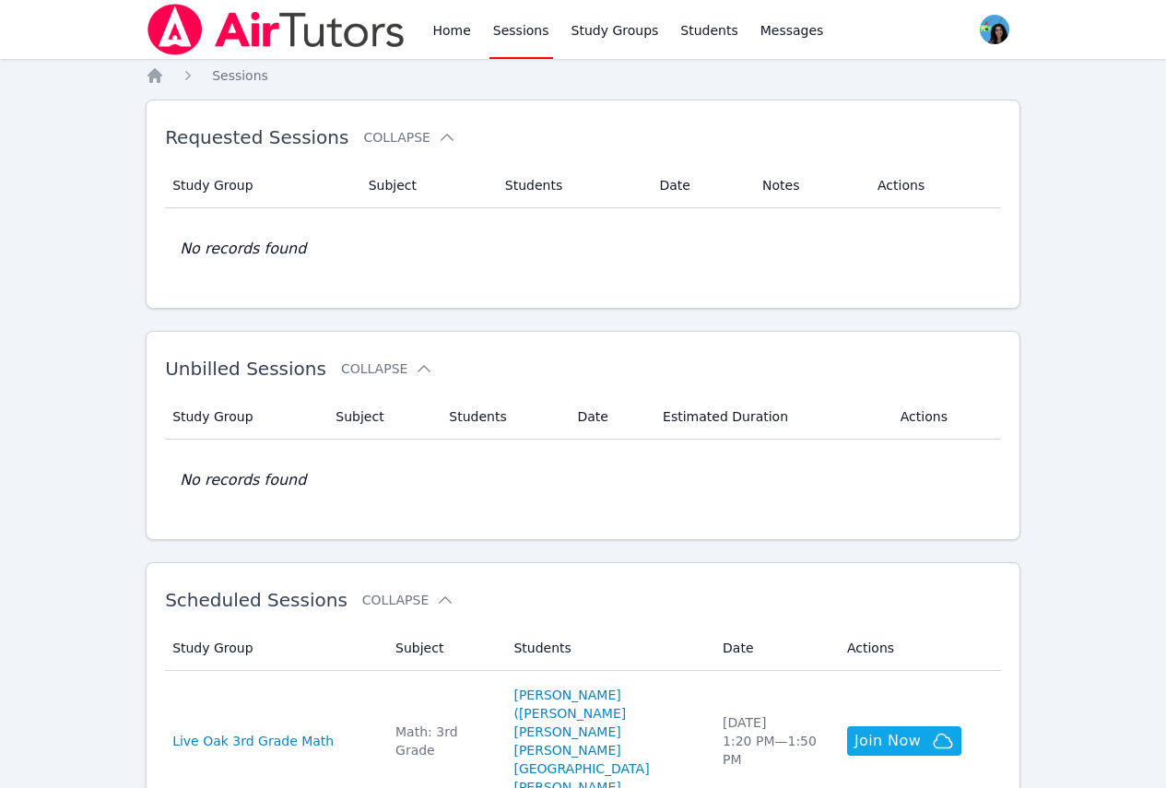
click at [508, 33] on link "Sessions" at bounding box center [522, 29] width 64 height 59
click at [458, 39] on link "Home" at bounding box center [451, 29] width 45 height 59
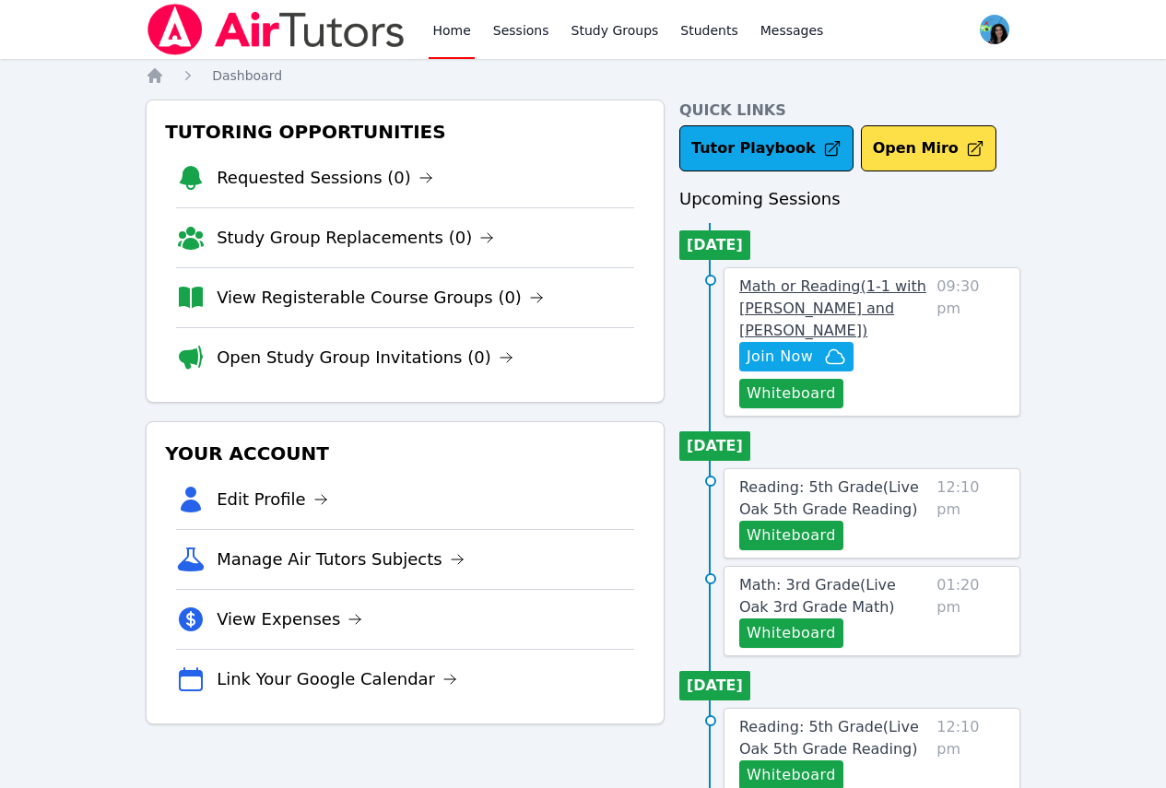
click at [889, 282] on span "Math or Reading ( 1-1 with [PERSON_NAME] and [PERSON_NAME] )" at bounding box center [832, 309] width 187 height 62
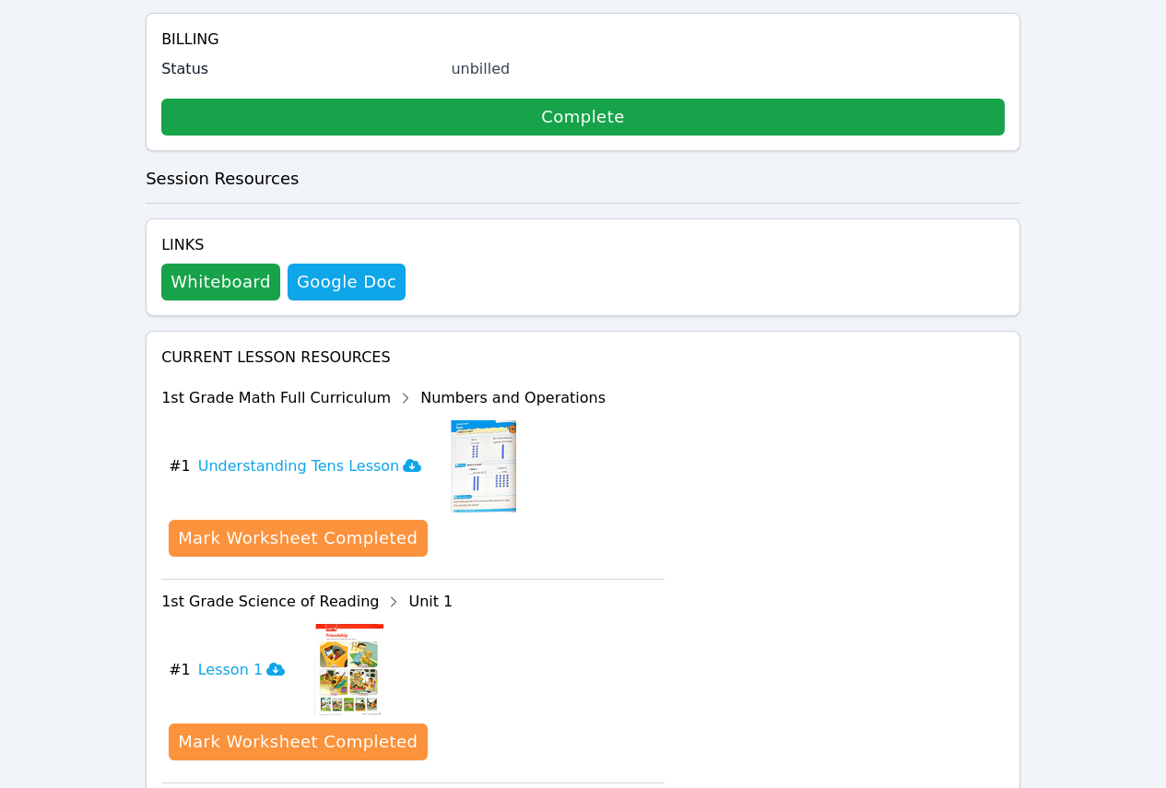
scroll to position [645, 0]
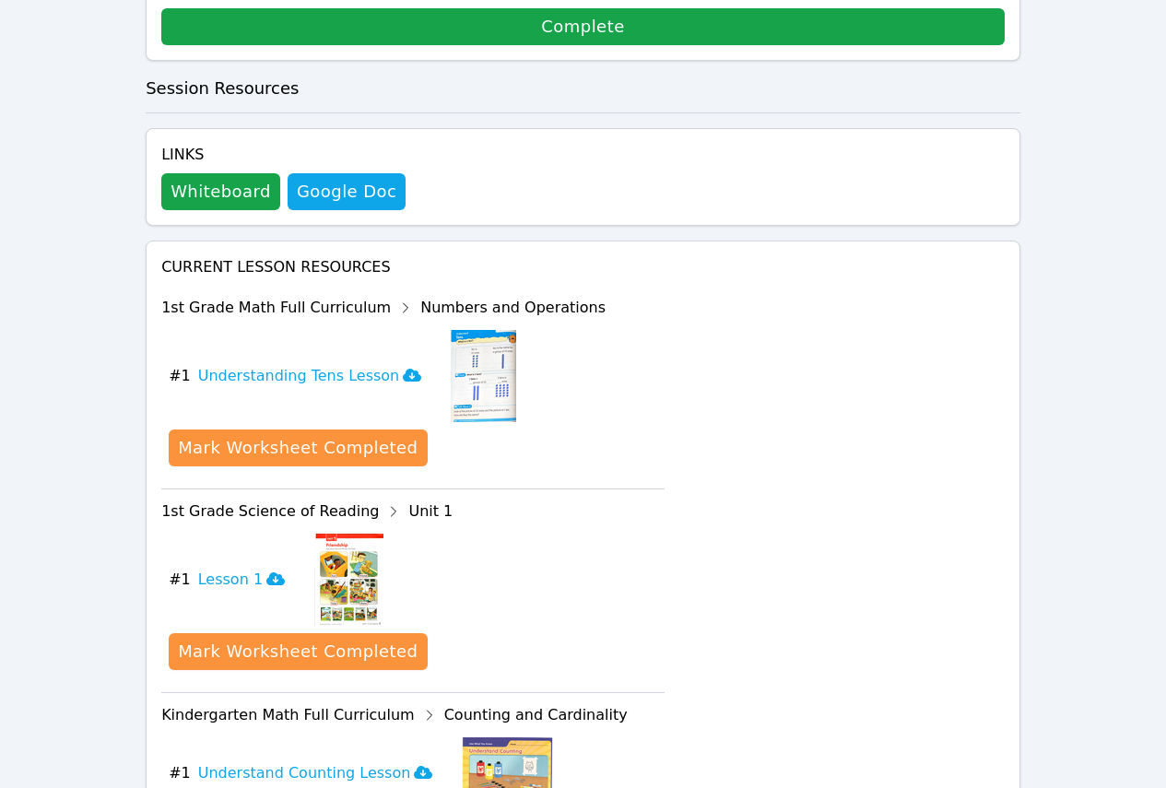
click at [451, 330] on img at bounding box center [483, 376] width 65 height 92
click at [486, 330] on img at bounding box center [483, 376] width 65 height 92
click at [321, 365] on h3 "Understanding Tens Lesson" at bounding box center [310, 376] width 224 height 22
click at [237, 569] on h3 "Lesson 1" at bounding box center [241, 580] width 87 height 22
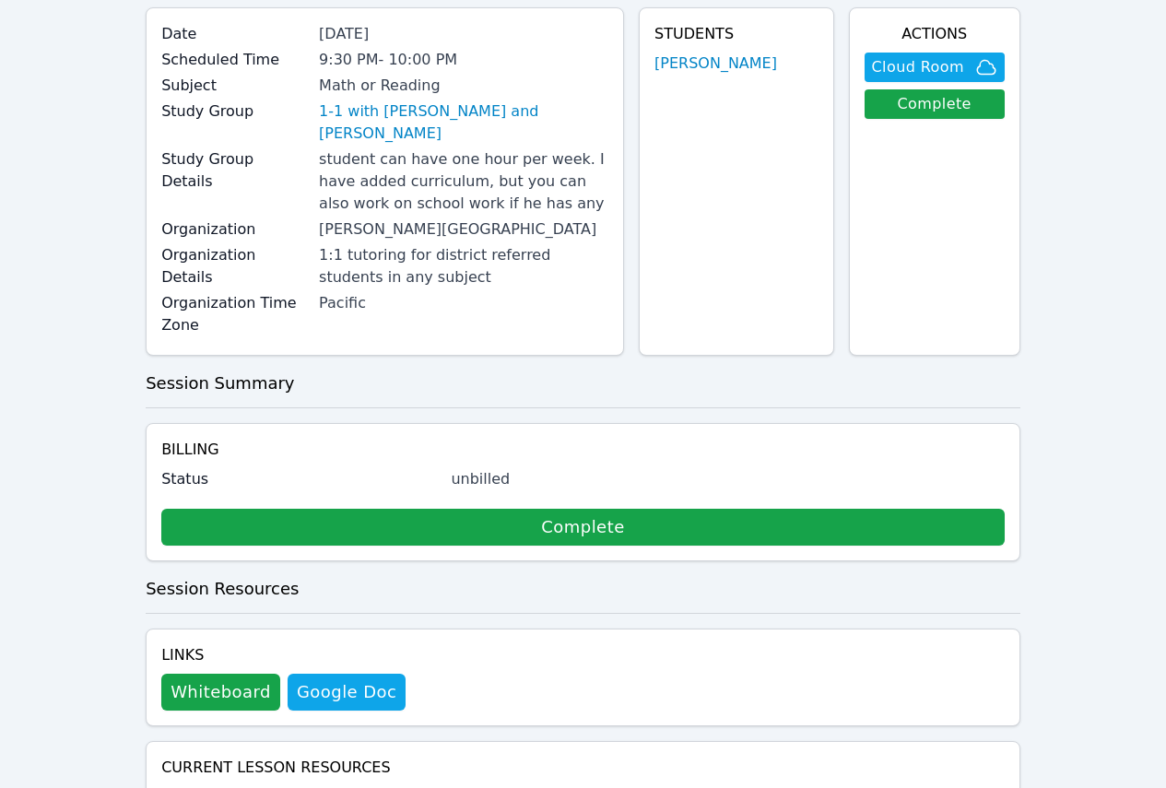
scroll to position [0, 0]
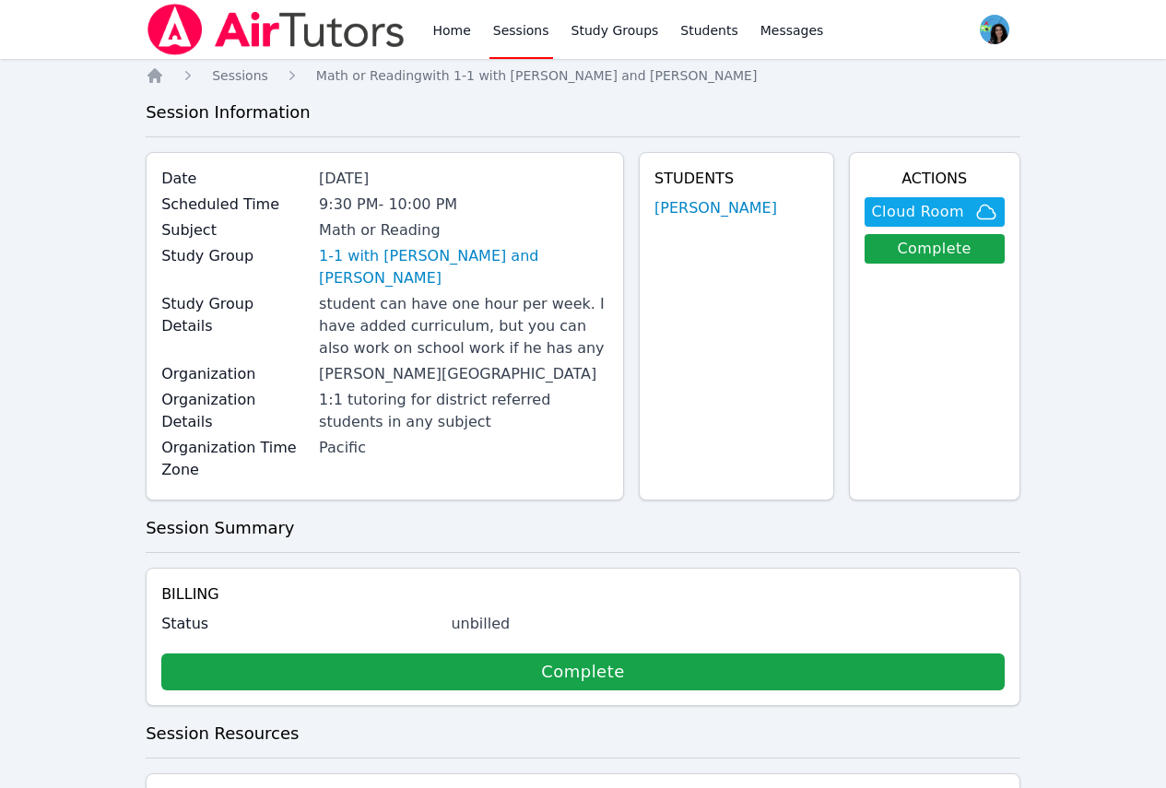
click at [496, 37] on link "Sessions" at bounding box center [522, 29] width 64 height 59
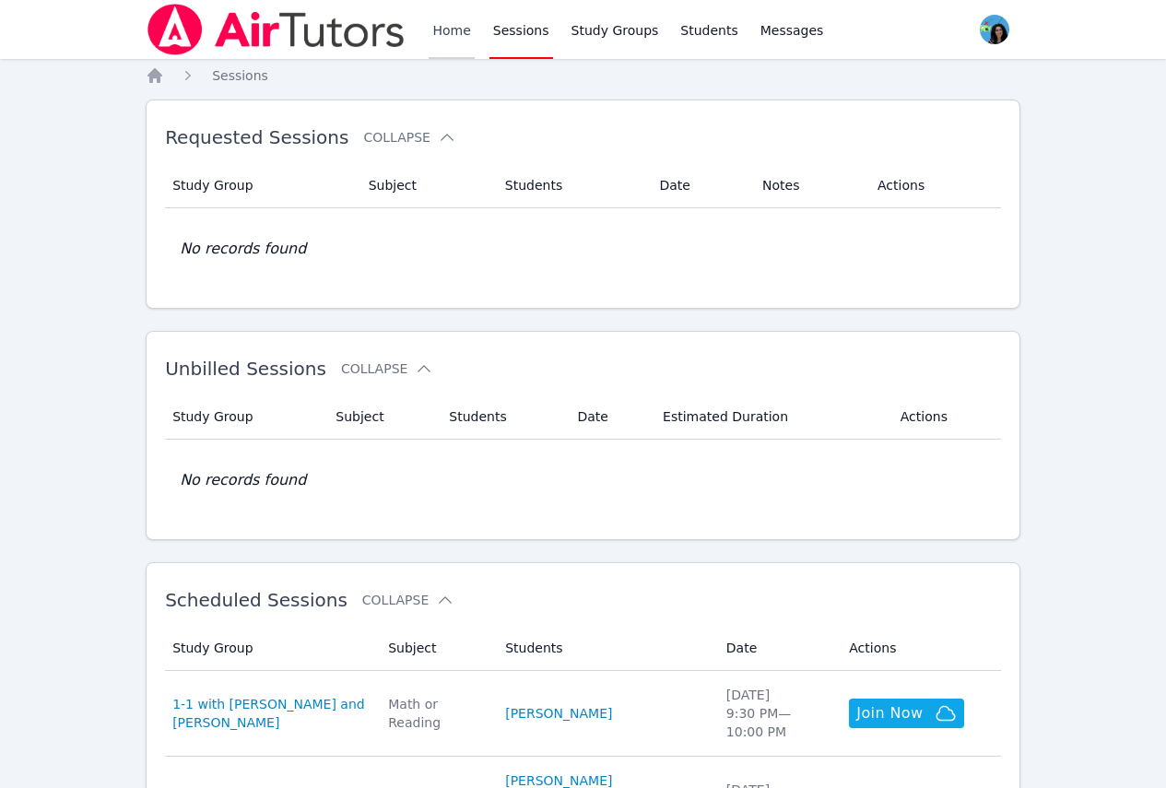
click at [447, 41] on link "Home" at bounding box center [451, 29] width 45 height 59
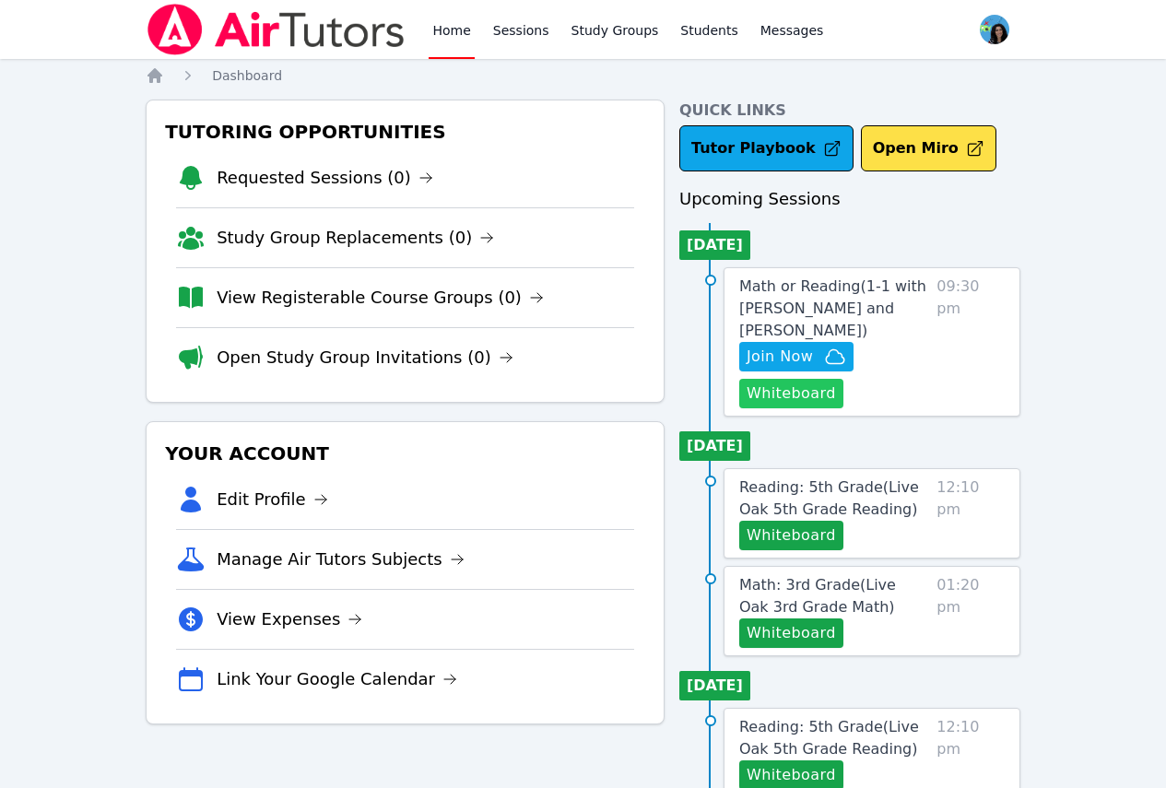
click at [826, 400] on button "Whiteboard" at bounding box center [791, 394] width 104 height 30
click at [856, 287] on span "Math or Reading ( 1-1 with Ali Al Mawla and Maya Habou-Klimczak )" at bounding box center [832, 309] width 187 height 62
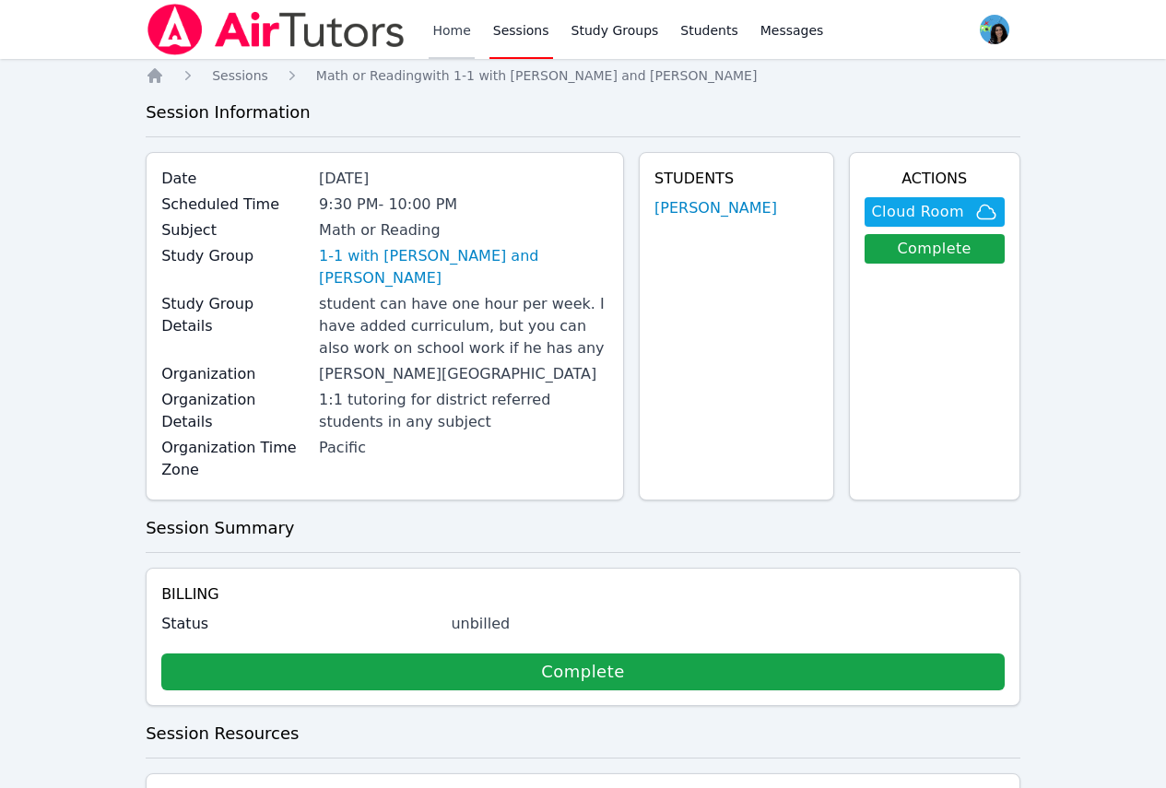
click at [448, 40] on link "Home" at bounding box center [451, 29] width 45 height 59
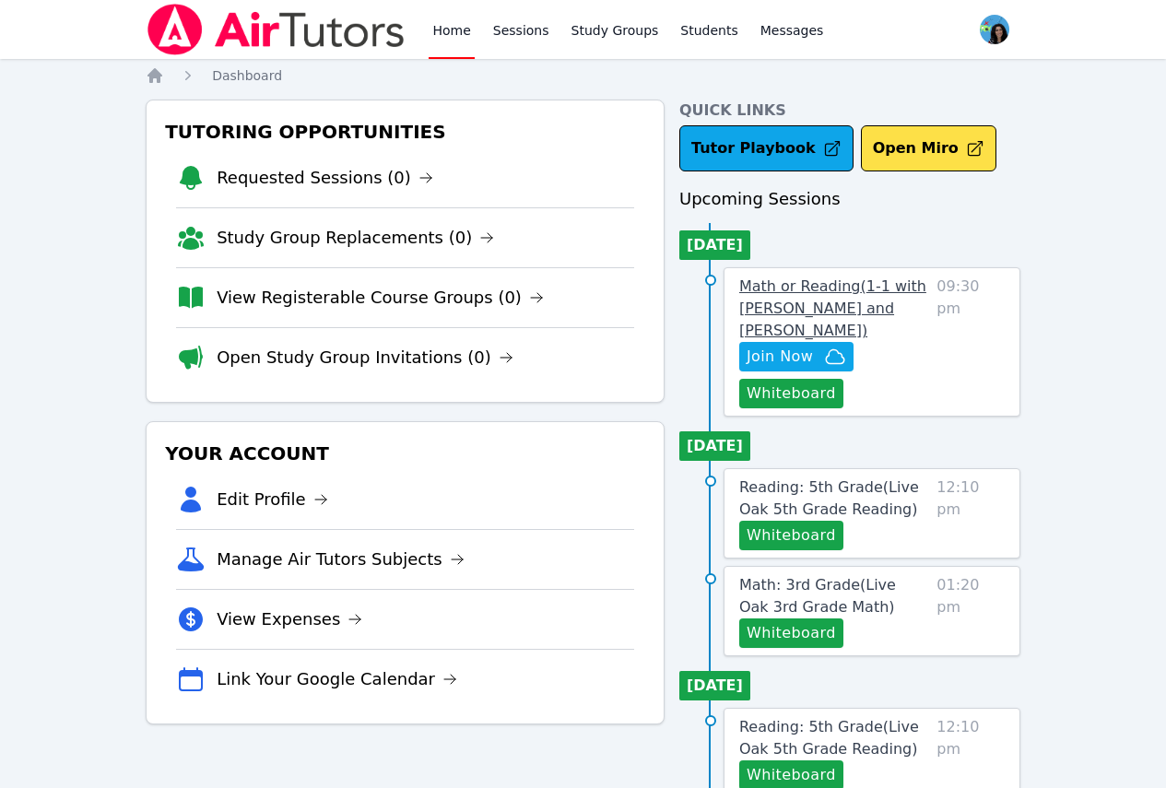
click at [809, 288] on span "Math or Reading ( 1-1 with Ali Al Mawla and Maya Habou-Klimczak )" at bounding box center [832, 309] width 187 height 62
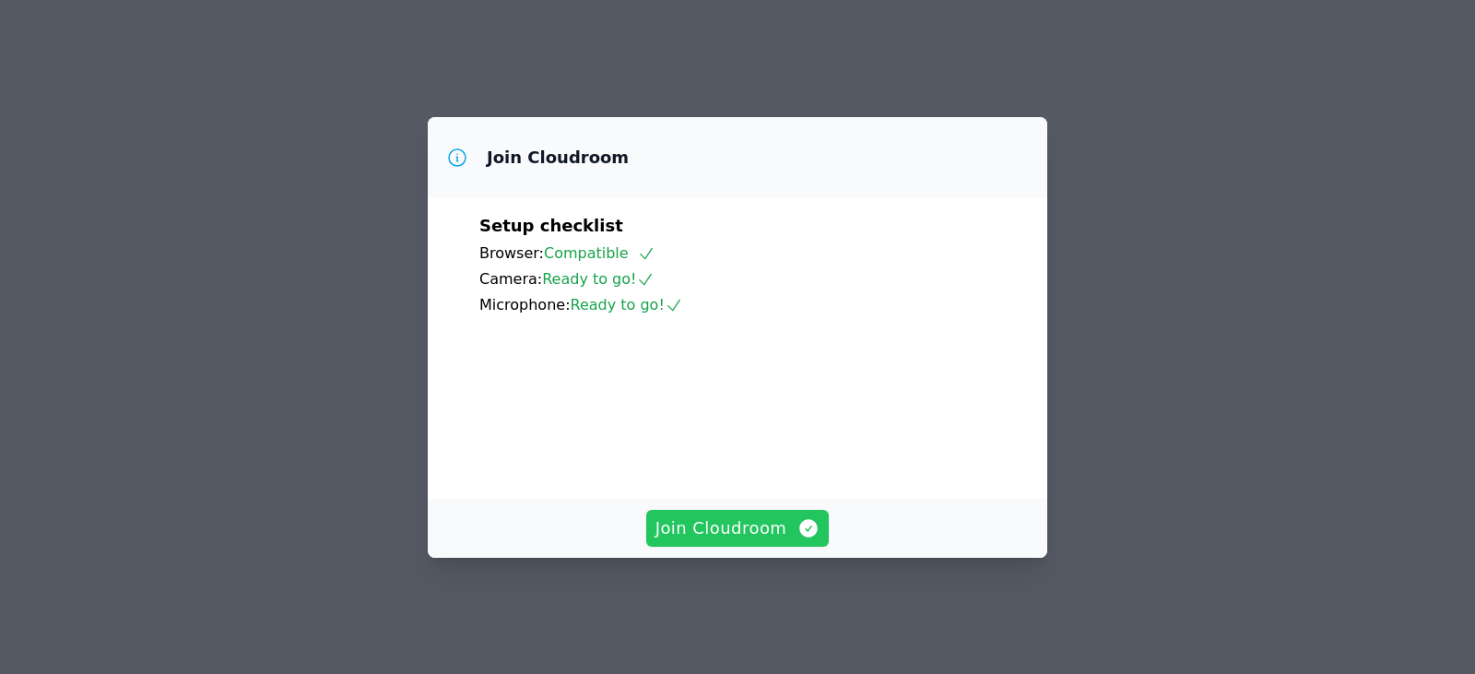
click at [686, 541] on span "Join Cloudroom" at bounding box center [738, 528] width 165 height 26
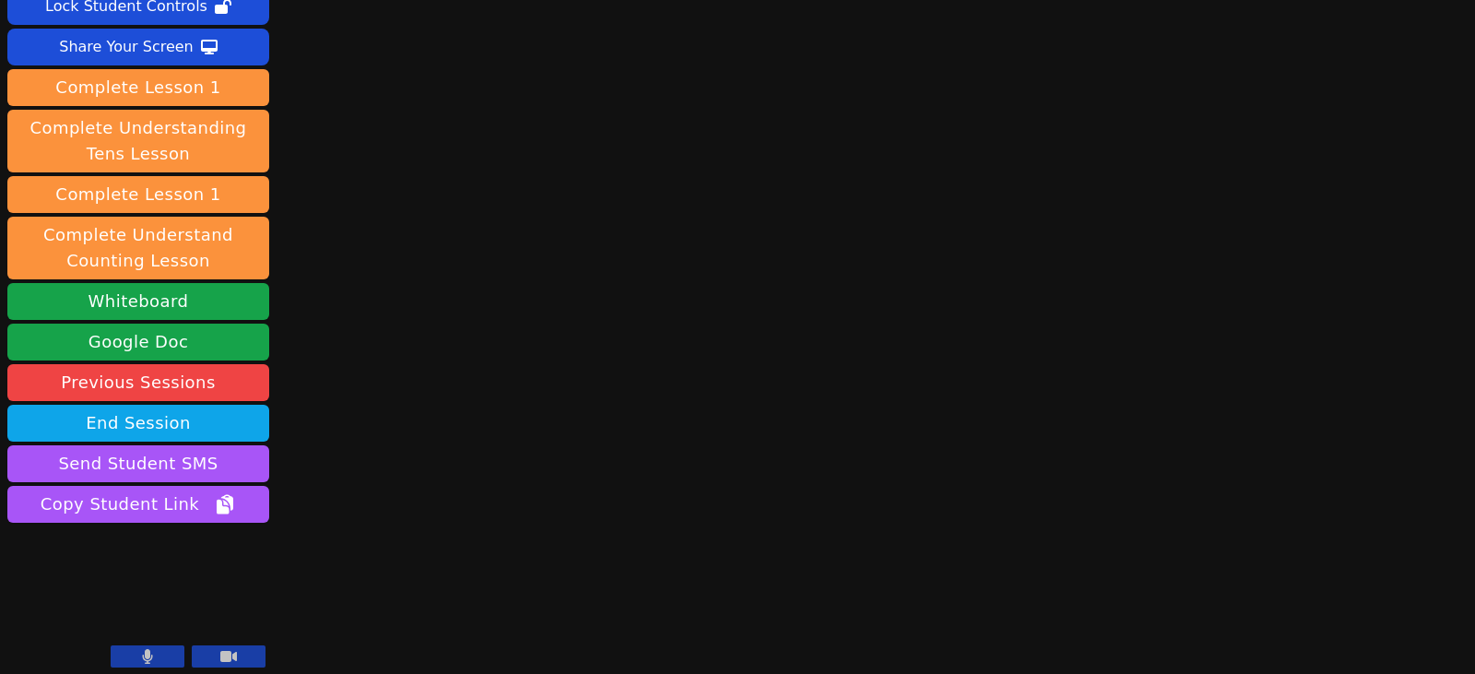
scroll to position [137, 0]
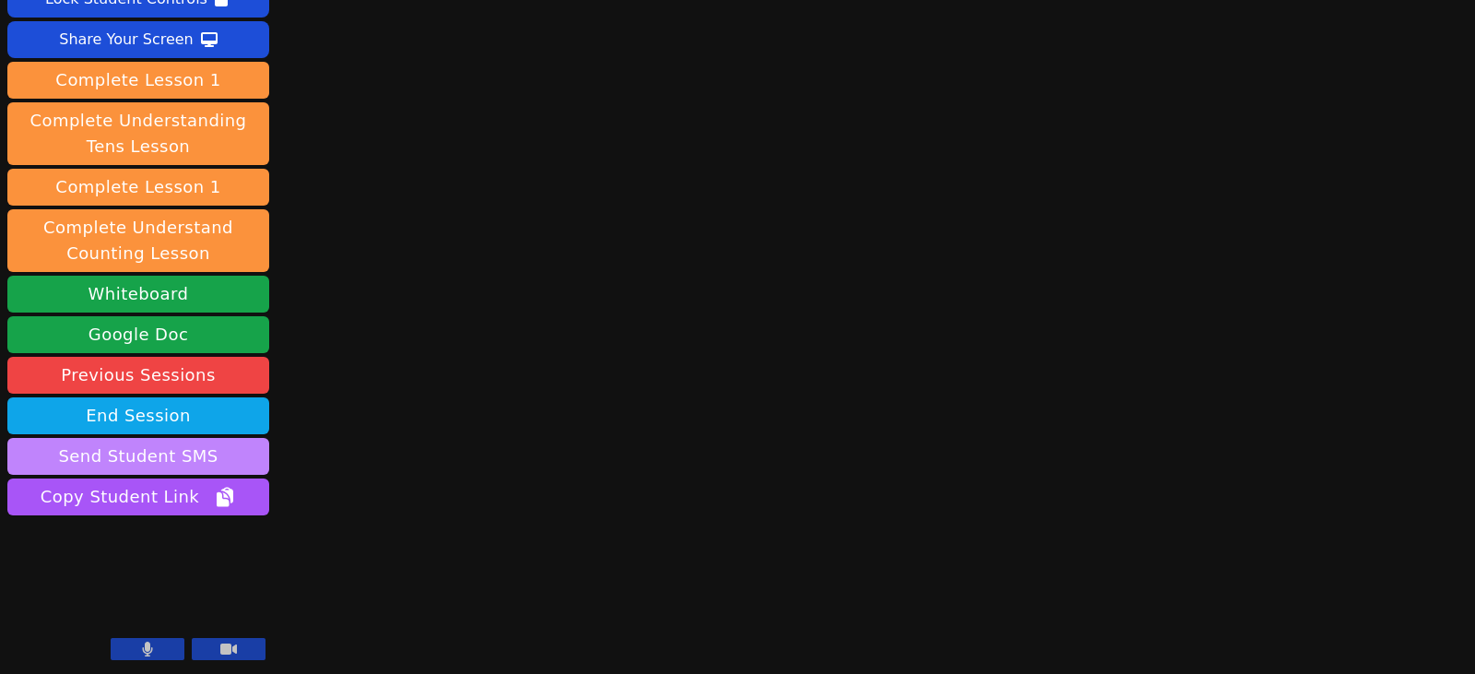
click at [191, 456] on button "Send Student SMS" at bounding box center [138, 456] width 262 height 37
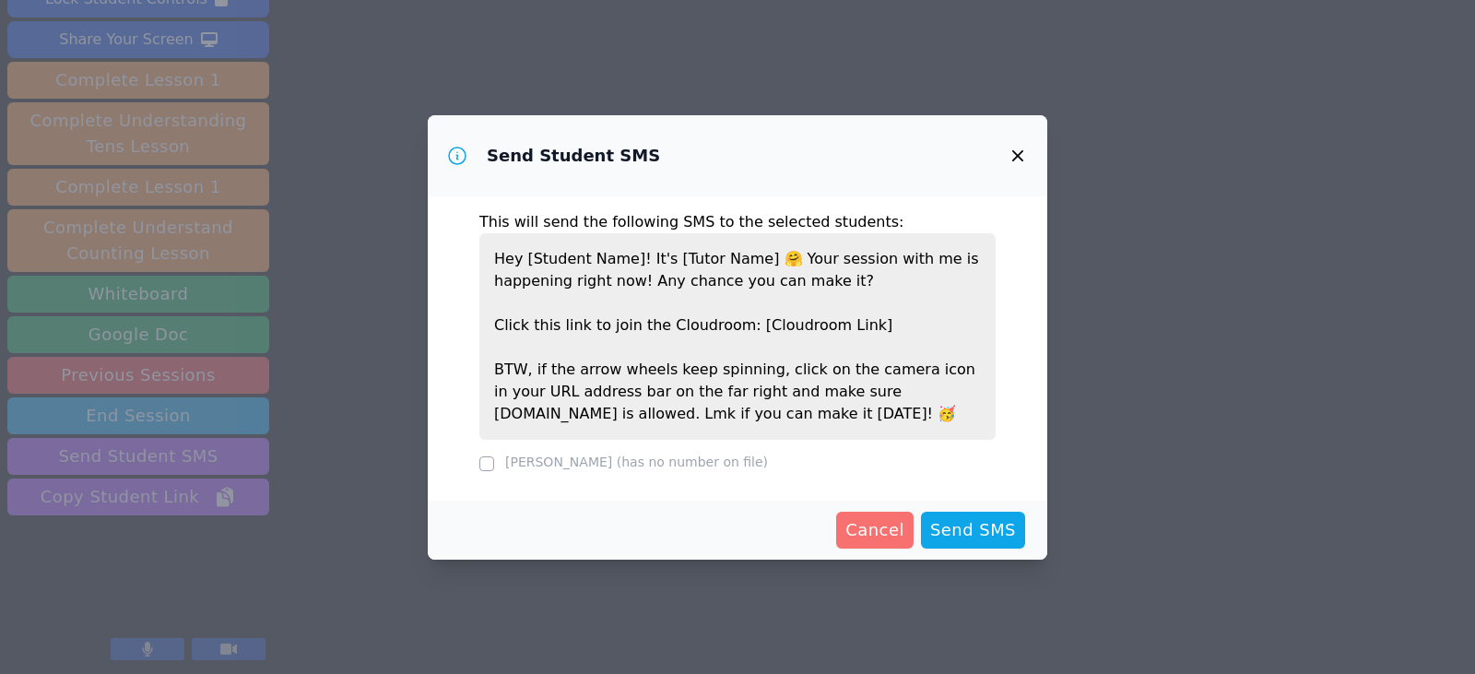
click at [890, 533] on span "Cancel" at bounding box center [874, 530] width 59 height 26
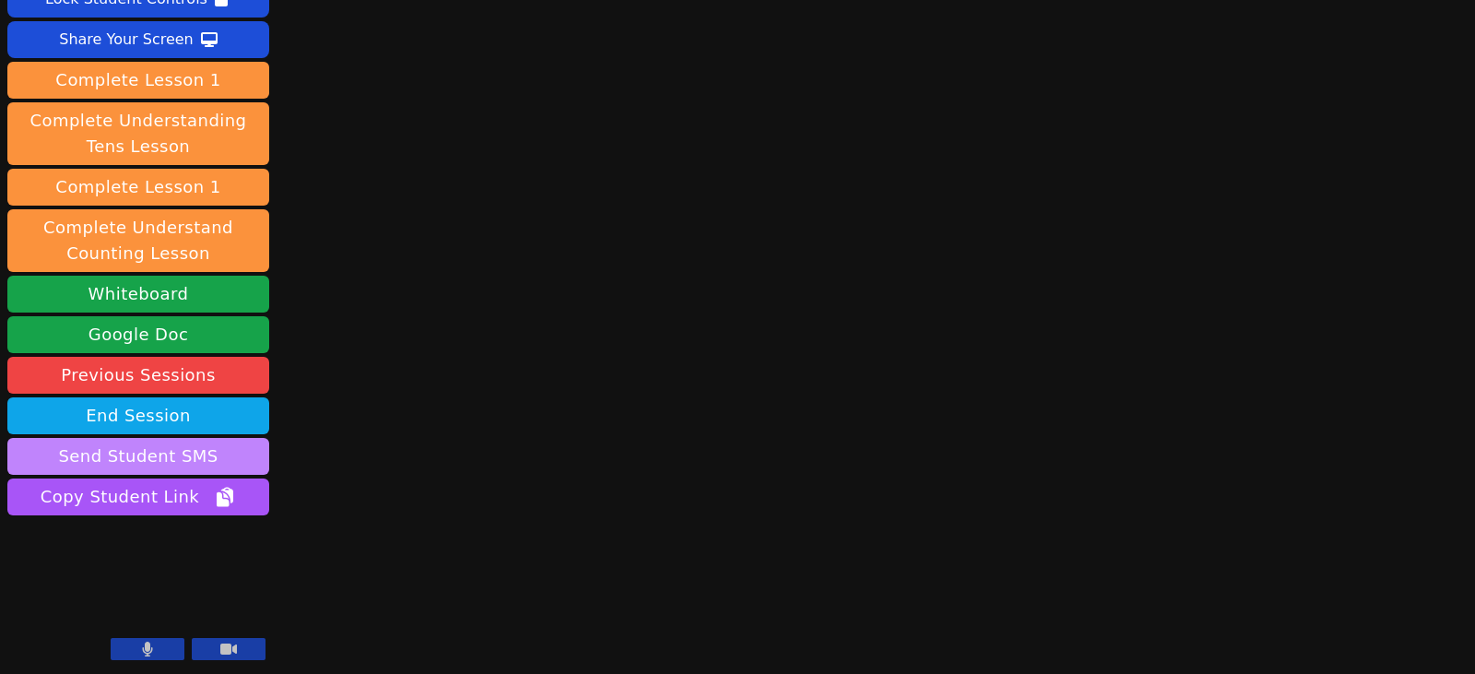
click at [254, 454] on button "Send Student SMS" at bounding box center [138, 456] width 262 height 37
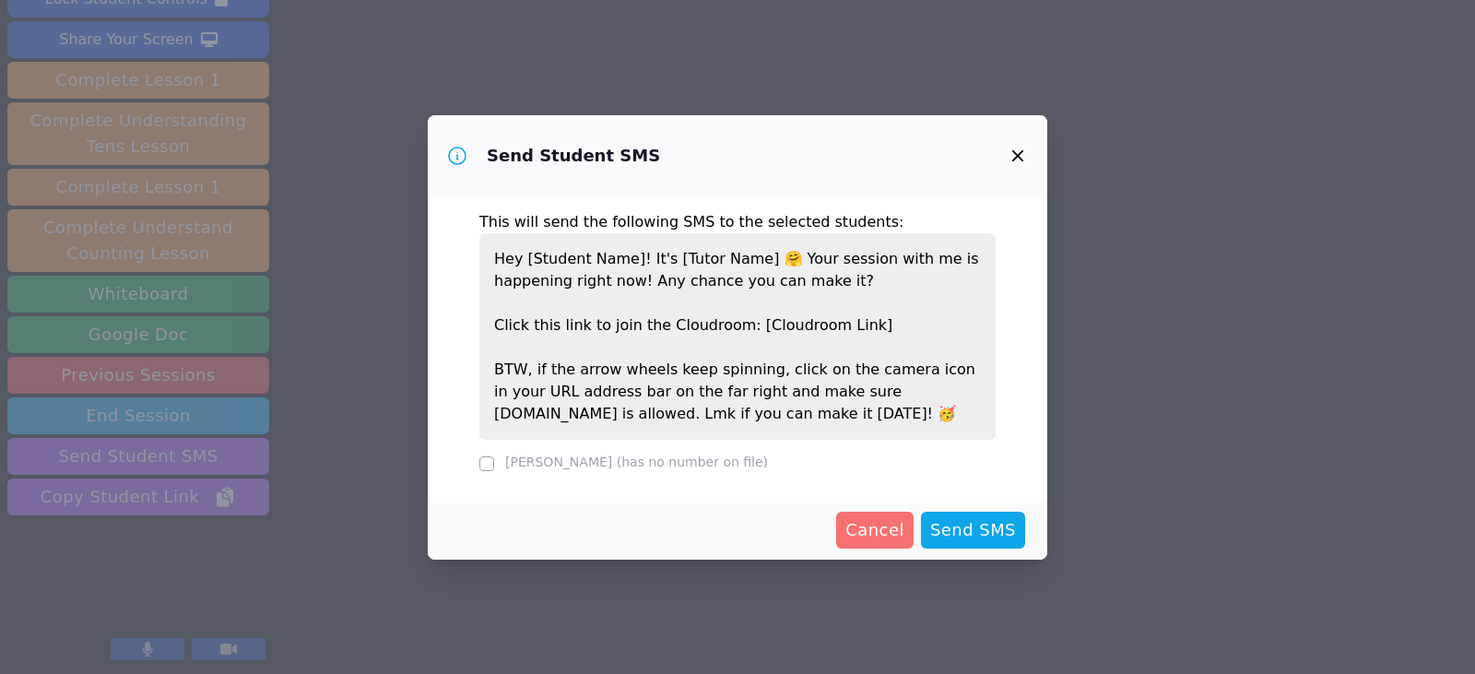
click at [882, 533] on span "Cancel" at bounding box center [874, 530] width 59 height 26
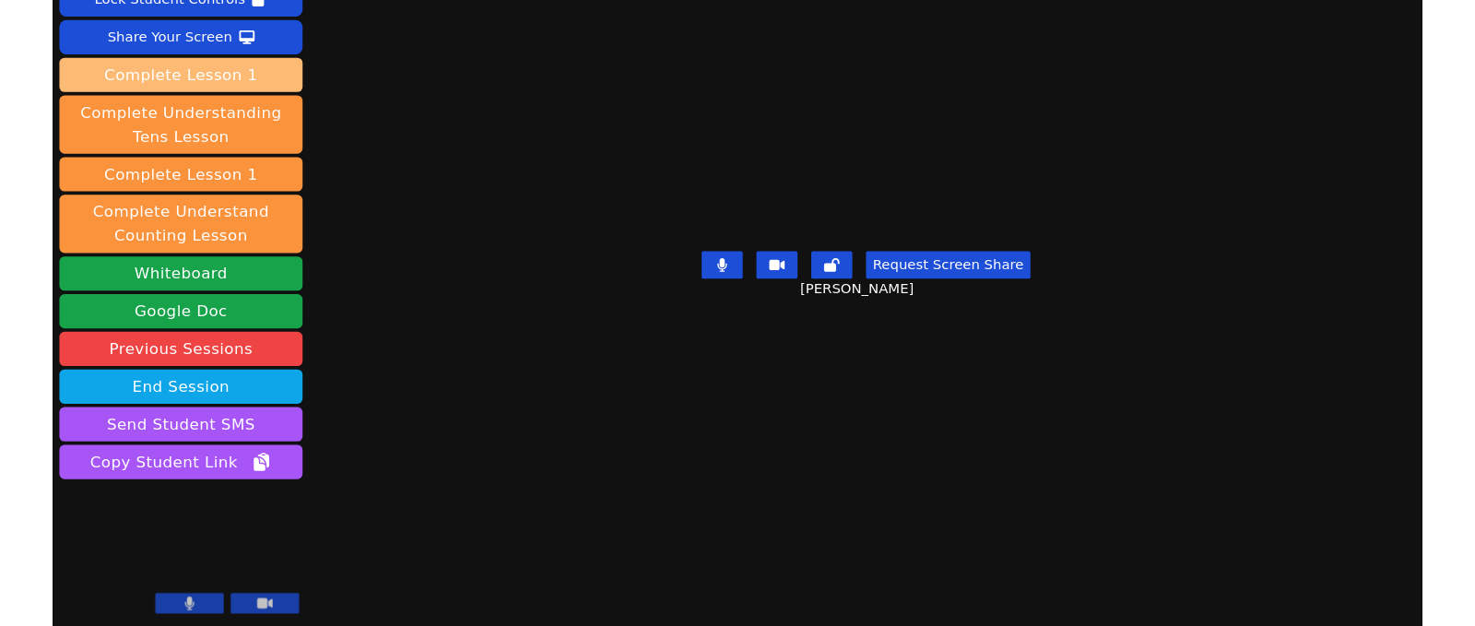
scroll to position [45, 0]
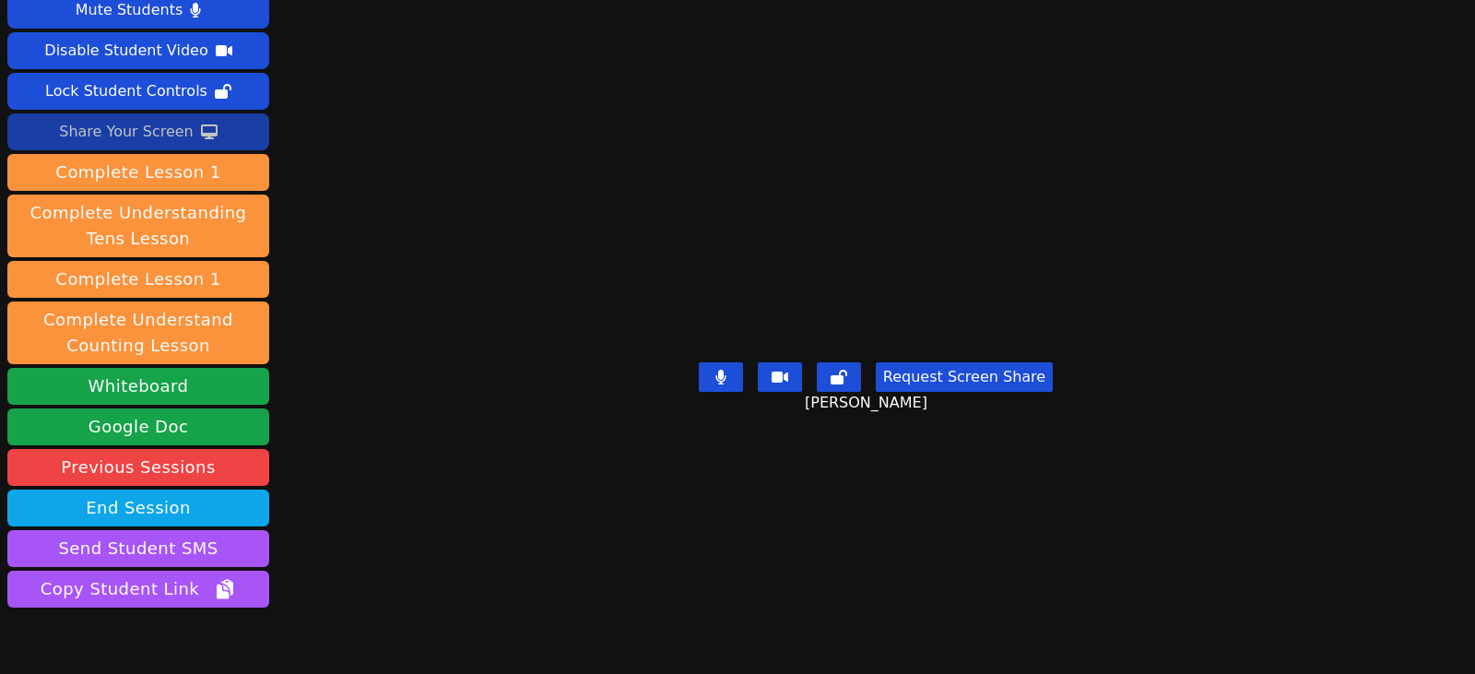
click at [151, 124] on div "Share Your Screen" at bounding box center [126, 132] width 135 height 30
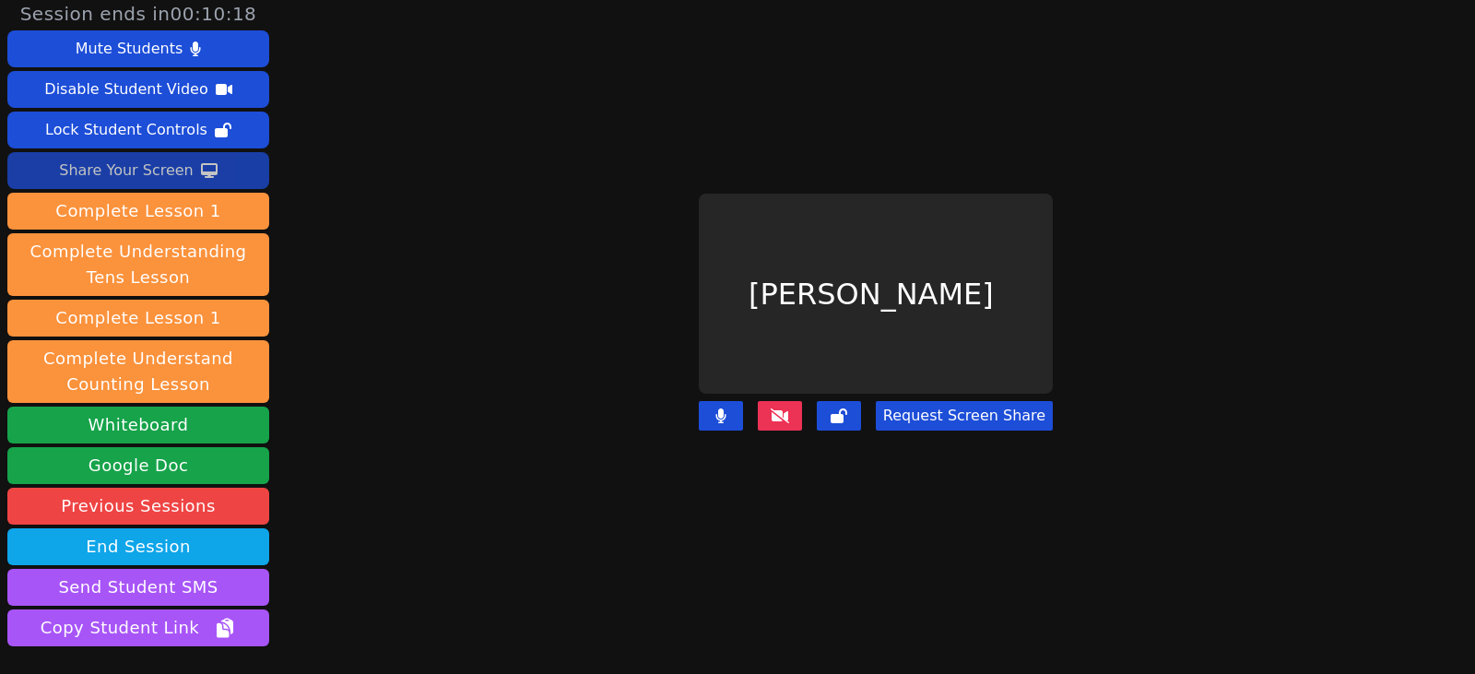
scroll to position [0, 0]
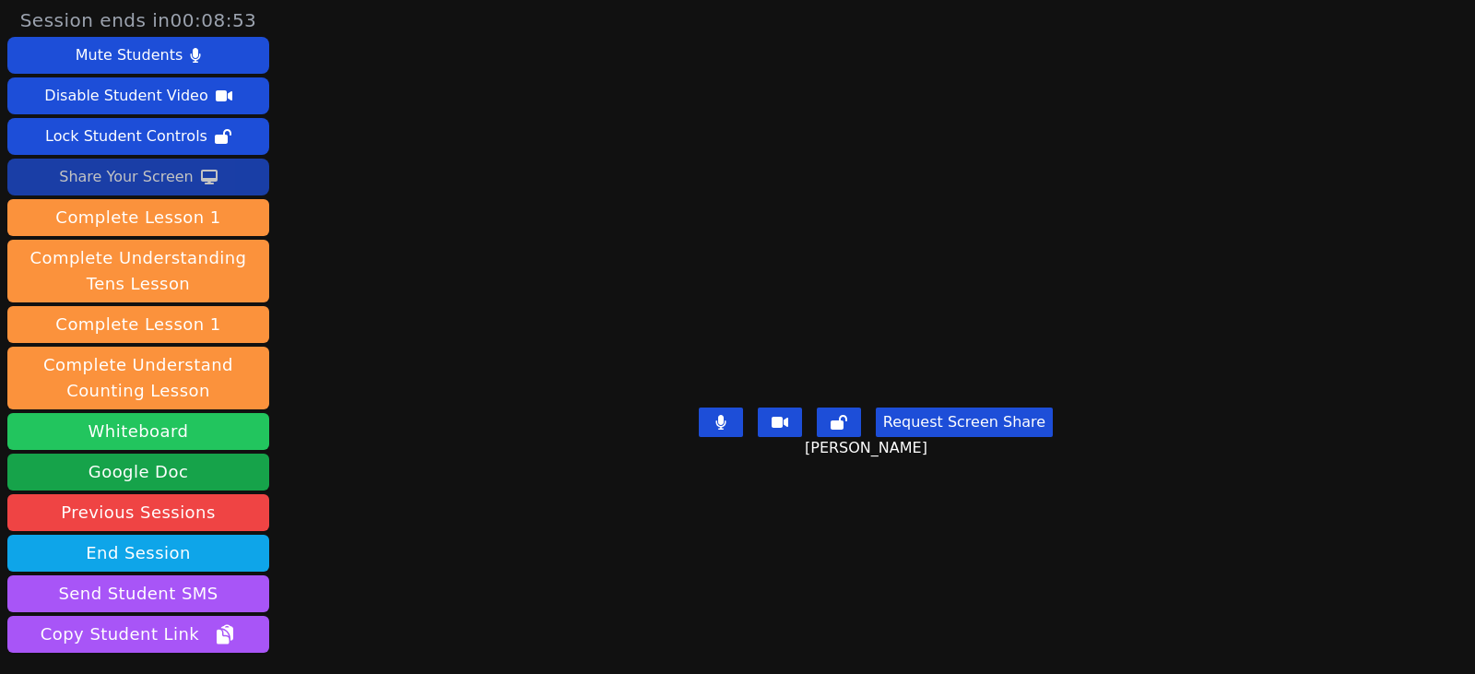
click at [148, 431] on button "Whiteboard" at bounding box center [138, 431] width 262 height 37
click at [144, 191] on div "Share Your Screen" at bounding box center [126, 177] width 135 height 30
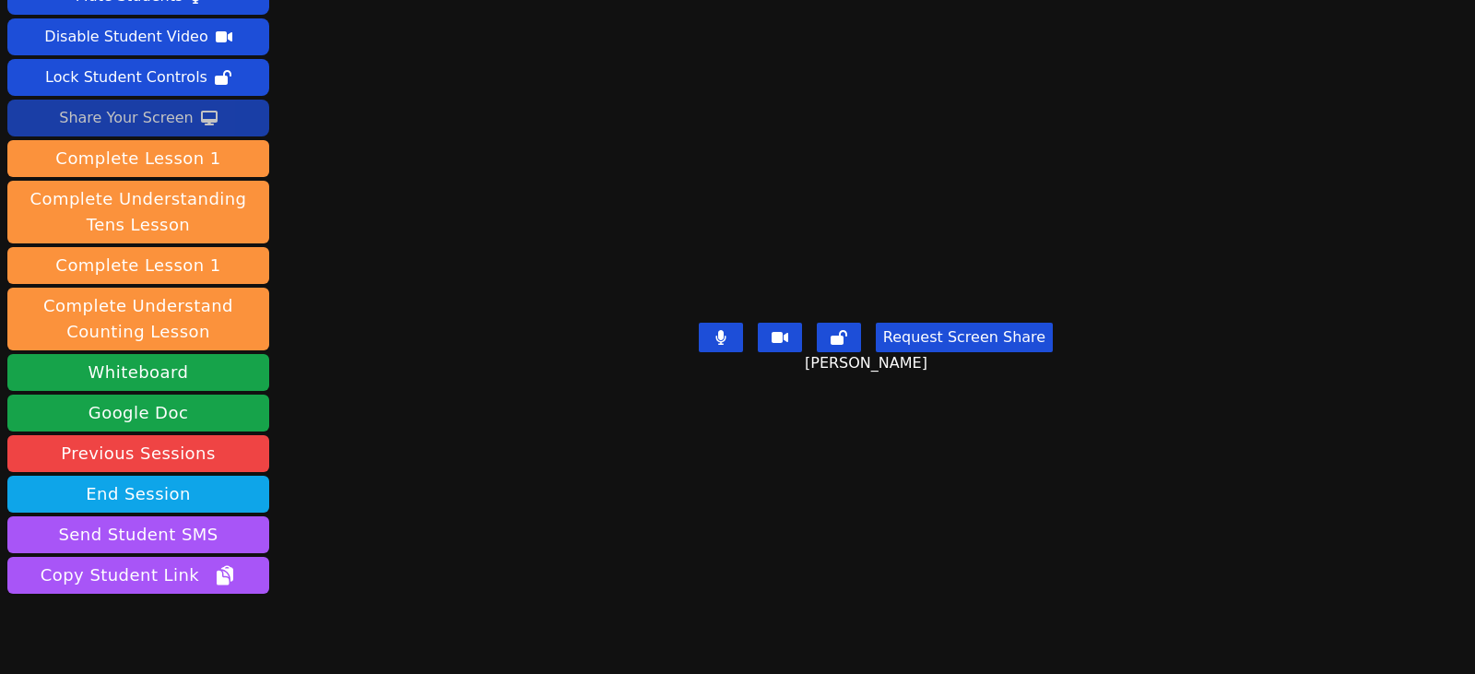
scroll to position [137, 0]
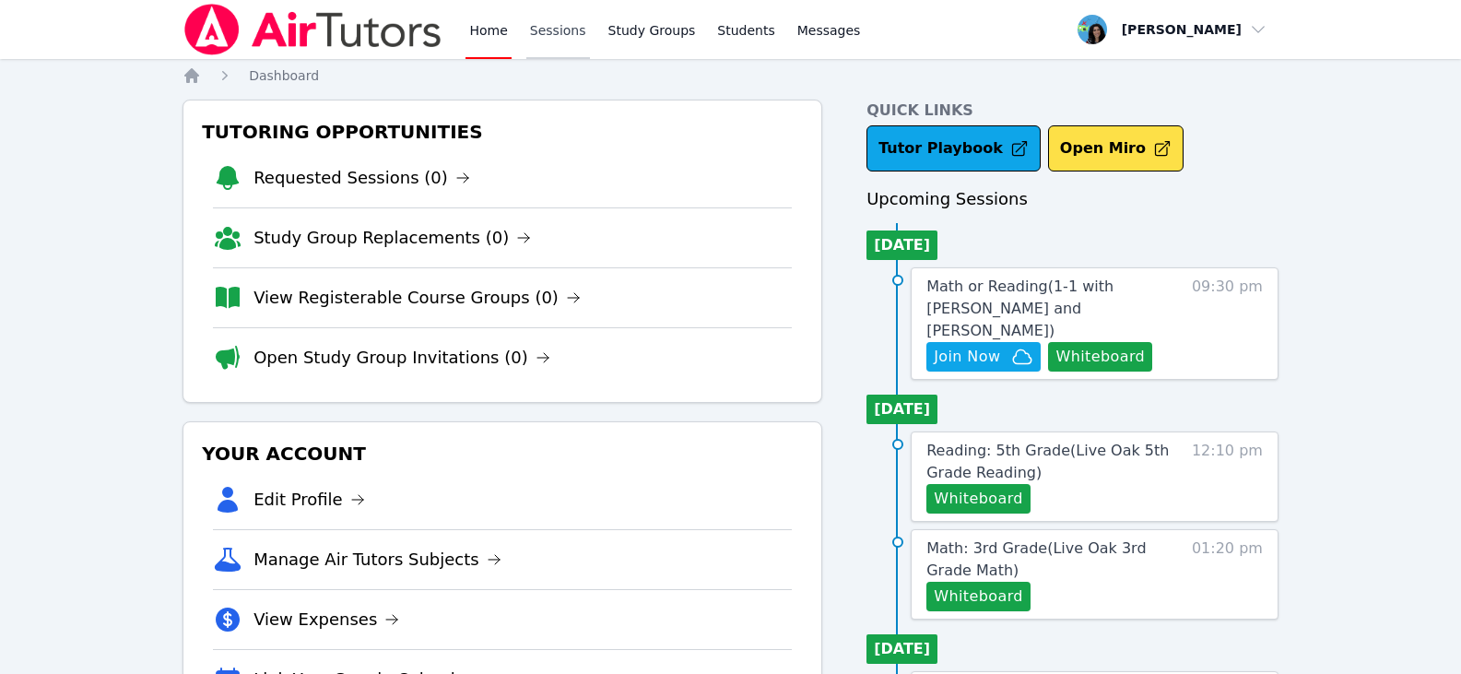
click at [553, 25] on link "Sessions" at bounding box center [558, 29] width 64 height 59
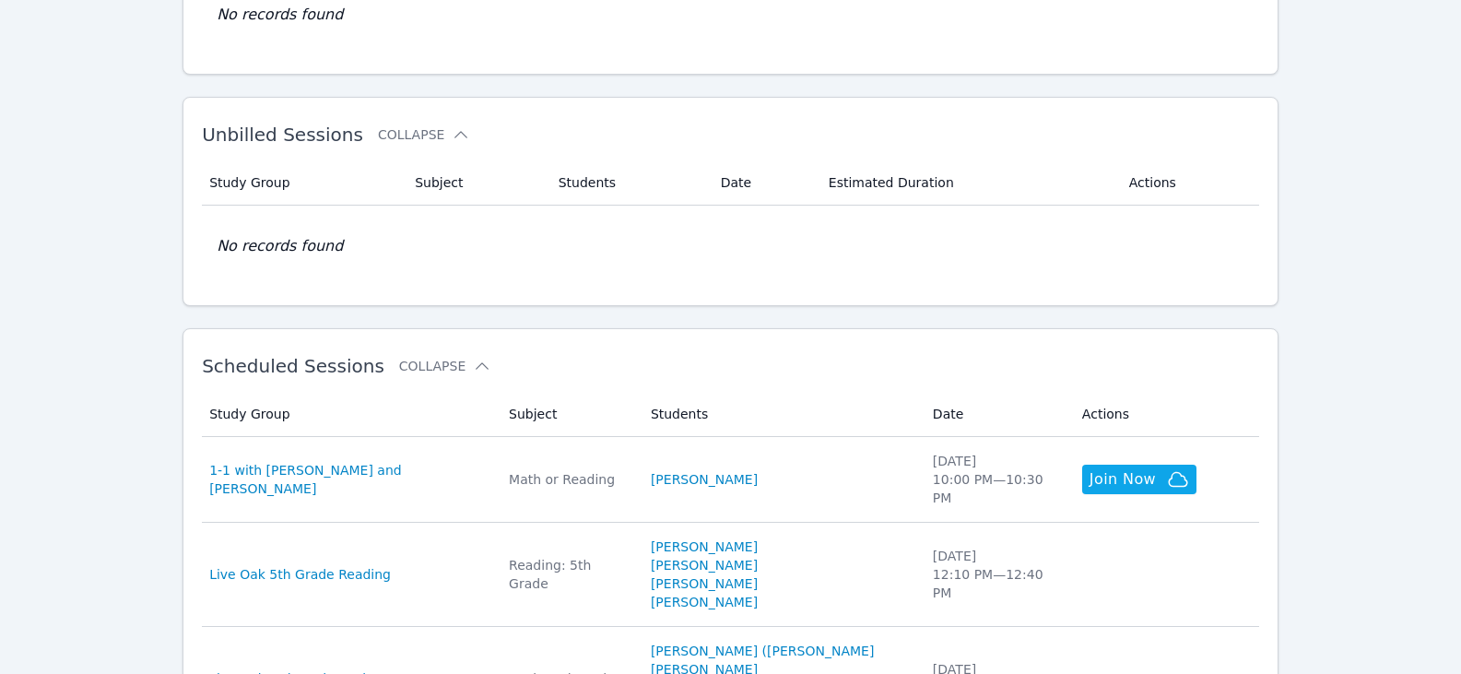
scroll to position [277, 0]
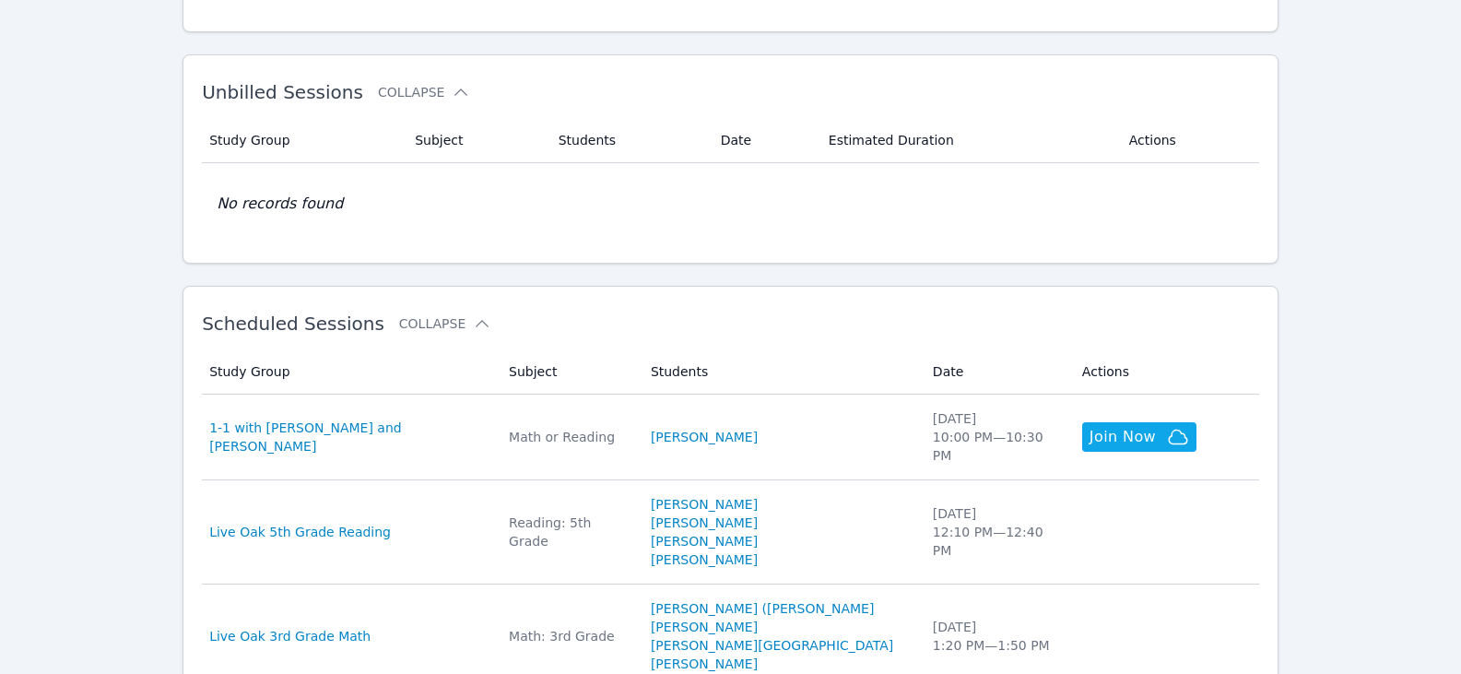
drag, startPoint x: 734, startPoint y: 431, endPoint x: 727, endPoint y: 421, distance: 11.3
click at [734, 431] on link "[PERSON_NAME]" at bounding box center [704, 437] width 107 height 18
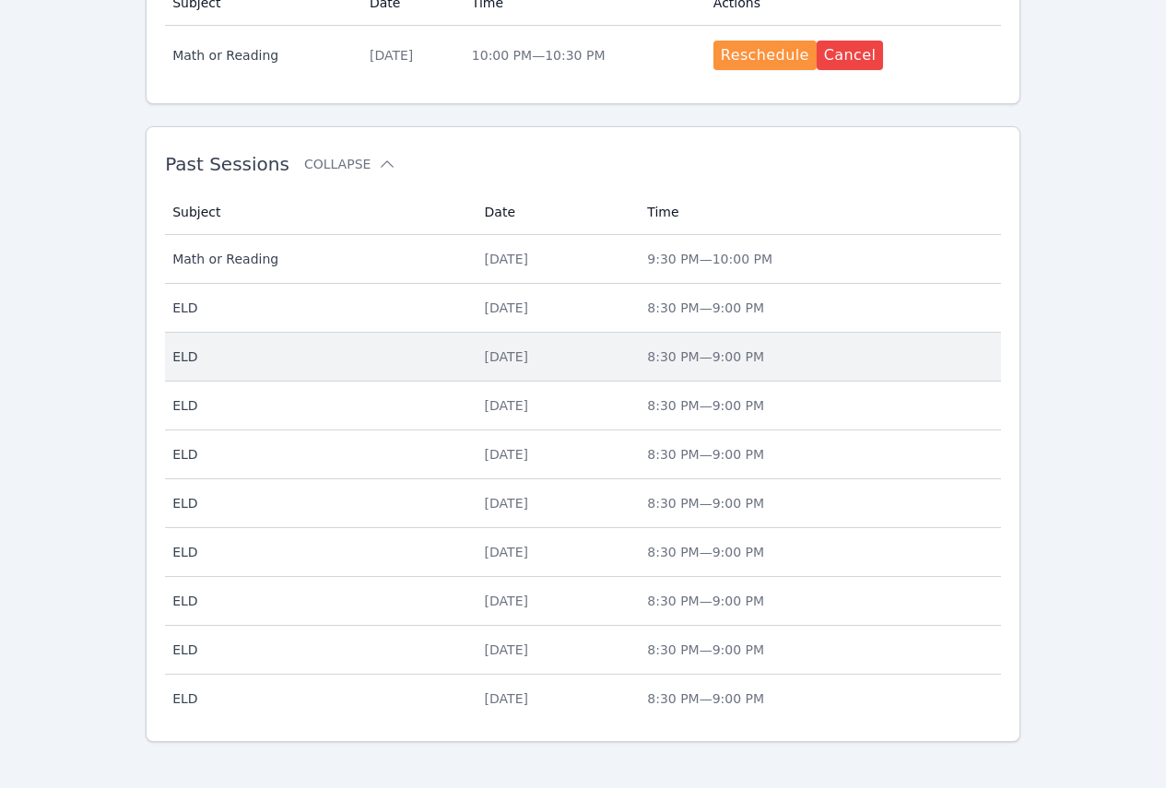
scroll to position [677, 0]
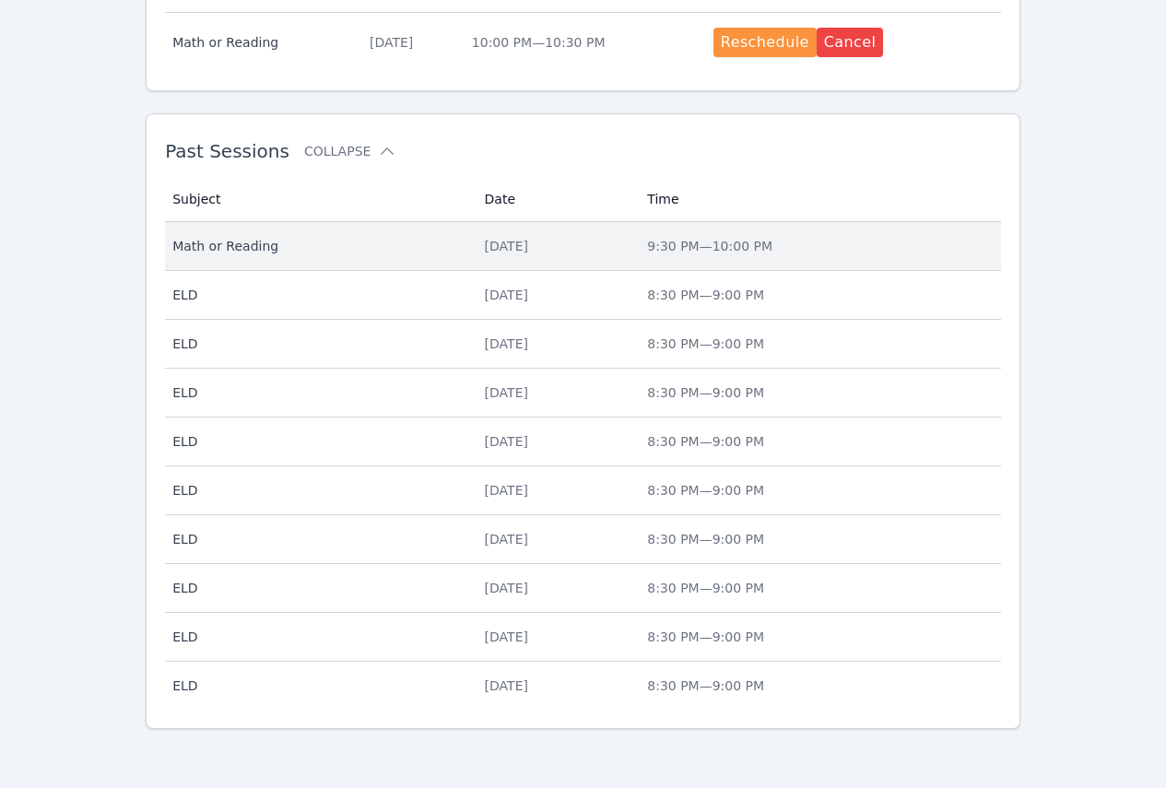
click at [392, 240] on span "Math or Reading" at bounding box center [317, 246] width 290 height 18
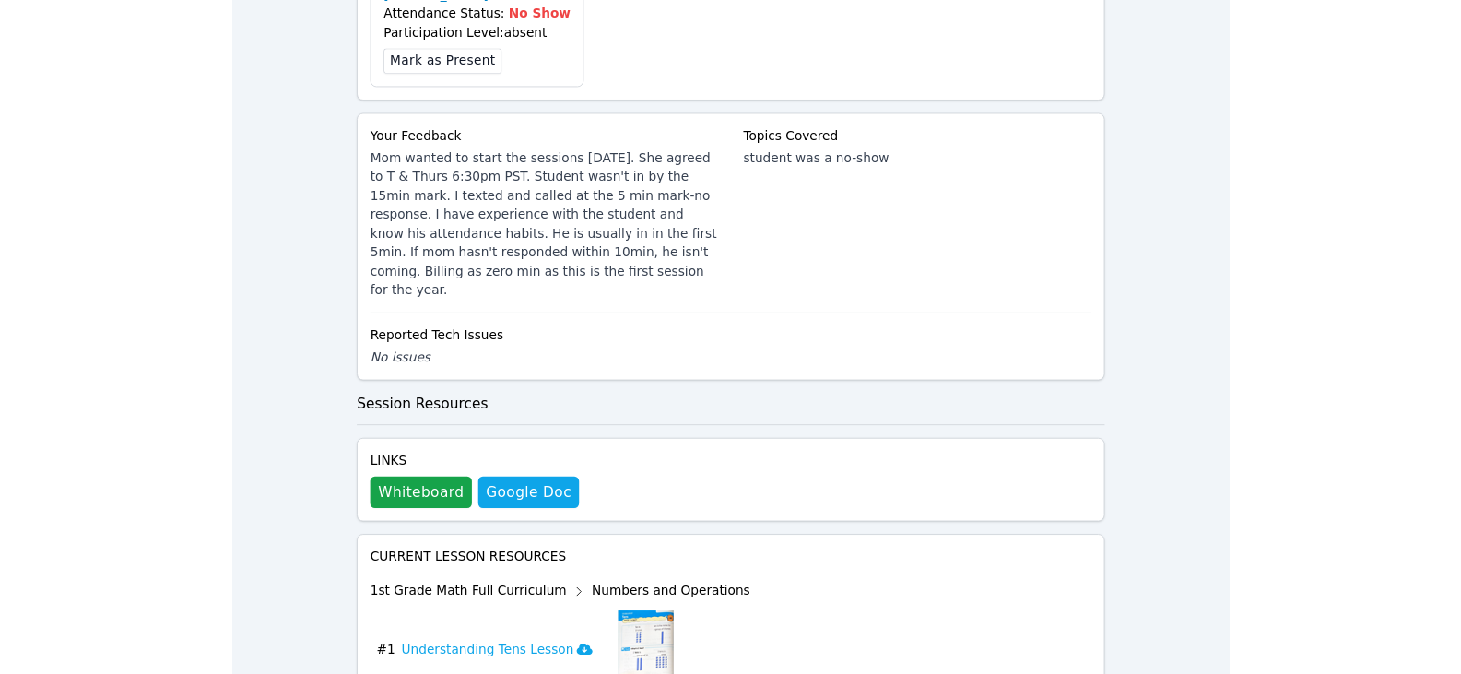
scroll to position [922, 0]
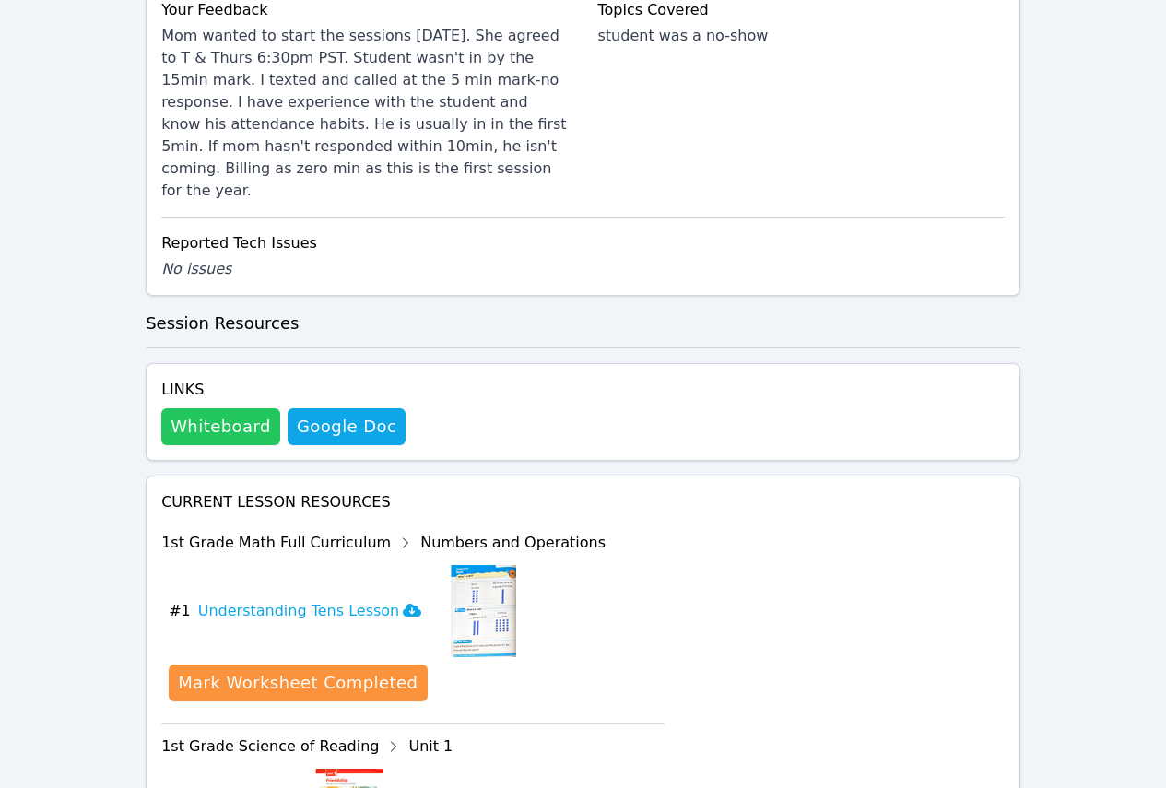
click at [207, 408] on button "Whiteboard" at bounding box center [220, 426] width 119 height 37
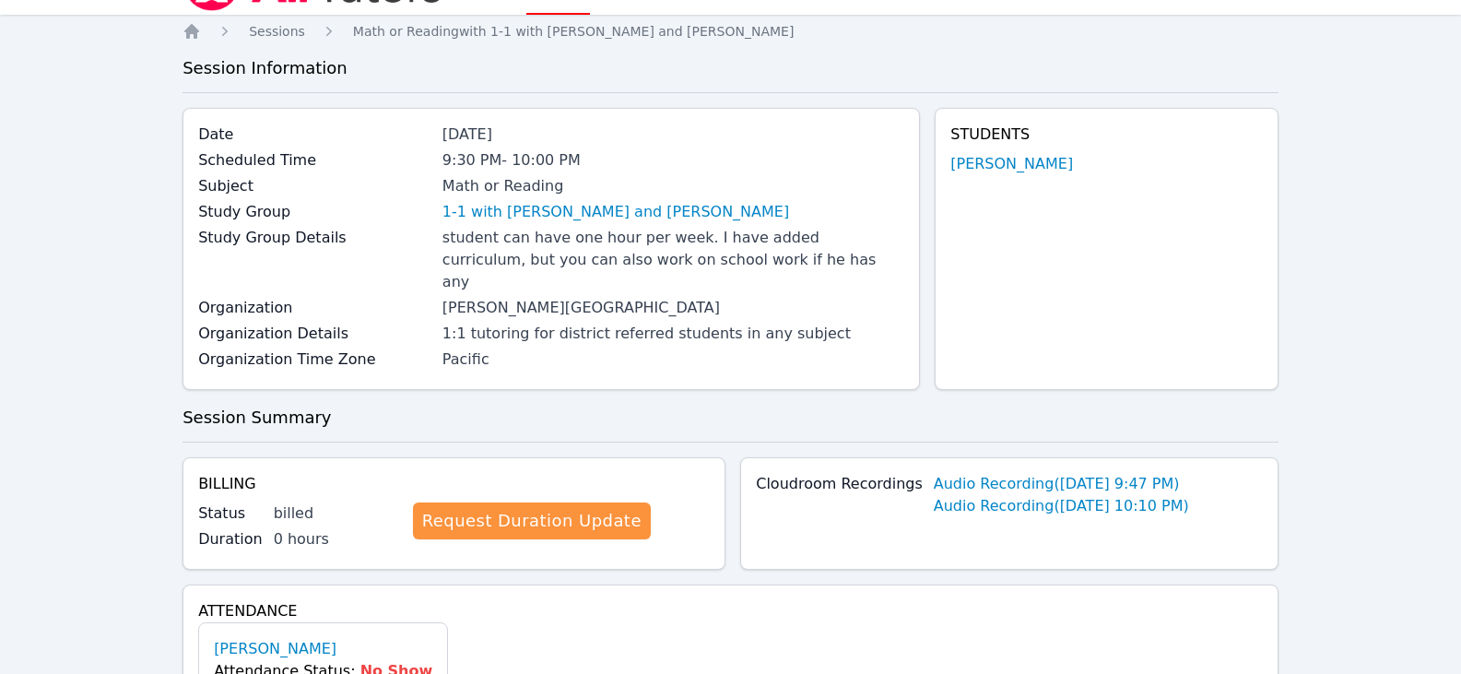
scroll to position [0, 0]
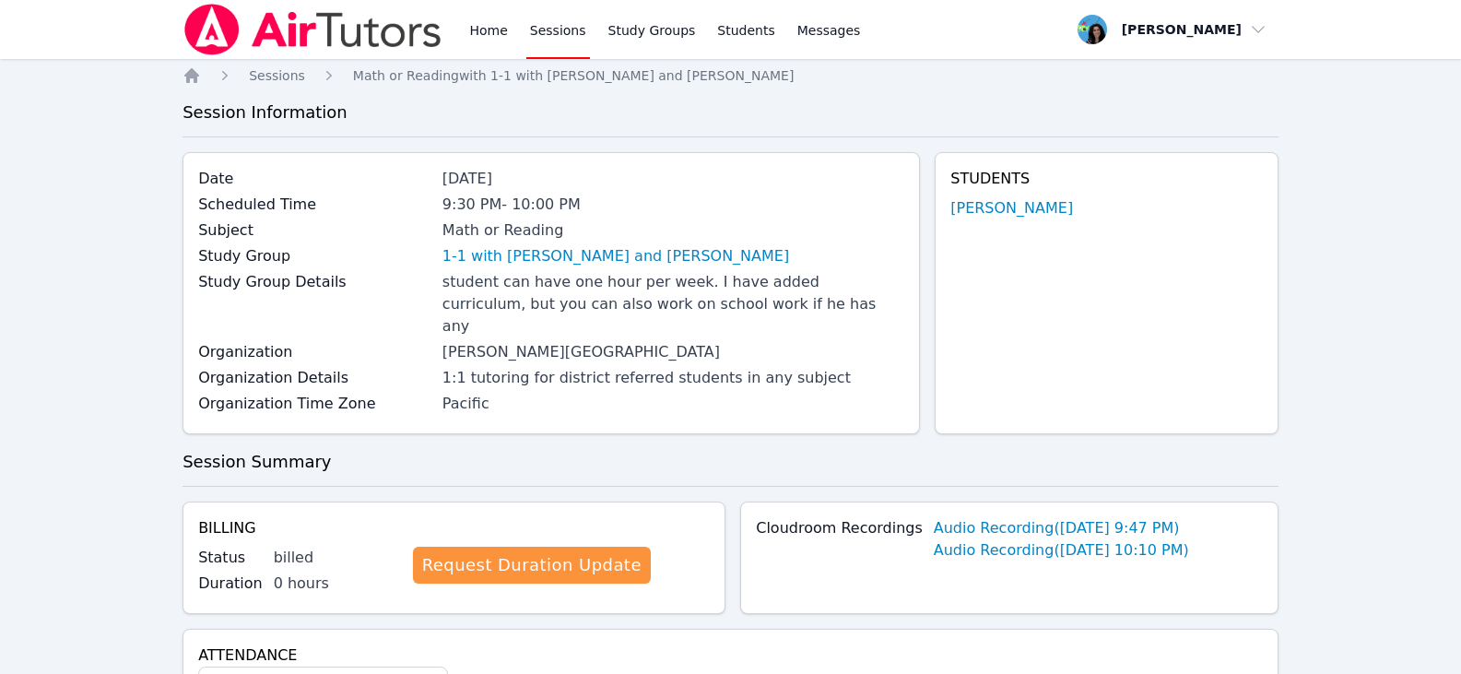
click at [548, 32] on link "Sessions" at bounding box center [558, 29] width 64 height 59
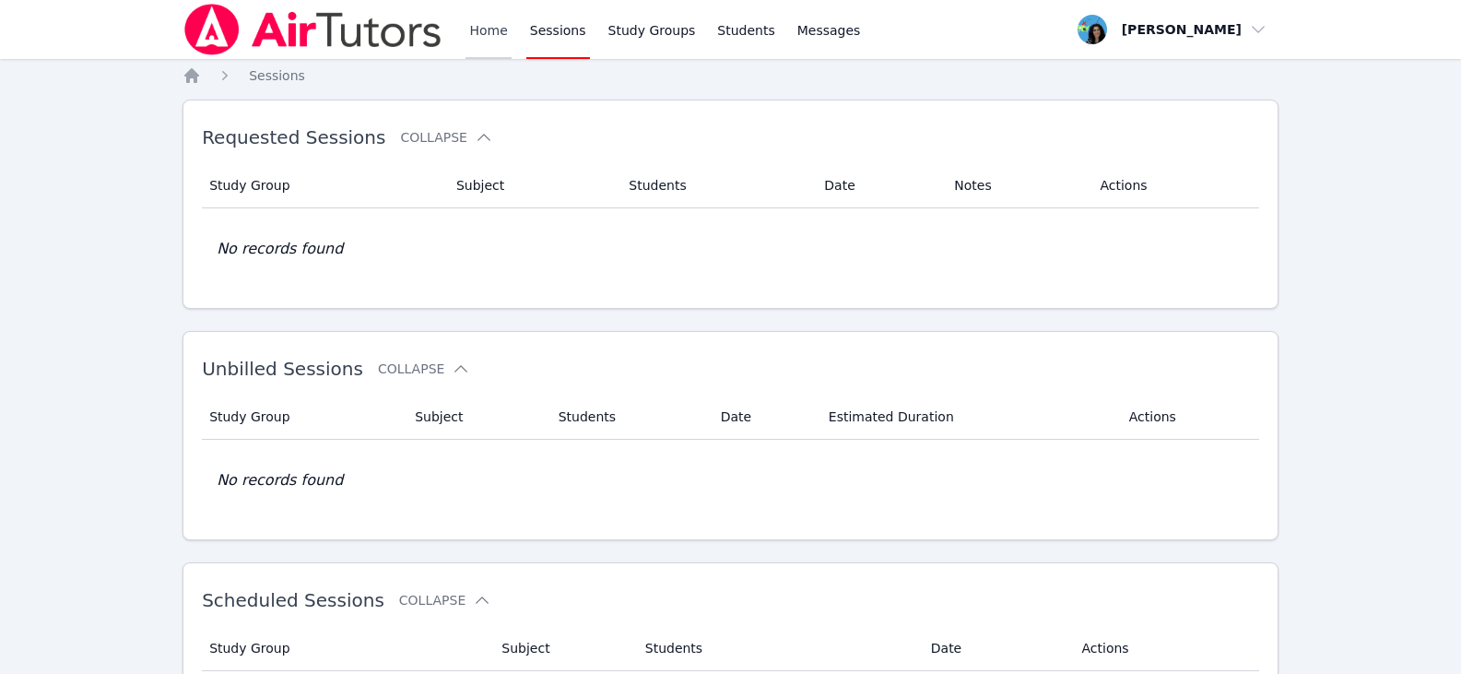
click at [466, 33] on link "Home" at bounding box center [488, 29] width 45 height 59
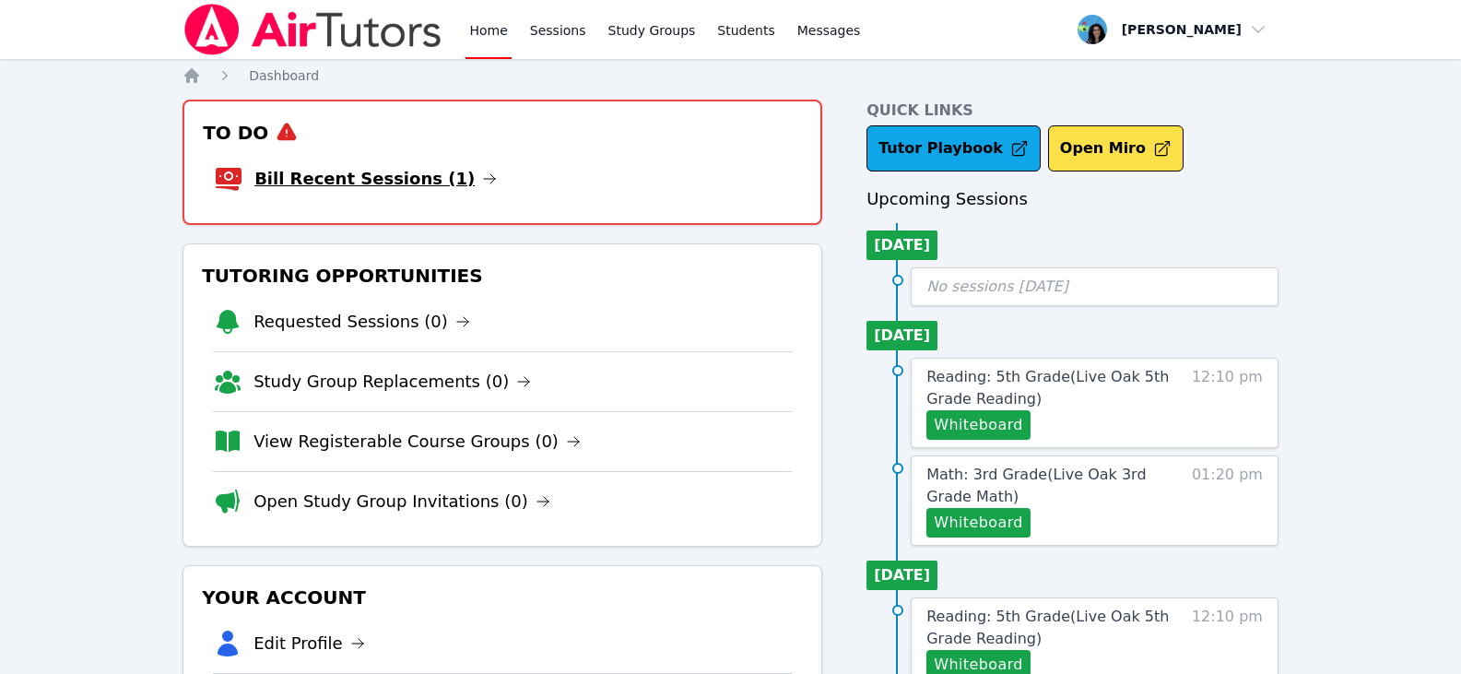
click at [482, 178] on icon at bounding box center [489, 178] width 15 height 15
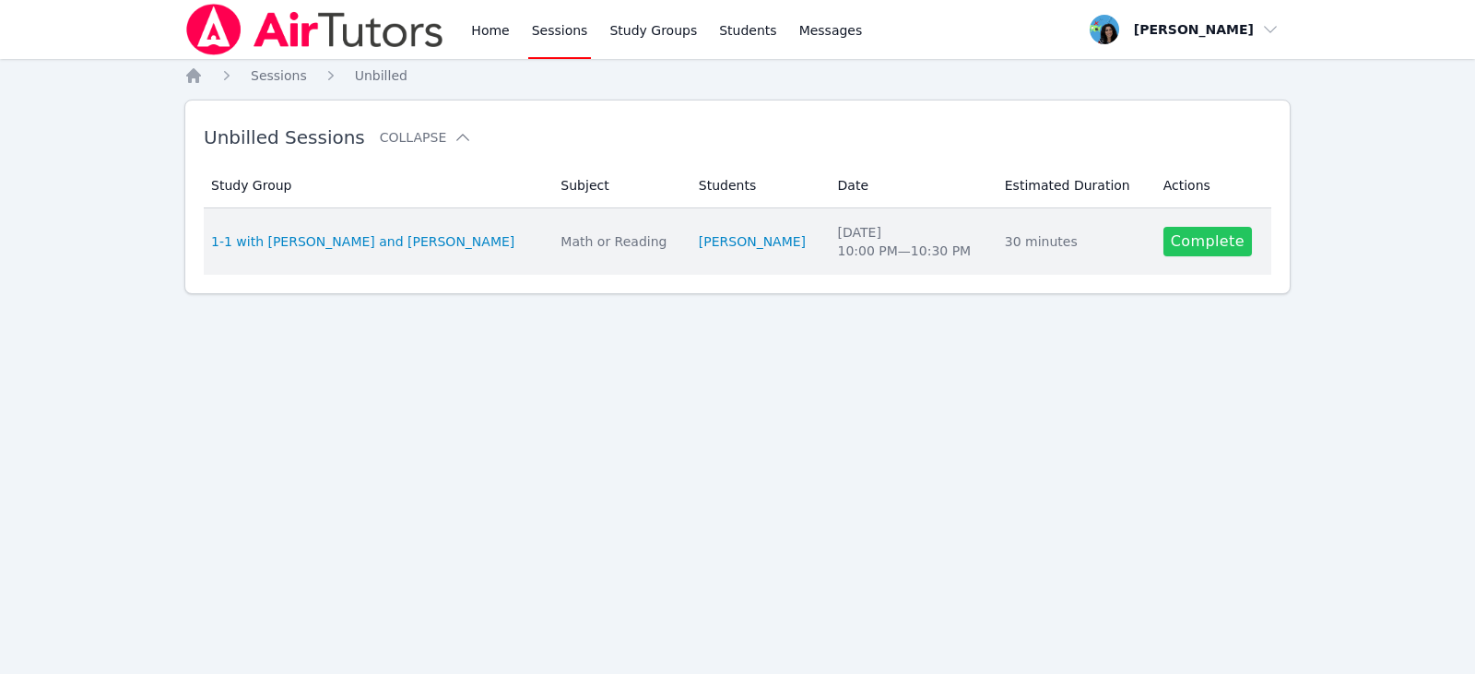
click at [1235, 242] on link "Complete" at bounding box center [1208, 242] width 89 height 30
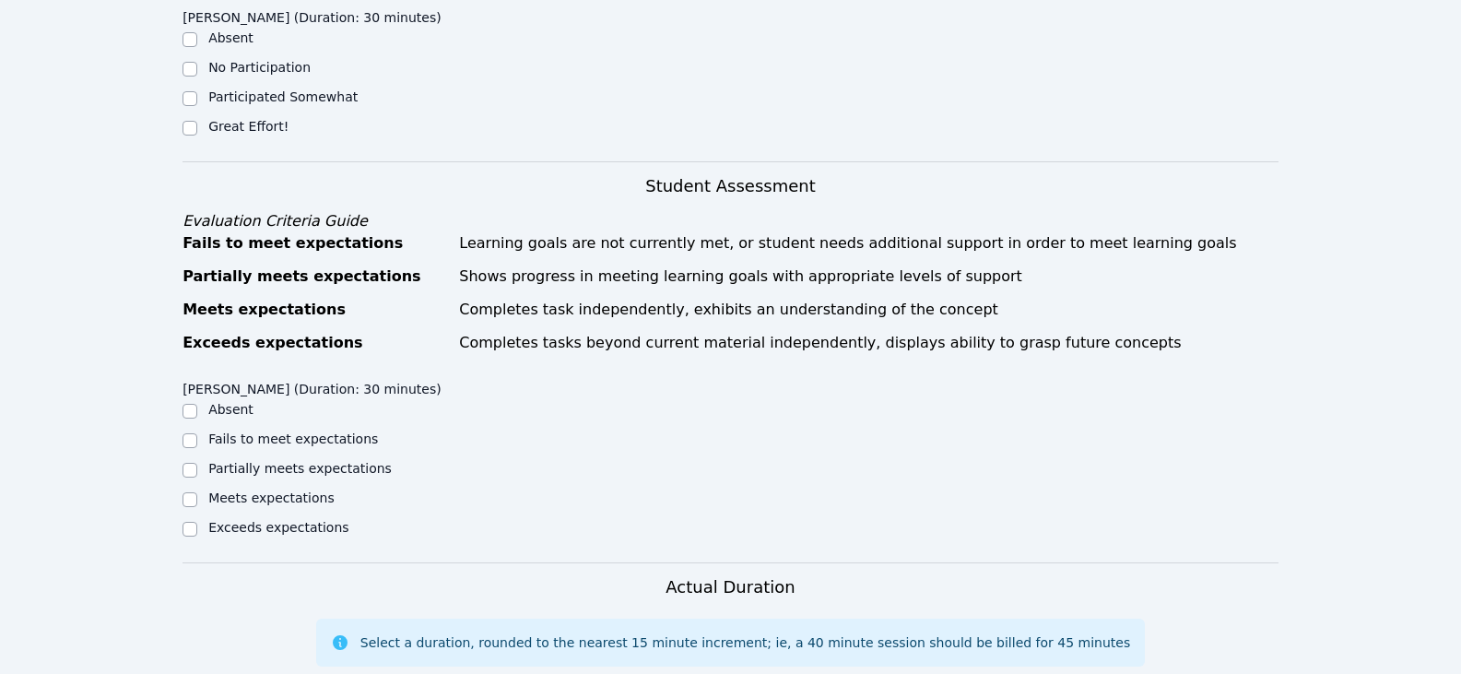
scroll to position [645, 0]
click at [239, 118] on label "Great Effort!" at bounding box center [248, 125] width 80 height 15
click at [197, 120] on input "Great Effort!" at bounding box center [190, 127] width 15 height 15
checkbox input "true"
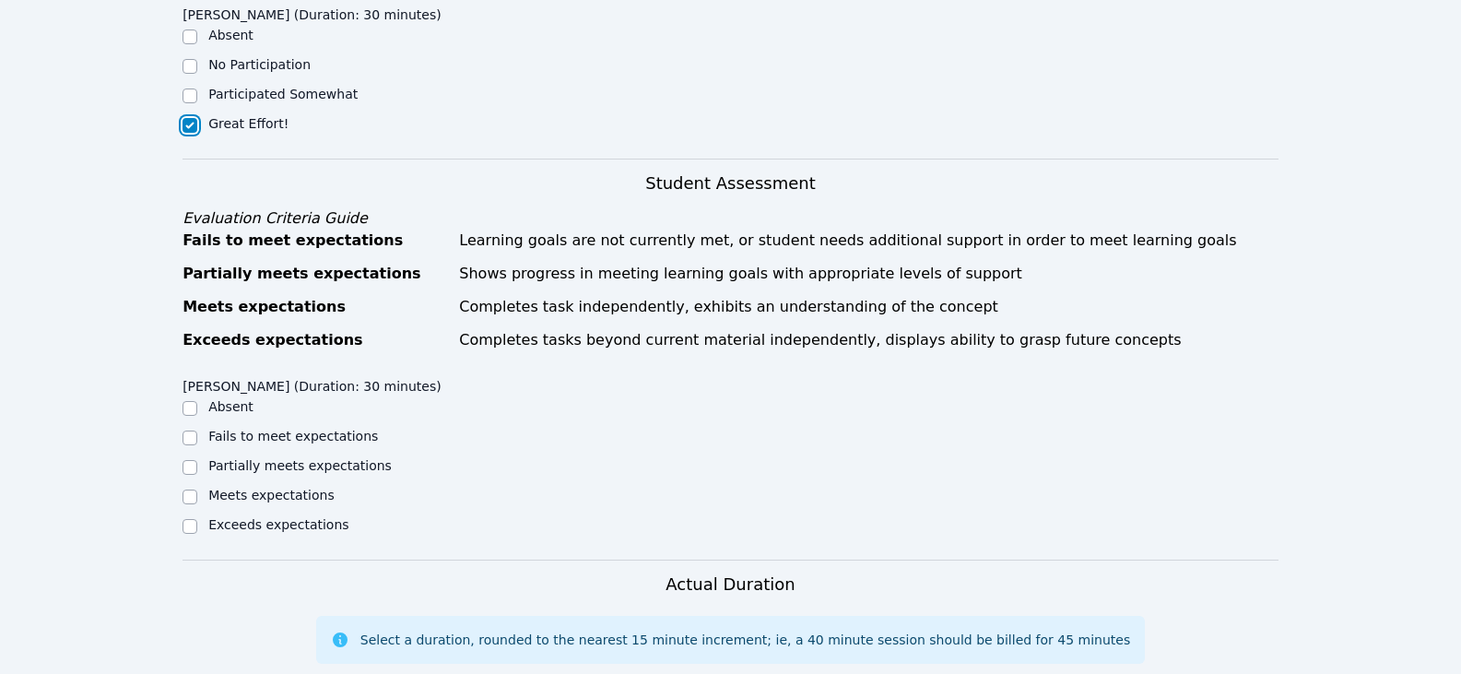
scroll to position [830, 0]
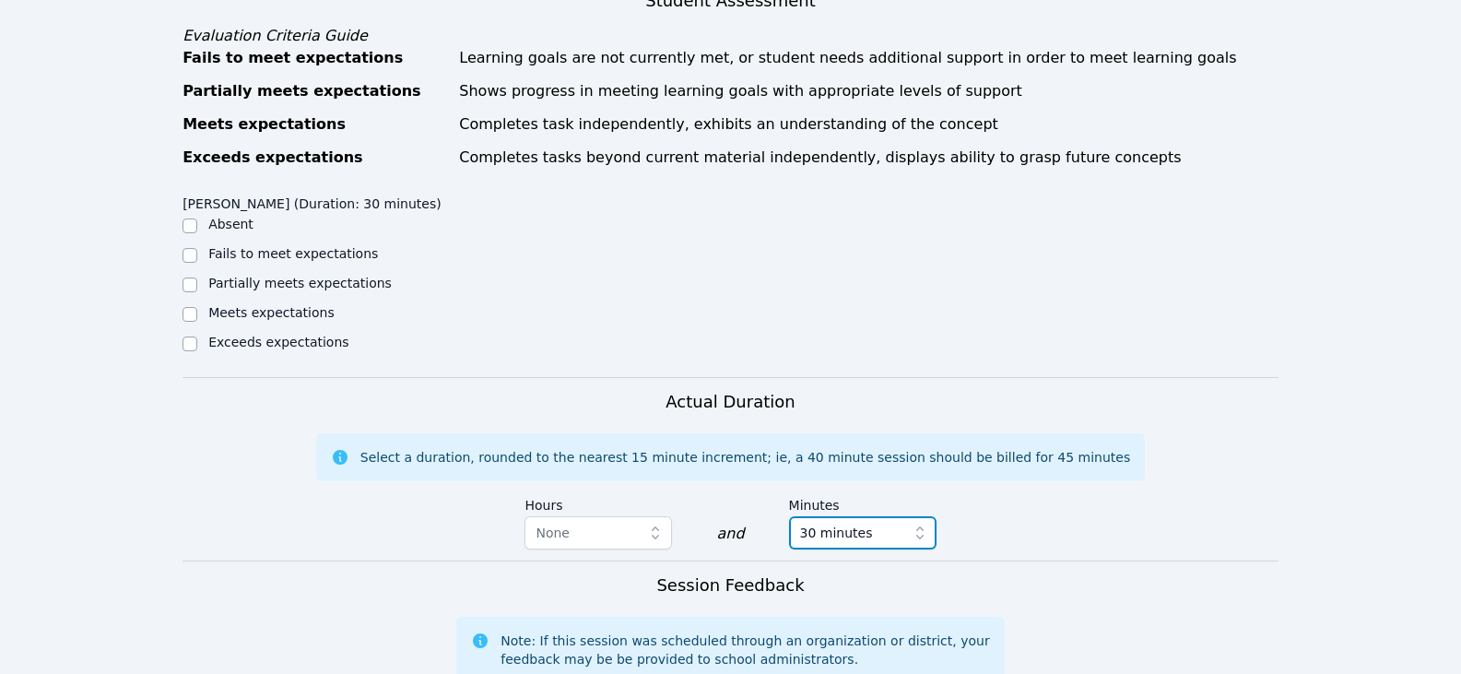
click at [869, 522] on span "30 minutes" at bounding box center [850, 533] width 100 height 22
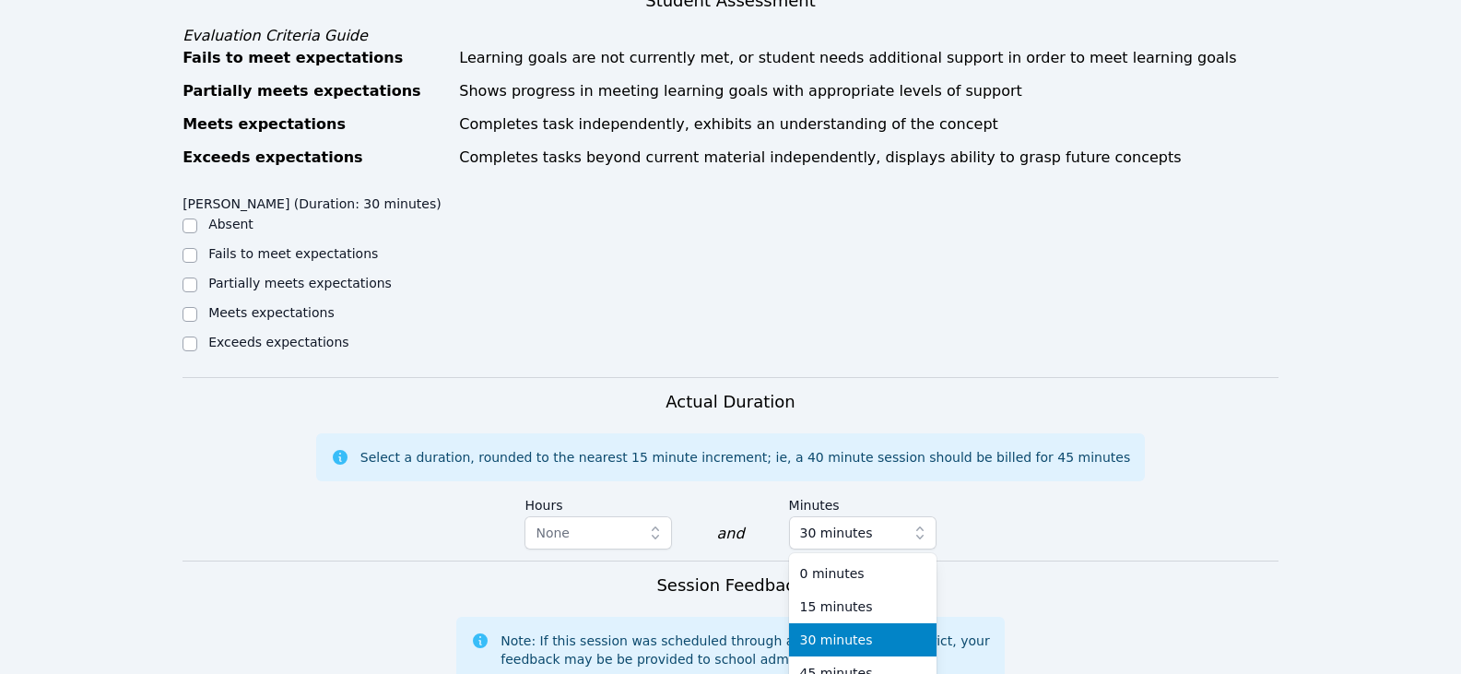
click at [916, 631] on div "30 minutes" at bounding box center [862, 640] width 125 height 18
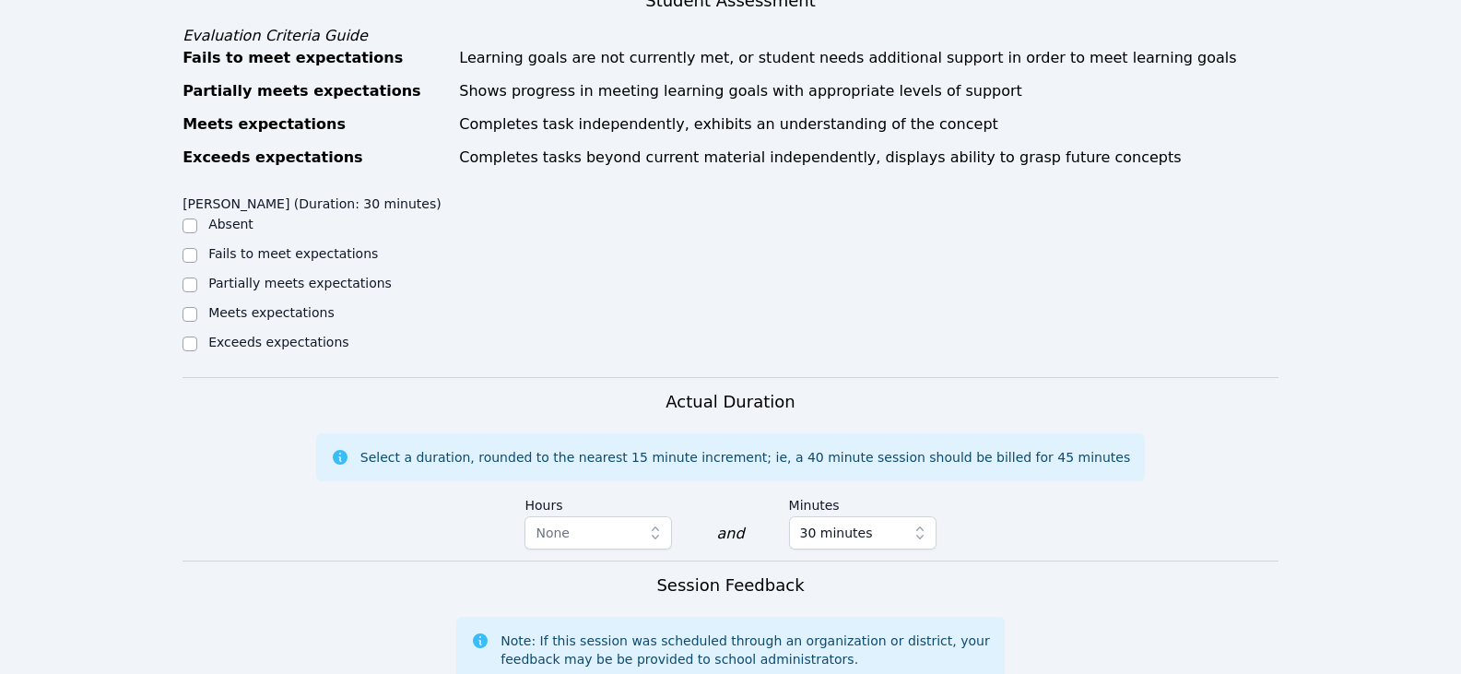
click at [290, 436] on div "Actual Duration Select a duration, rounded to the nearest 15 minute increment; …" at bounding box center [731, 474] width 1096 height 171
click at [279, 276] on label "Partially meets expectations" at bounding box center [299, 283] width 183 height 15
click at [197, 278] on input "Partially meets expectations" at bounding box center [190, 285] width 15 height 15
checkbox input "true"
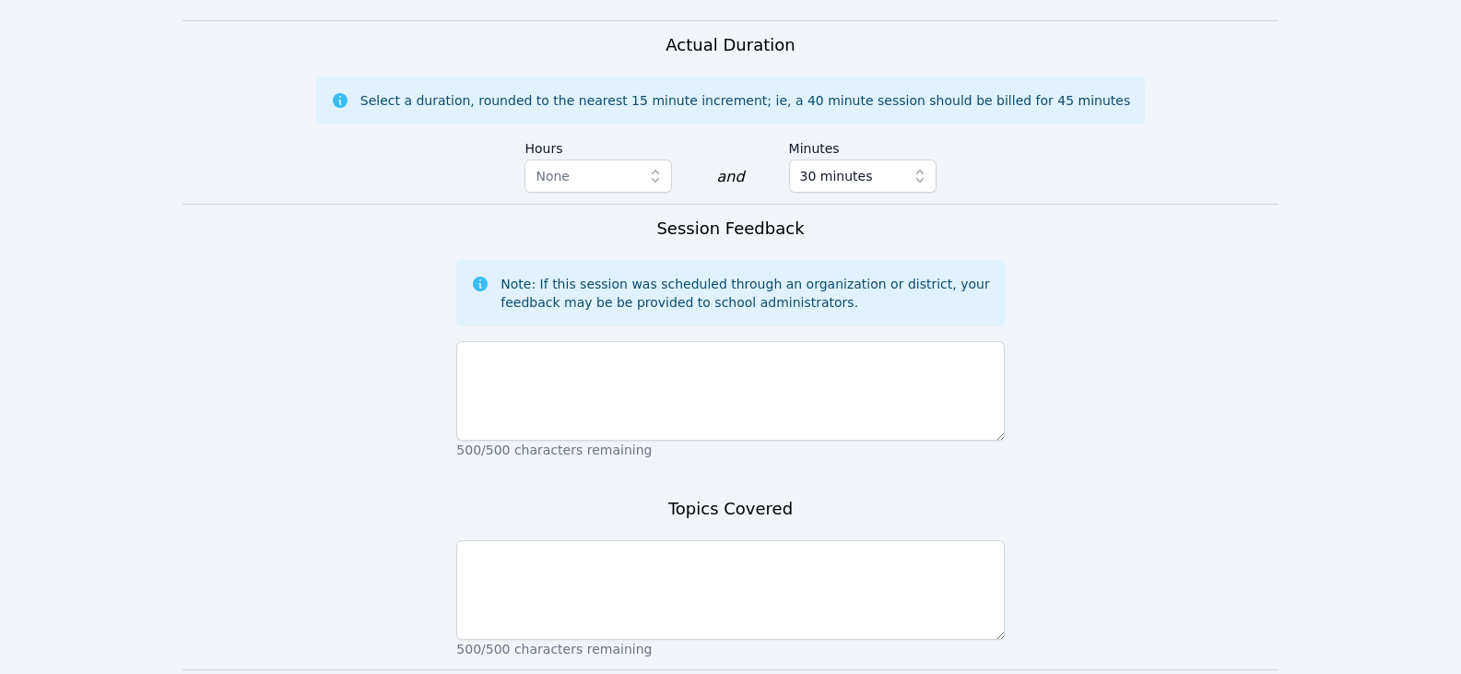
scroll to position [1199, 0]
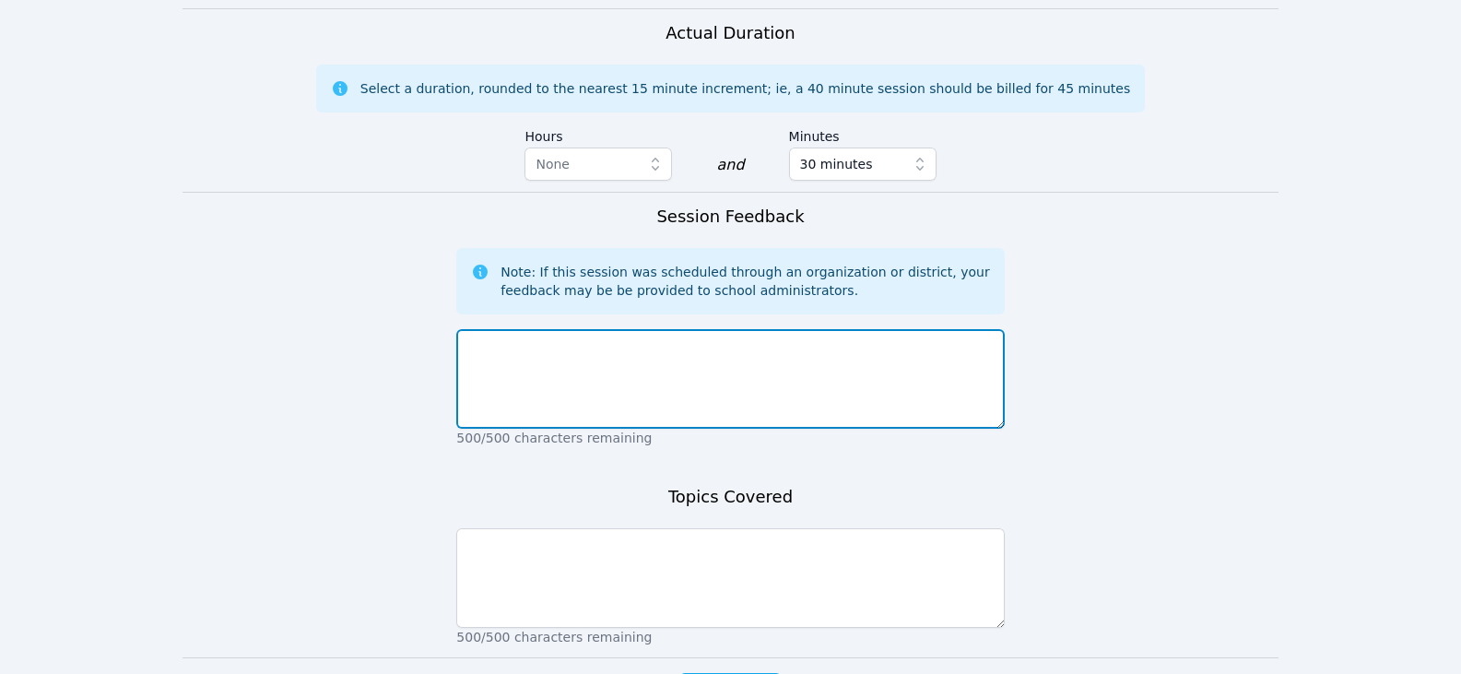
click at [668, 351] on textarea at bounding box center [730, 379] width 548 height 100
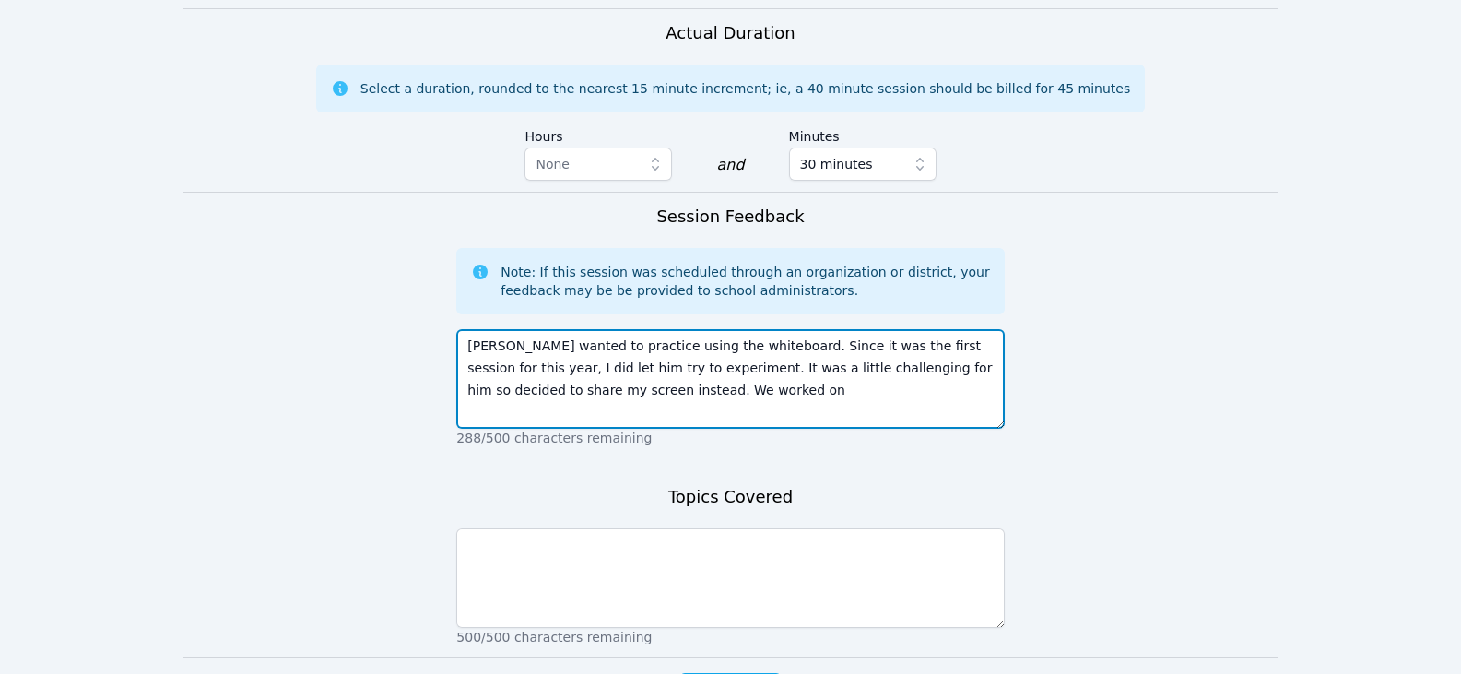
click at [711, 370] on textarea "[PERSON_NAME] wanted to practice using the whiteboard. Since it was the first s…" at bounding box center [730, 379] width 548 height 100
type textarea "[PERSON_NAME] wanted to practice using the whiteboard. Since it was the first s…"
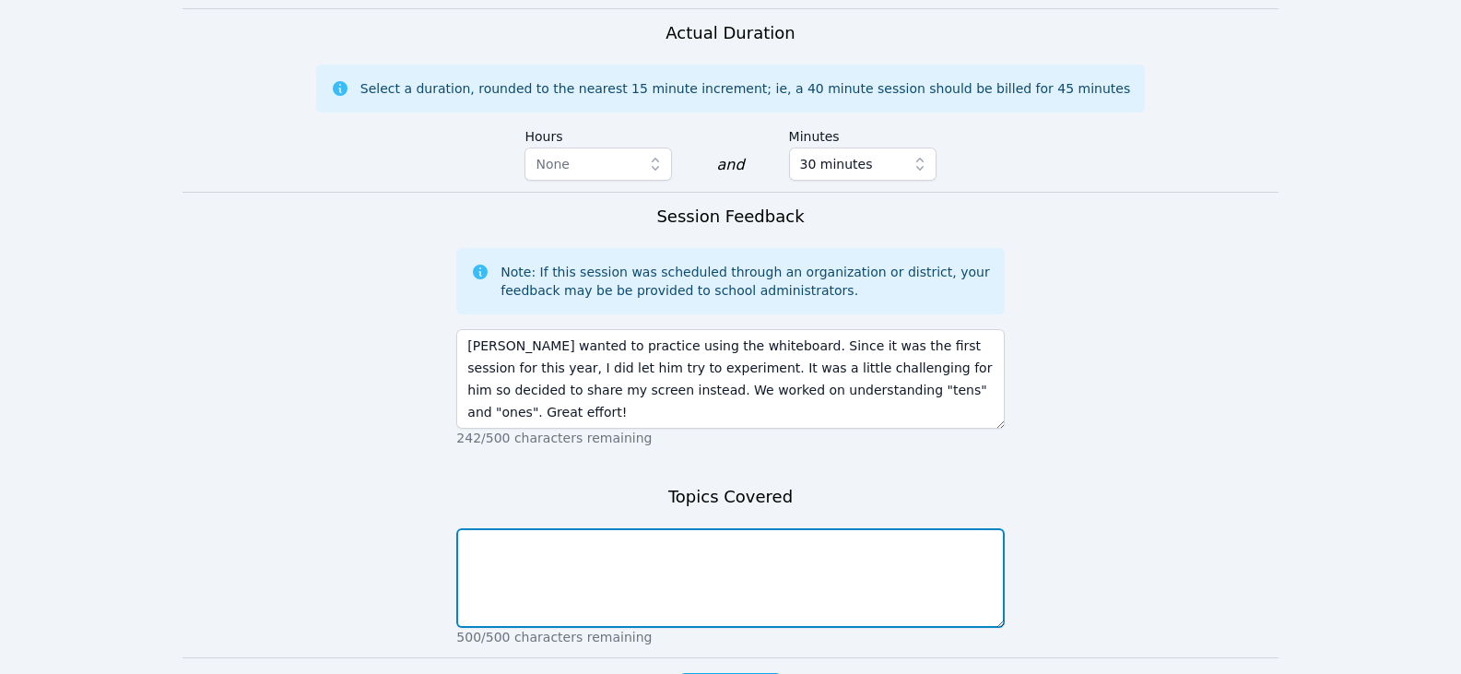
click at [739, 577] on textarea at bounding box center [730, 578] width 548 height 100
type textarea "tens and ones"
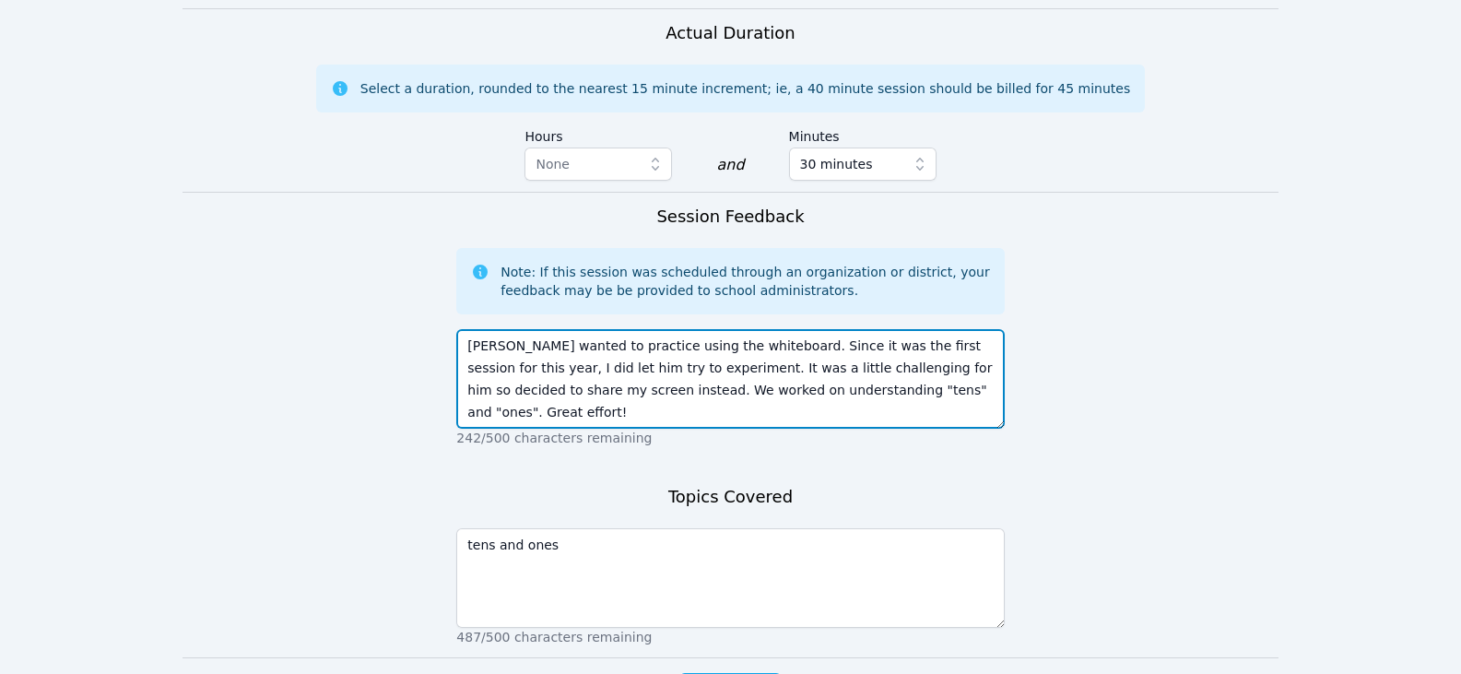
click at [914, 357] on textarea "[PERSON_NAME] wanted to practice using the whiteboard. Since it was the first s…" at bounding box center [730, 379] width 548 height 100
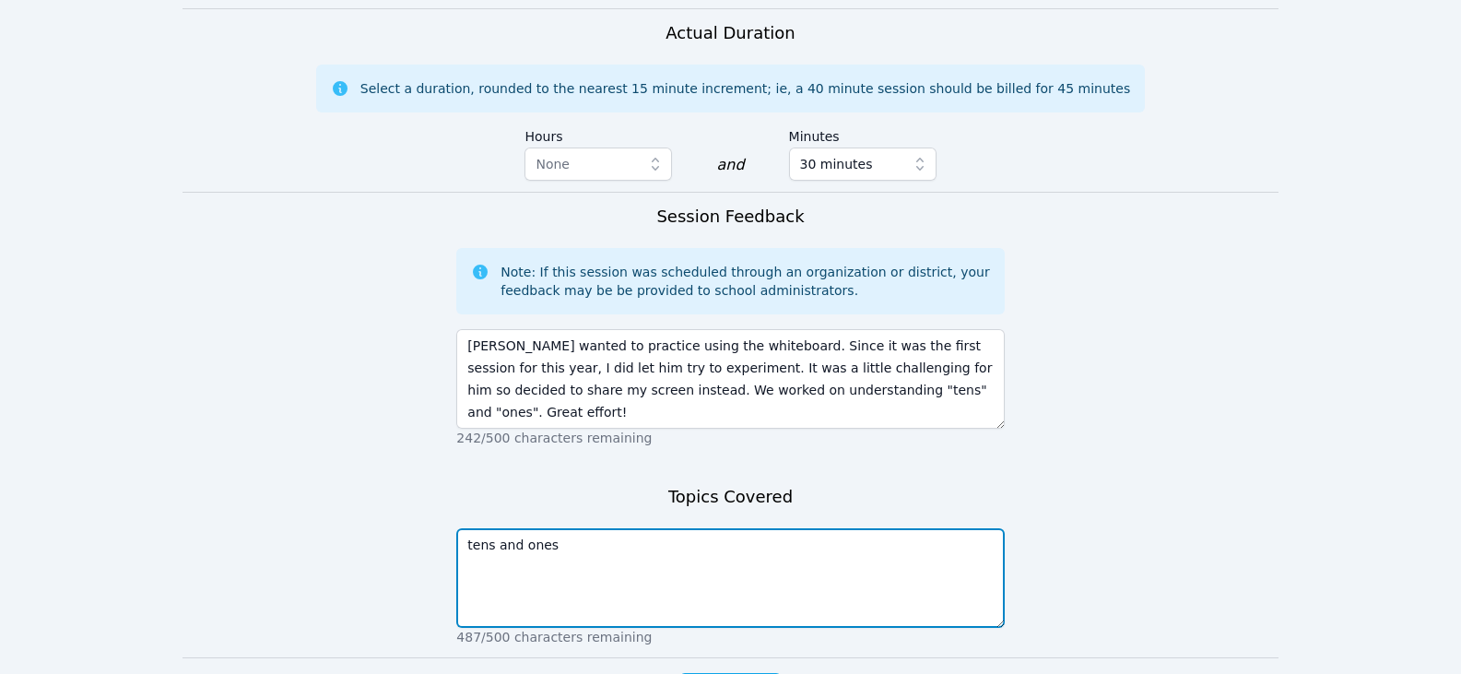
click at [742, 543] on textarea "tens and ones" at bounding box center [730, 578] width 548 height 100
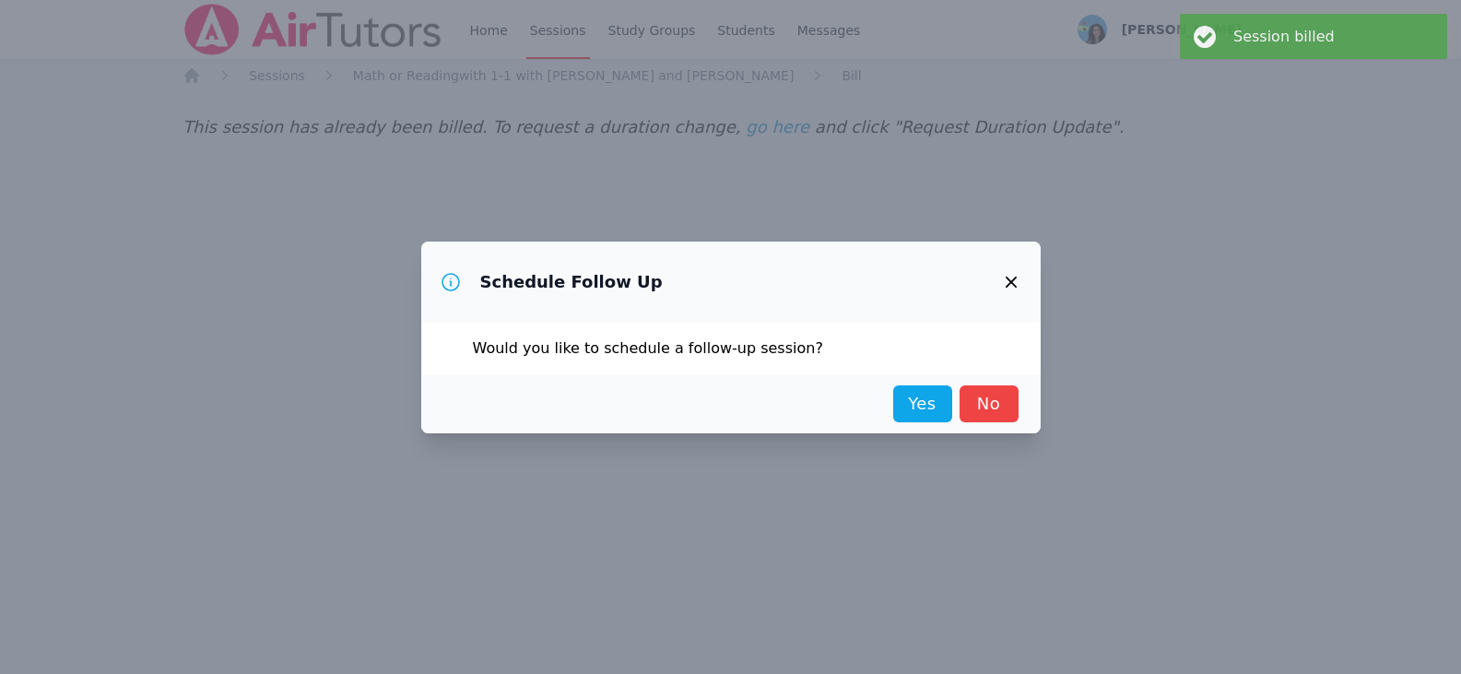
scroll to position [0, 0]
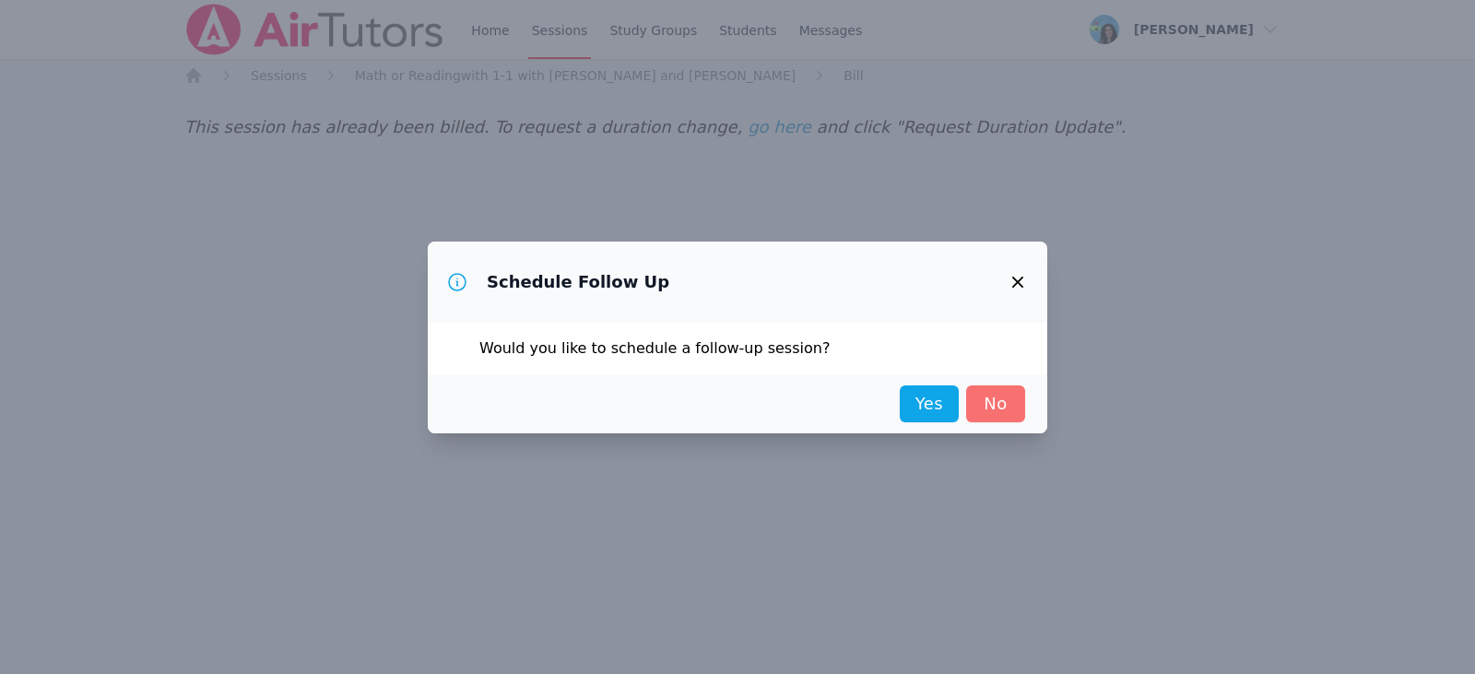
click at [1006, 416] on link "No" at bounding box center [995, 403] width 59 height 37
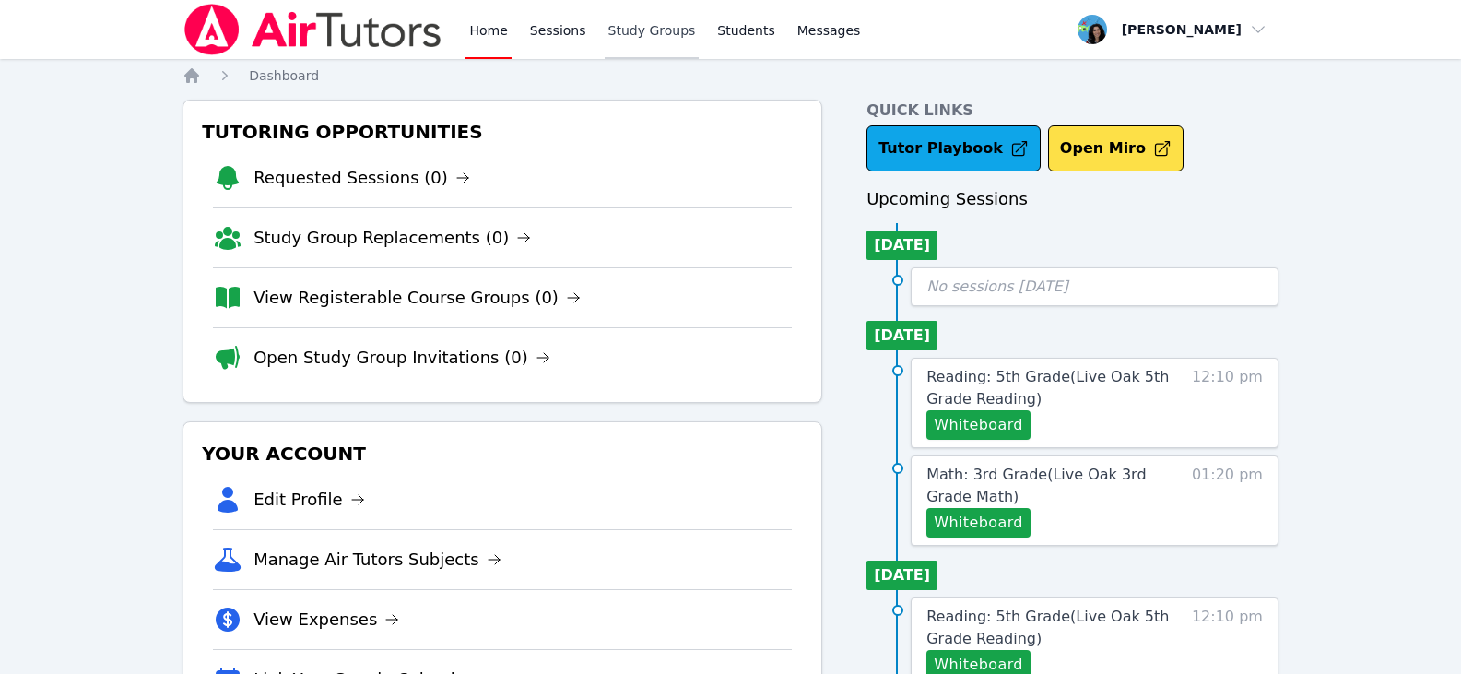
click at [668, 30] on link "Study Groups" at bounding box center [652, 29] width 95 height 59
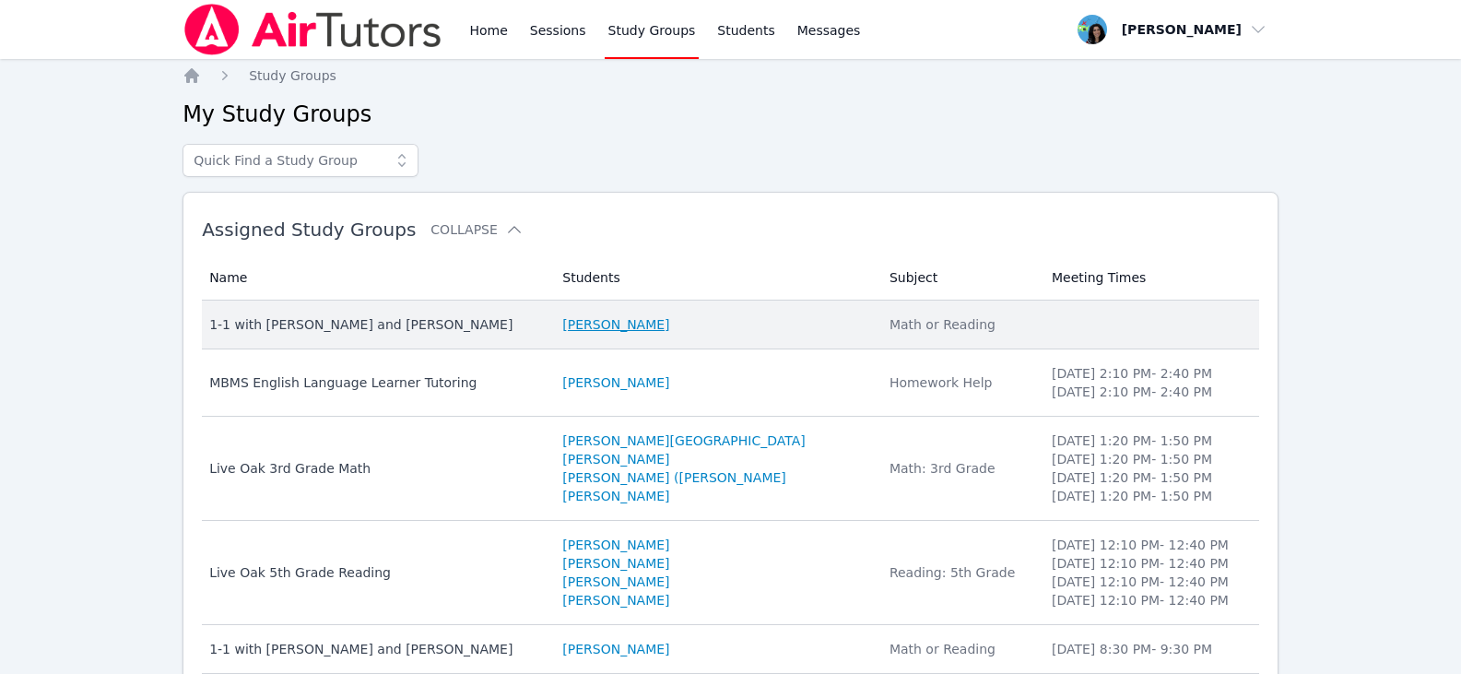
click at [635, 328] on link "[PERSON_NAME]" at bounding box center [615, 324] width 107 height 18
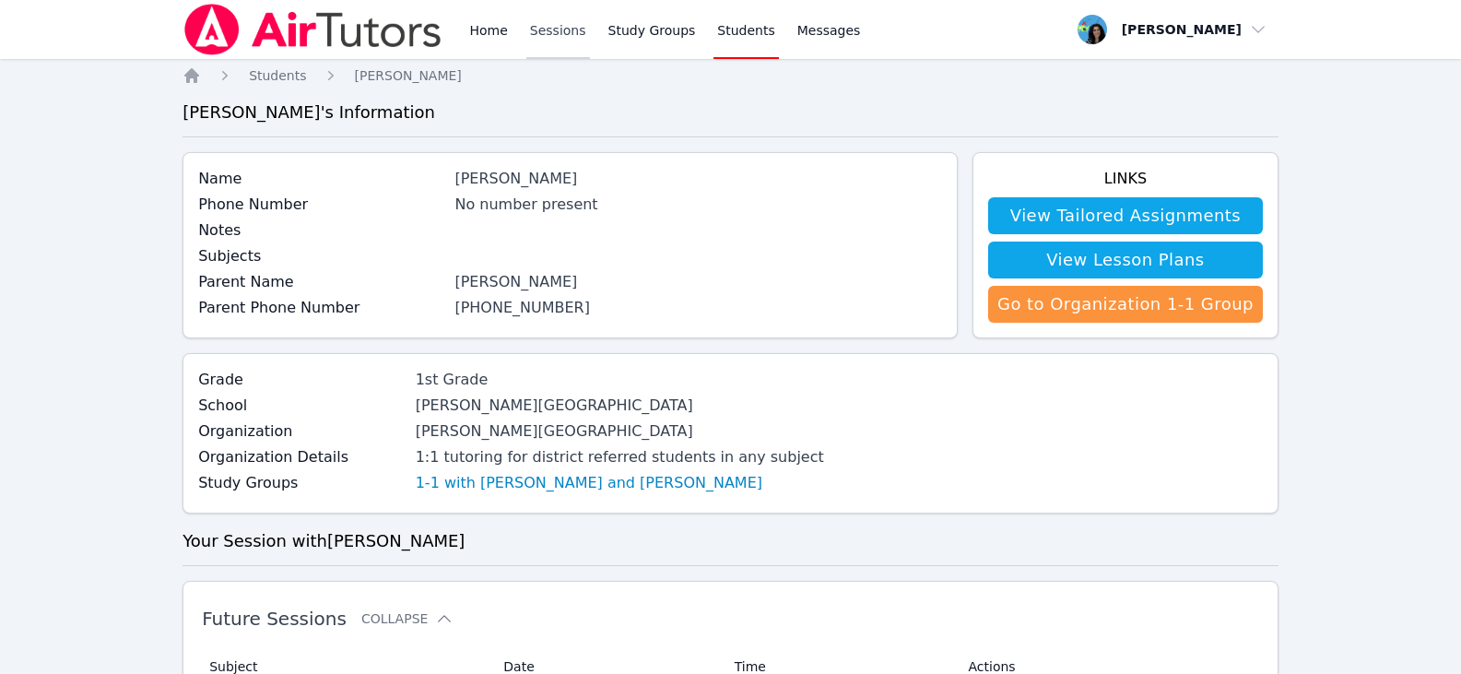
click at [544, 41] on link "Sessions" at bounding box center [558, 29] width 64 height 59
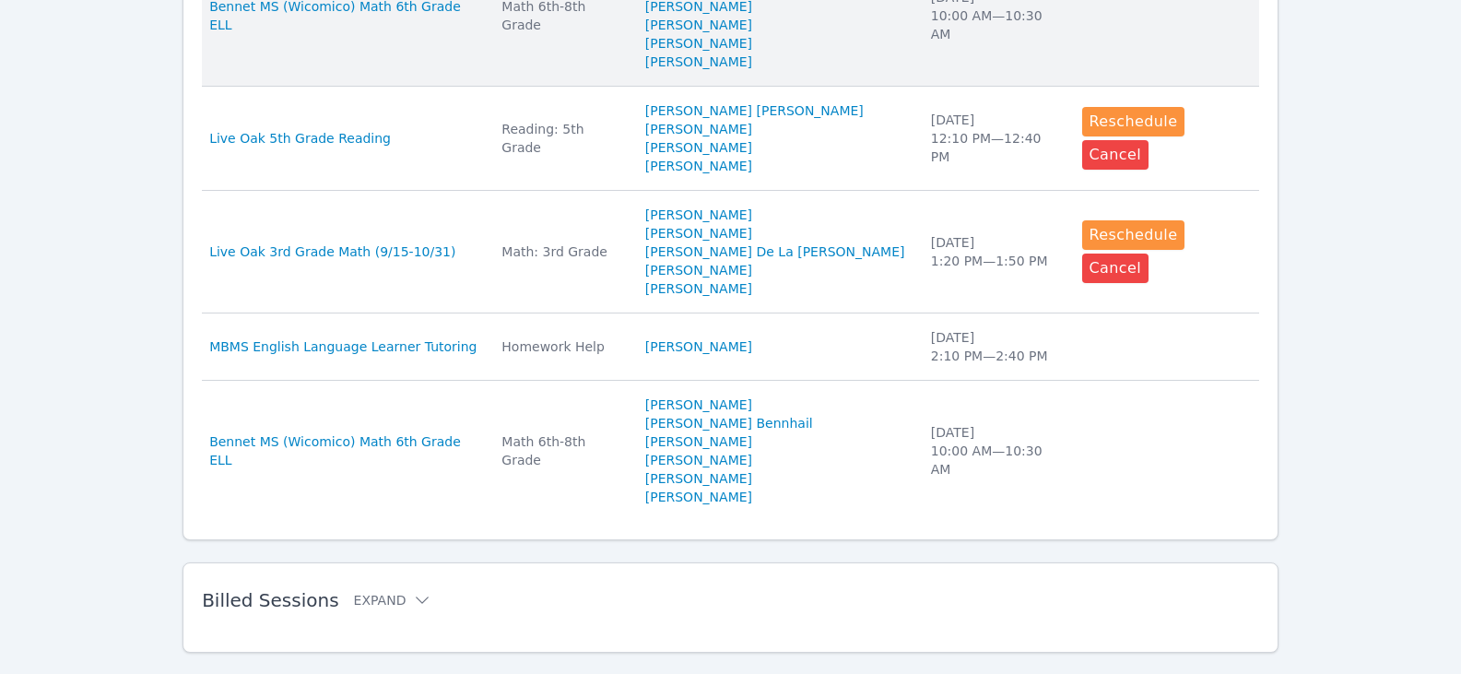
scroll to position [1247, 0]
